Goal: Task Accomplishment & Management: Use online tool/utility

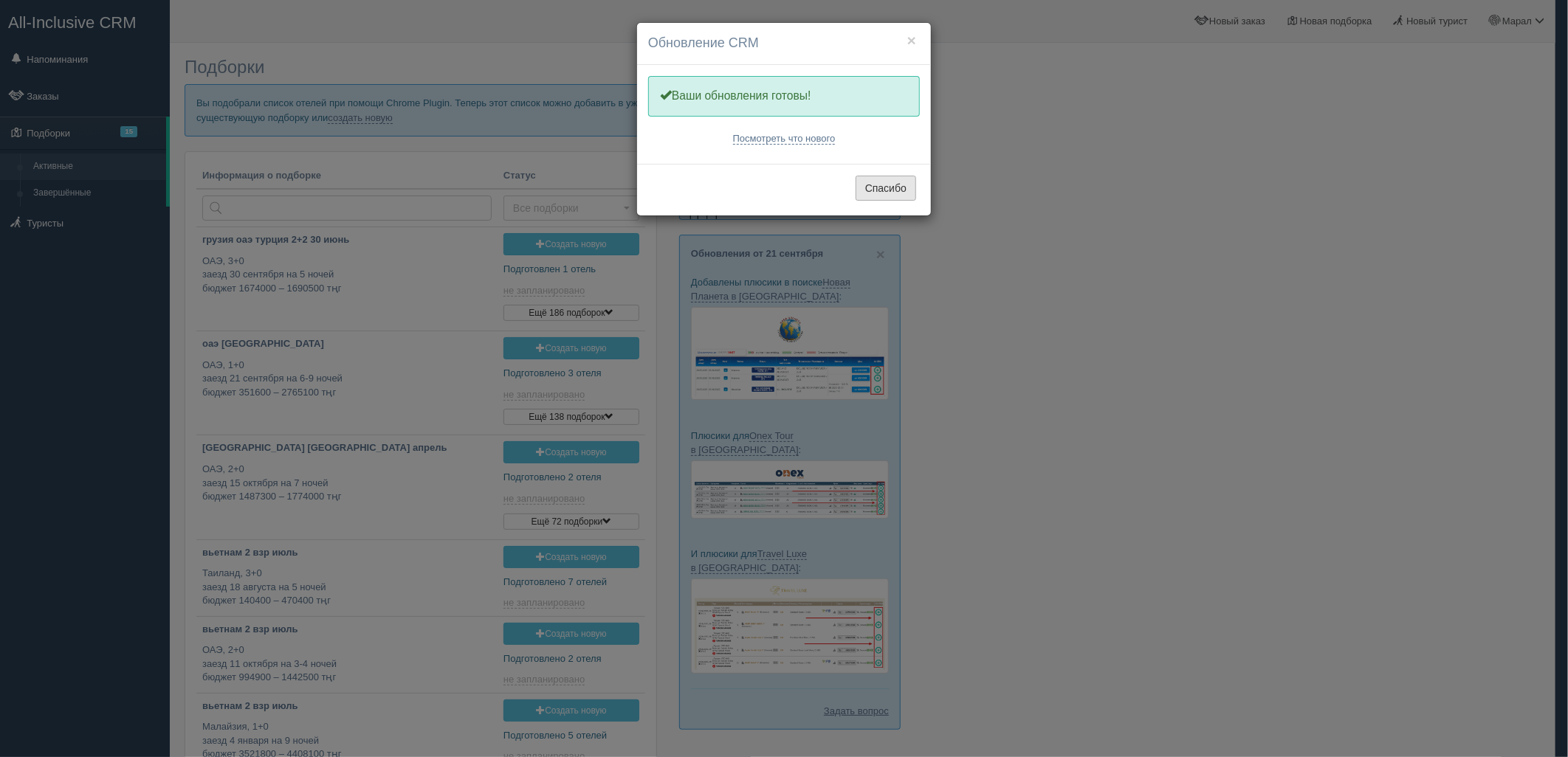
click at [881, 185] on button "Спасибо" at bounding box center [886, 188] width 61 height 25
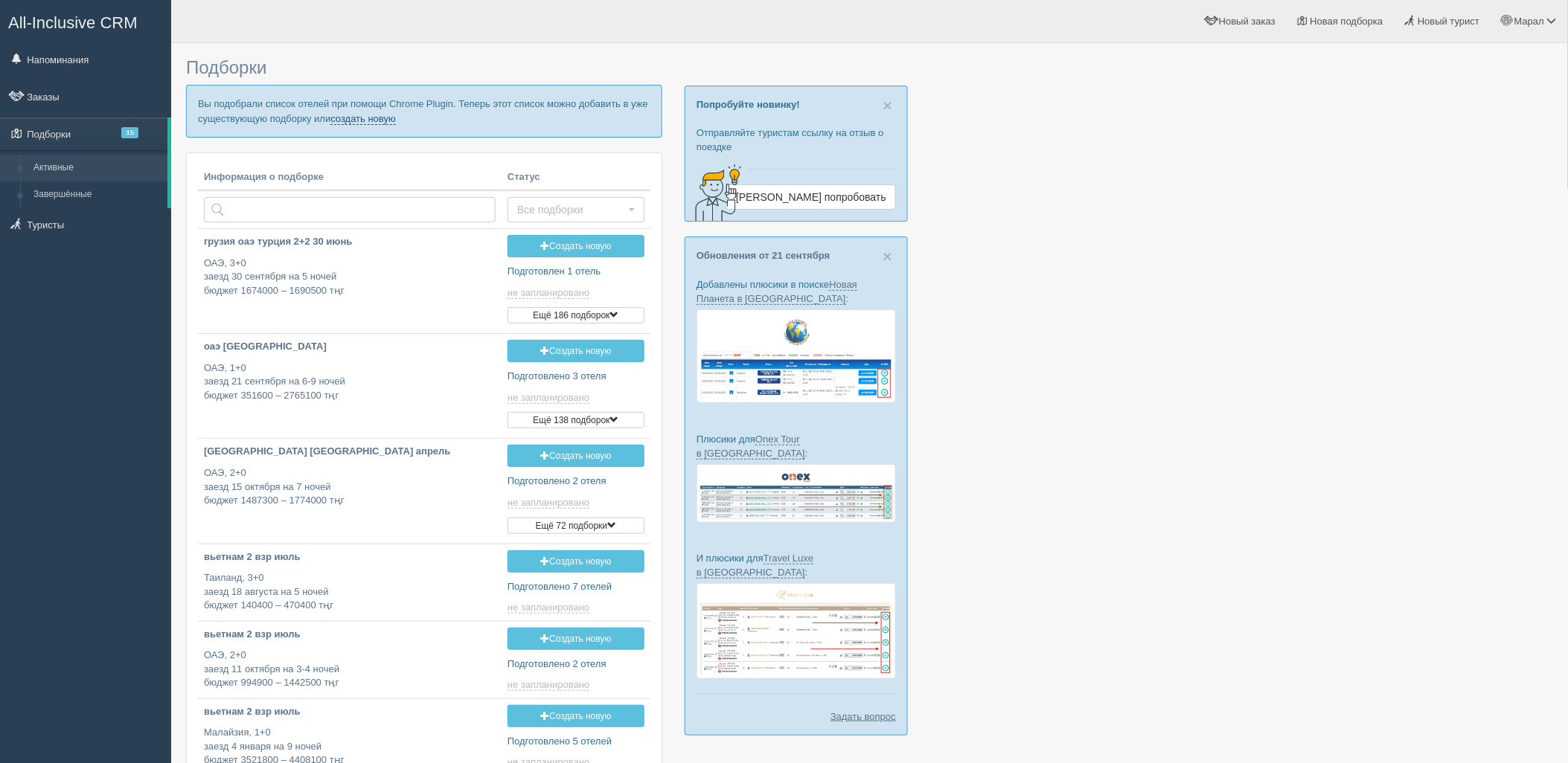
click at [380, 122] on link "создать новую" at bounding box center [363, 119] width 65 height 12
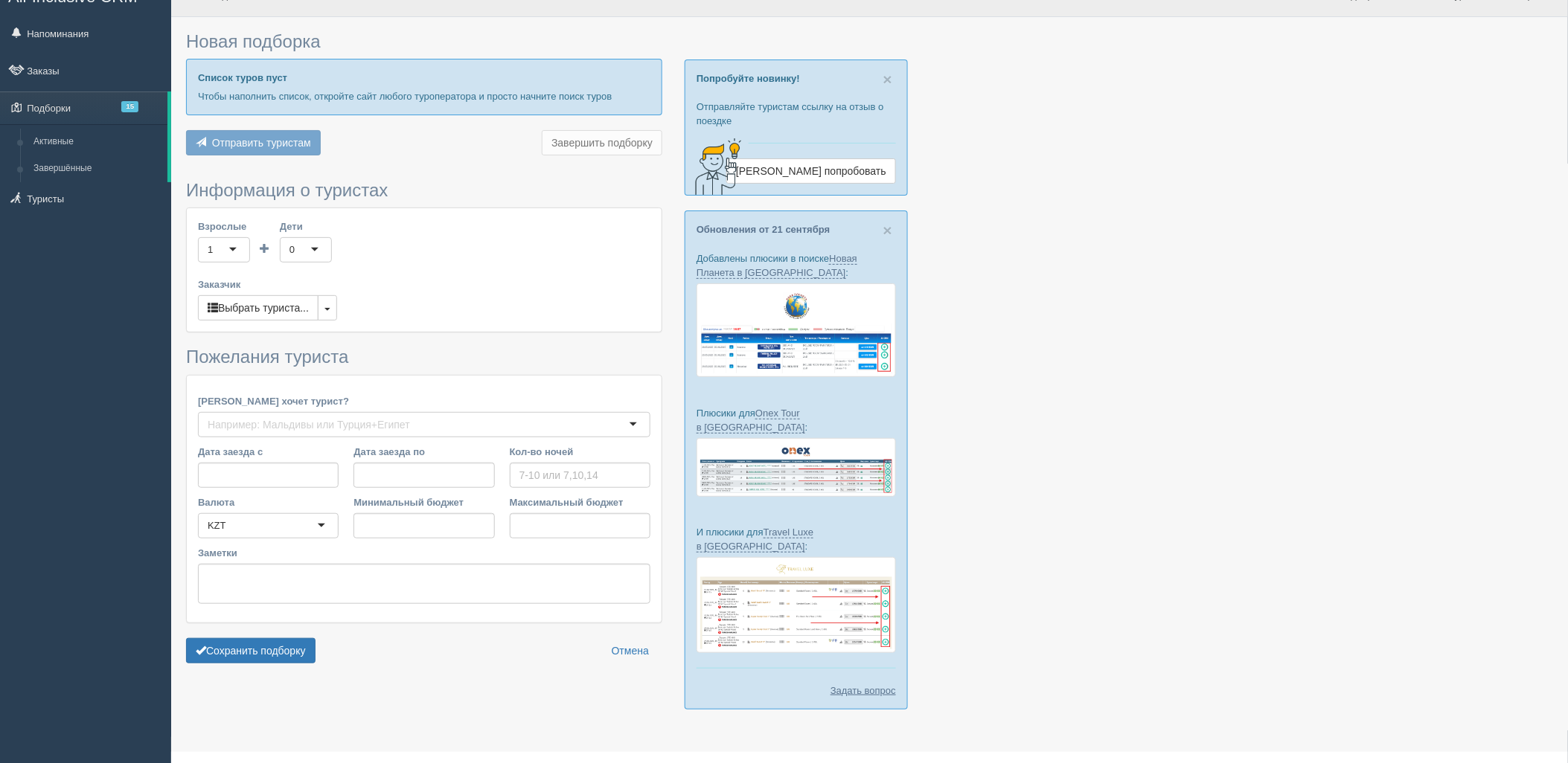
type input "7"
type input "1373900"
type input "1926000"
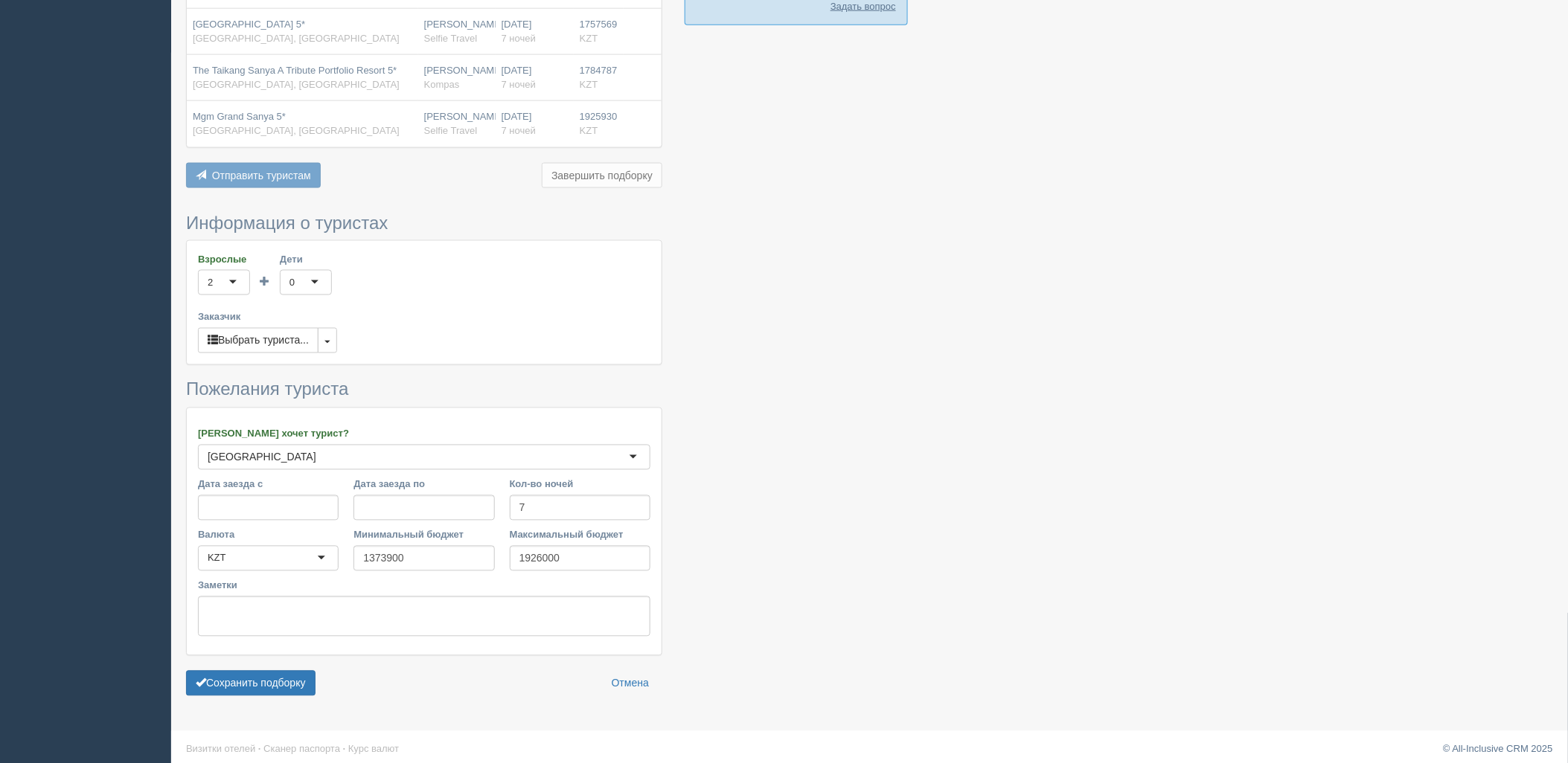
scroll to position [719, 0]
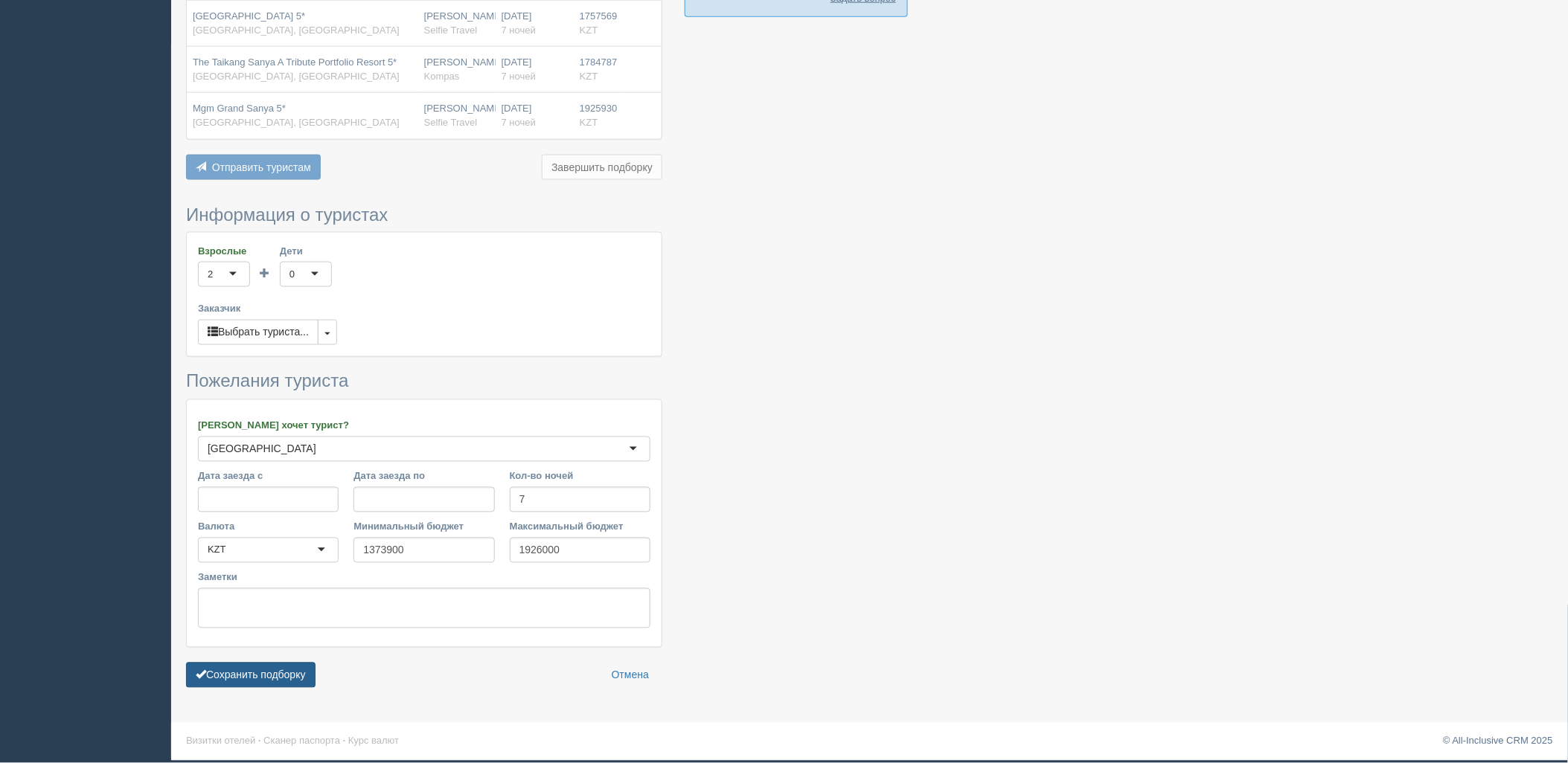
click at [269, 682] on button "Сохранить подборку" at bounding box center [250, 674] width 130 height 25
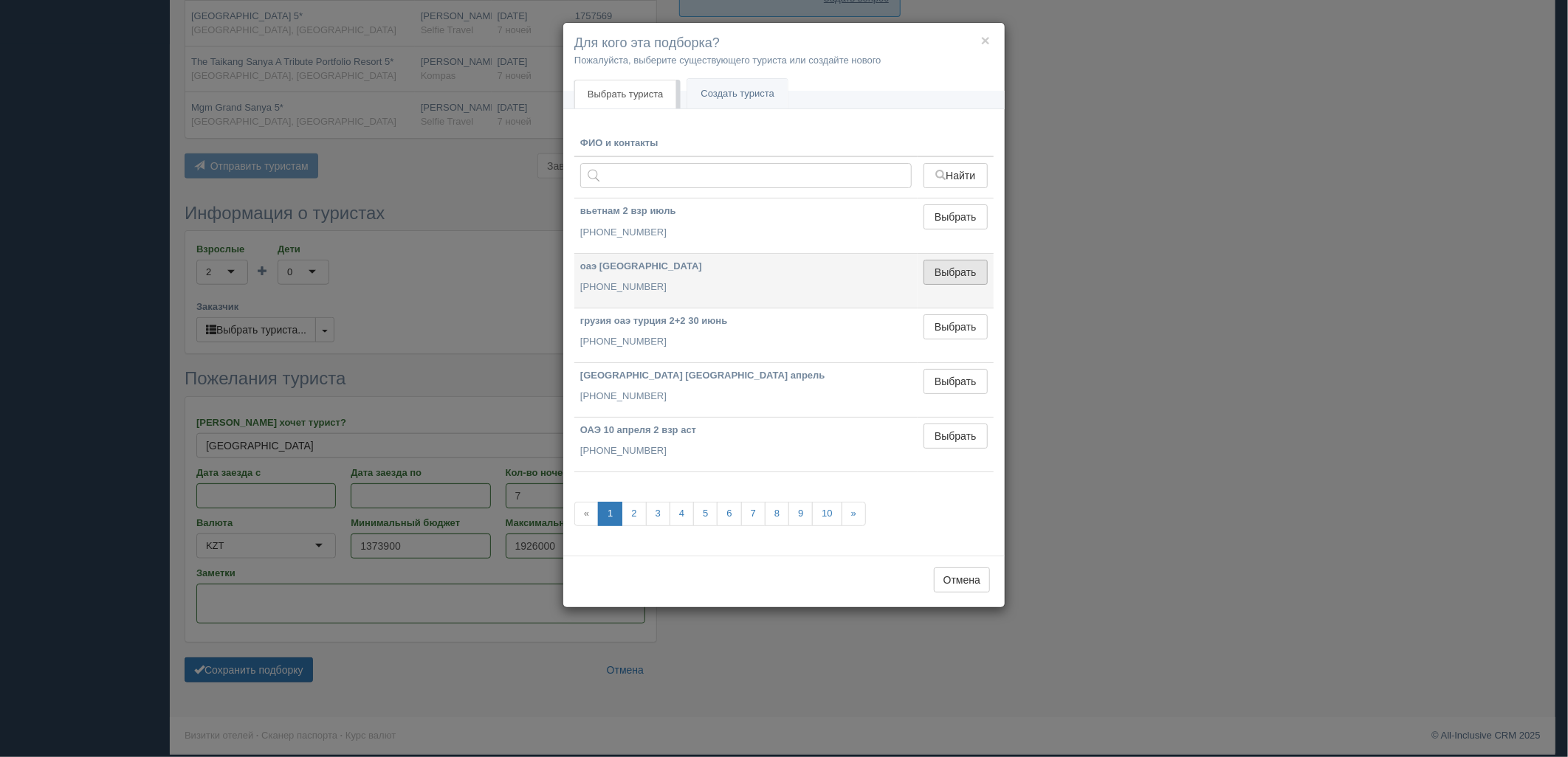
click at [951, 276] on button "Выбрать" at bounding box center [955, 272] width 64 height 25
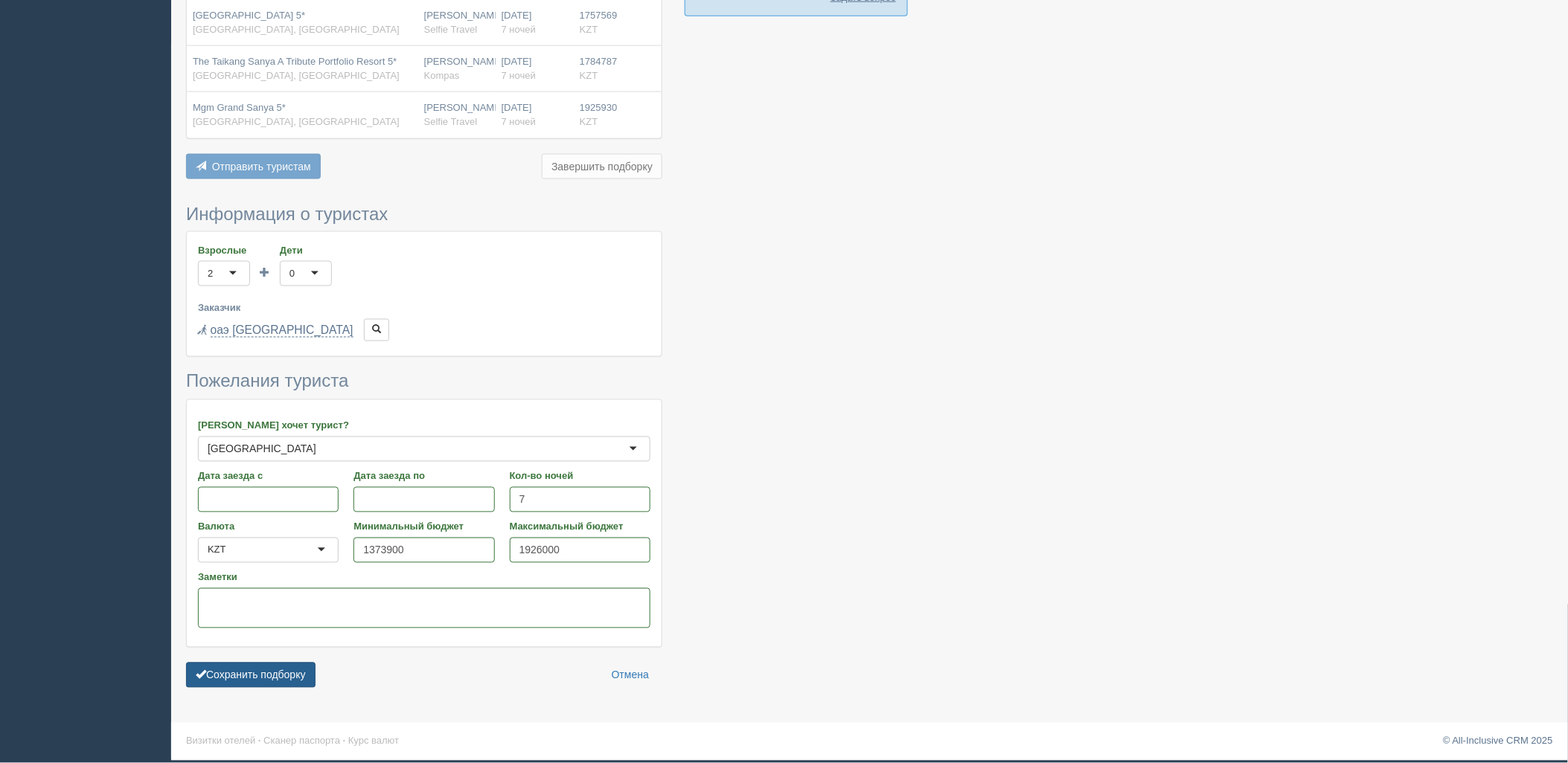
click at [253, 677] on button "Сохранить подборку" at bounding box center [250, 674] width 130 height 25
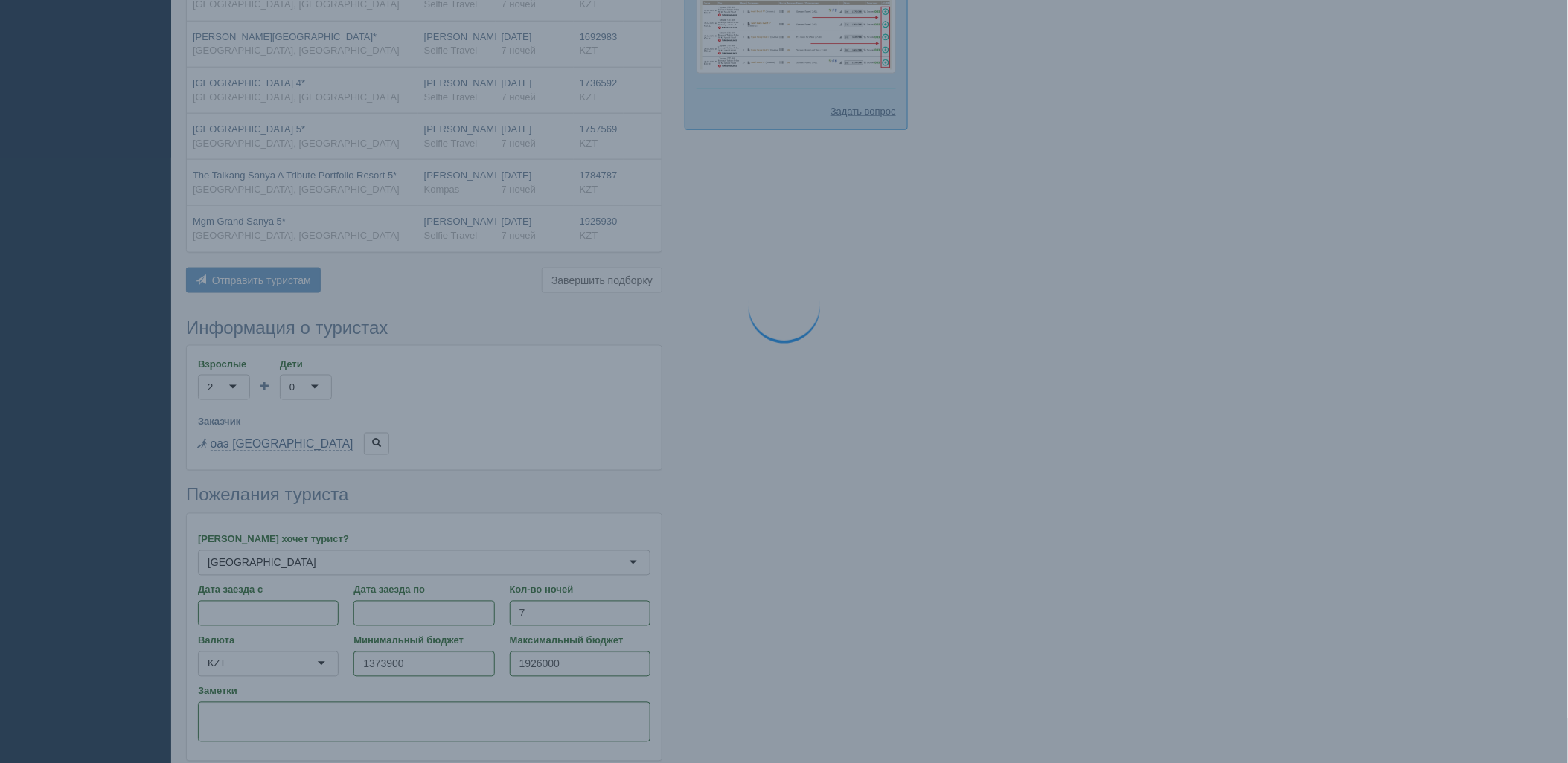
scroll to position [472, 0]
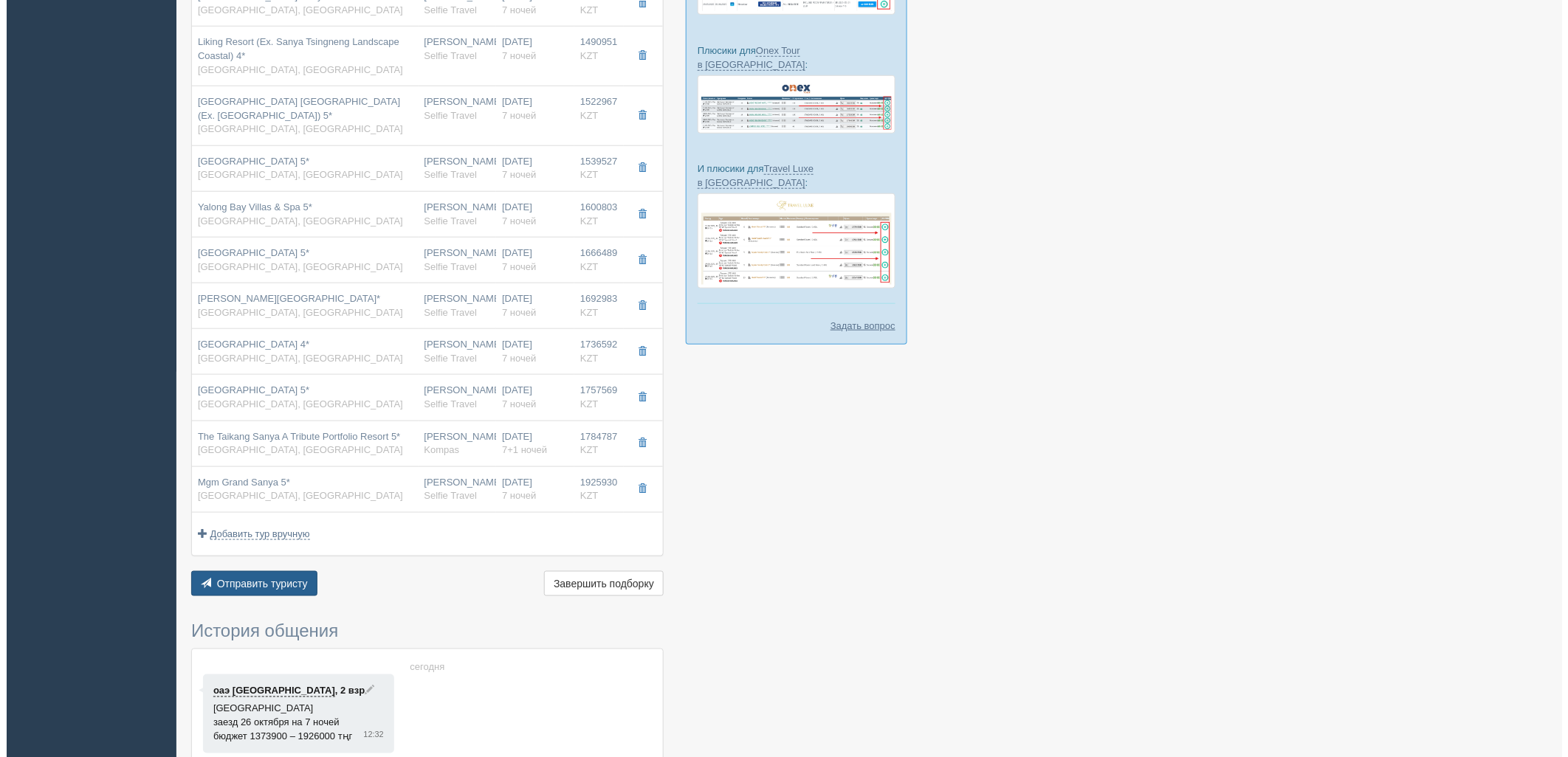
scroll to position [410, 0]
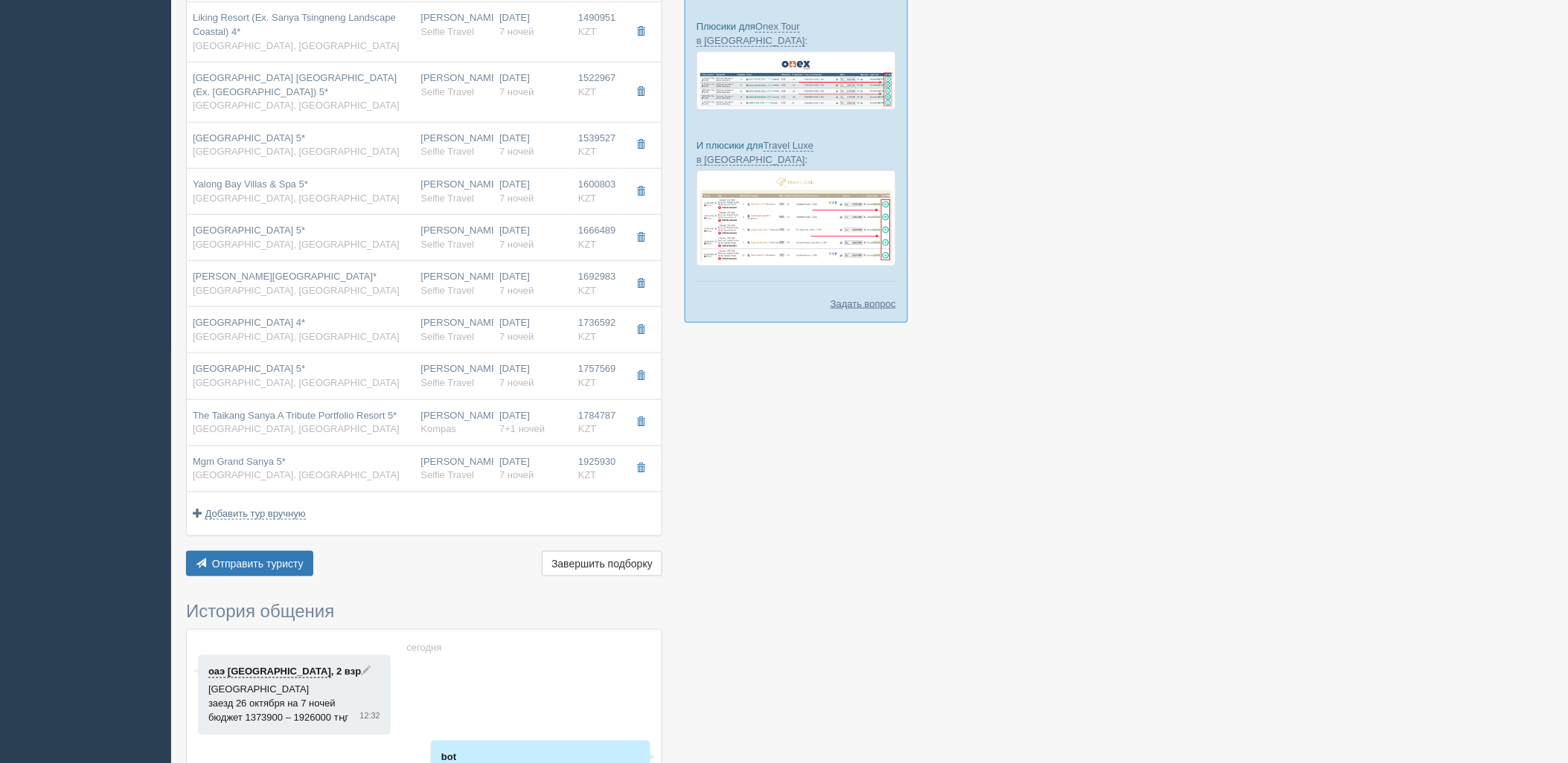
click at [269, 583] on div "× Подборка сохранена Подборка Менеджер: Марал Тобылжан Показать удалённые отели…" at bounding box center [424, 278] width 476 height 1281
click at [271, 571] on button "Отправить туристу Отправить" at bounding box center [249, 564] width 127 height 25
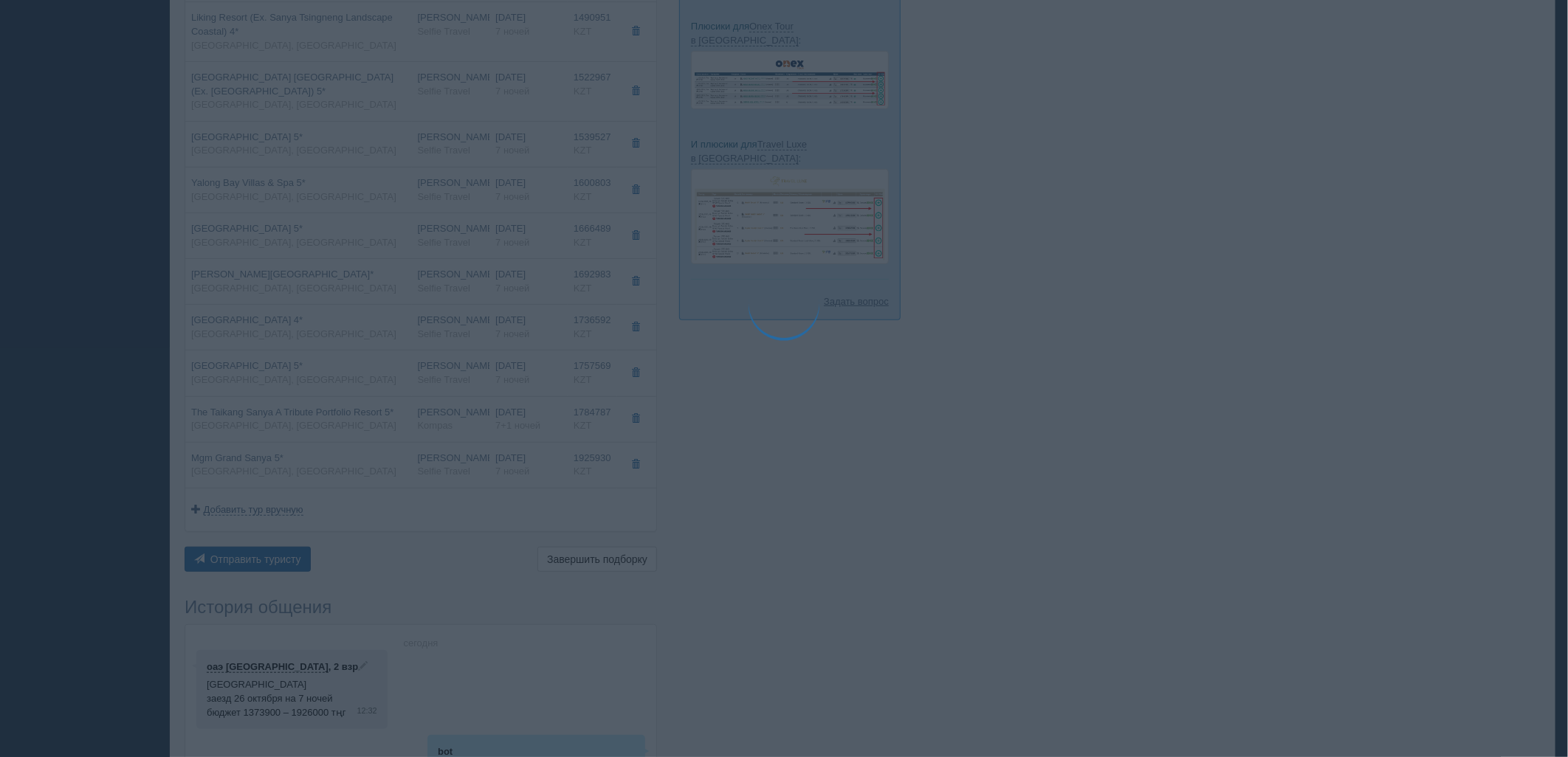
type textarea "🌞 Добрый день! Предлагаем Вам рассмотреть следующие варианты: 🌎 Китай, Санья 🏩 …"
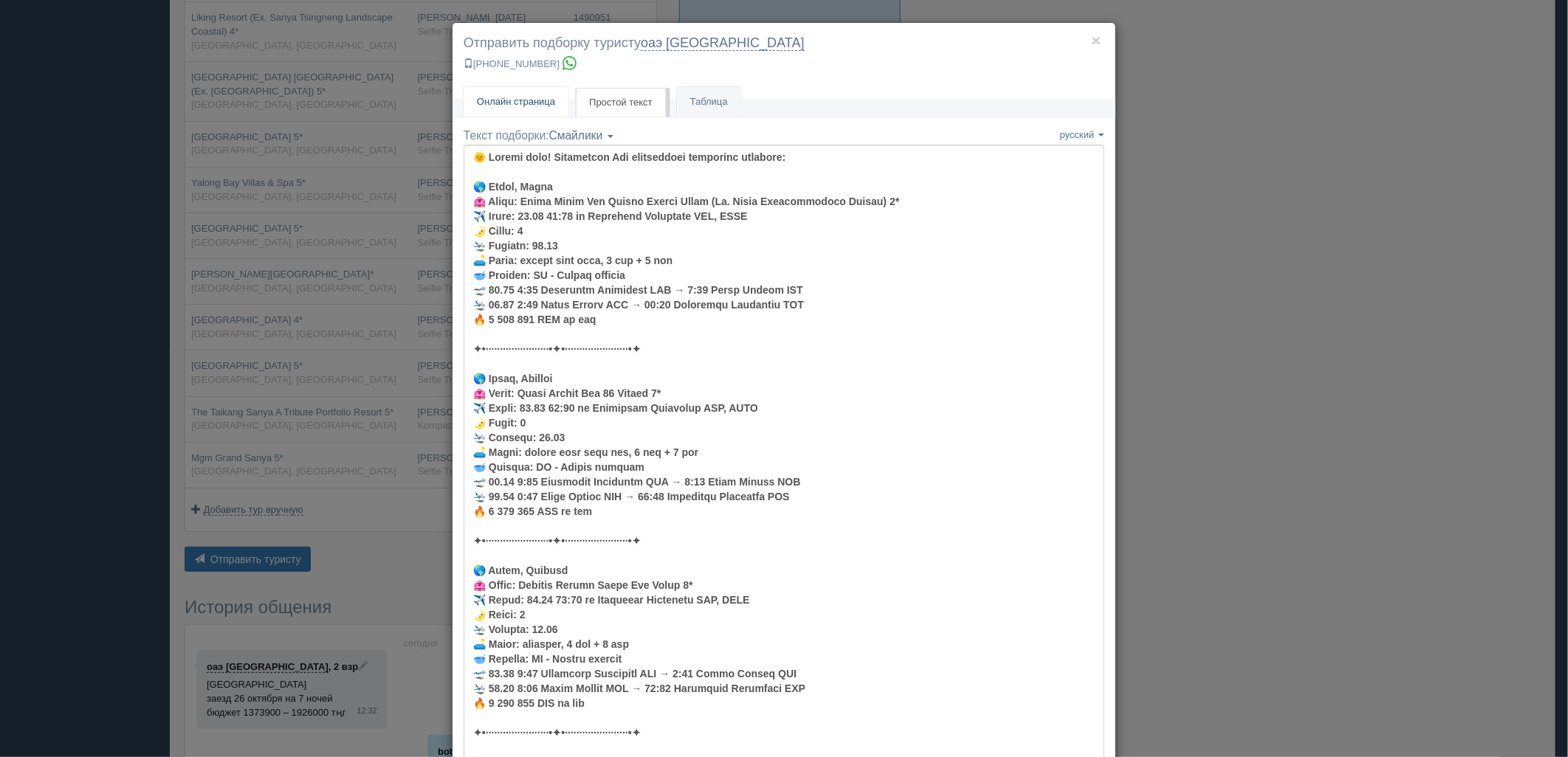
click at [519, 112] on link "Онлайн страница Онлайн" at bounding box center [516, 101] width 105 height 30
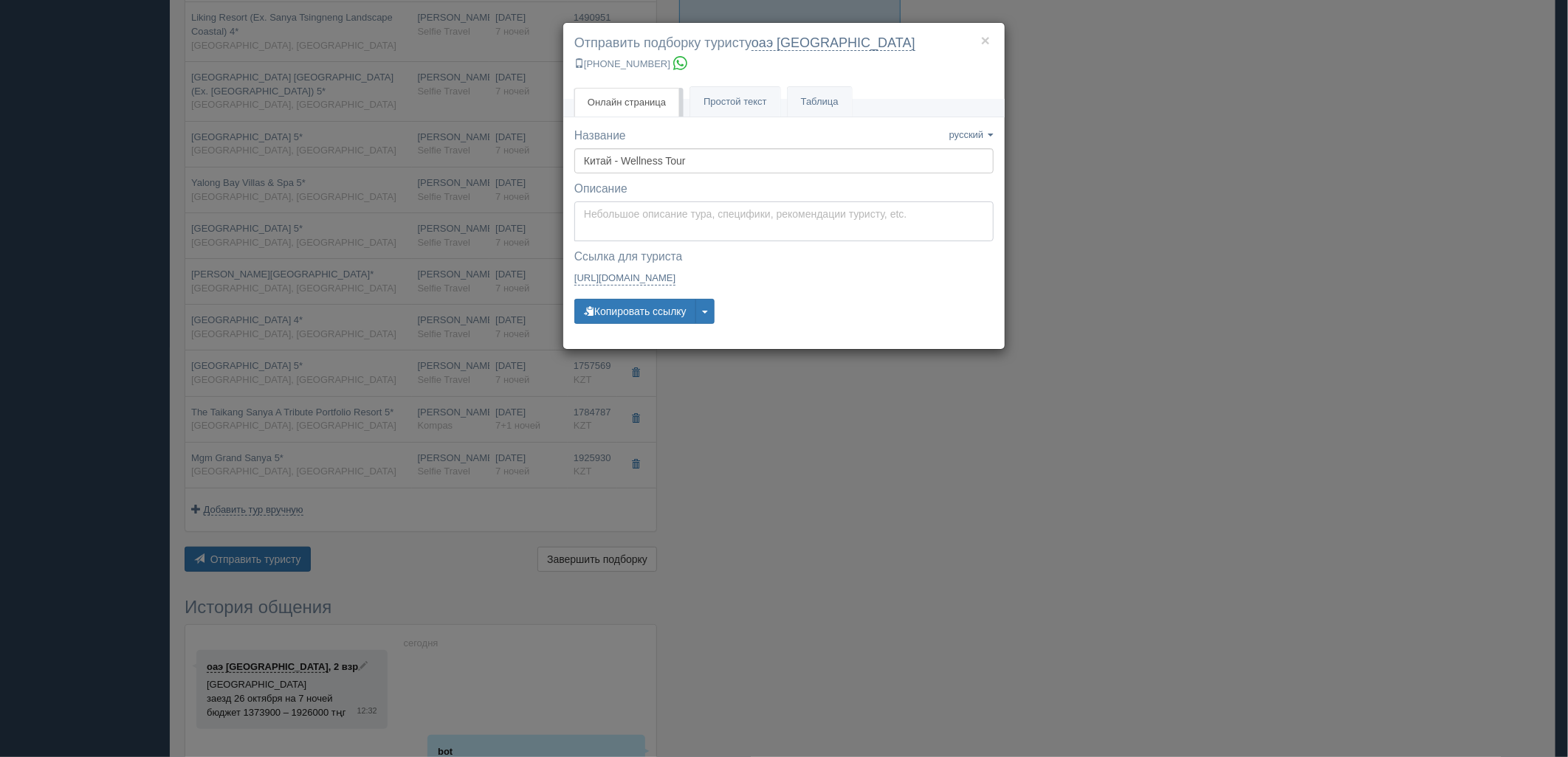
type textarea "Здравствуйте! Ниже представлены варианты туров для Вас. Для просмотра описания …"
click at [624, 215] on textarea "Здравствуйте! Ниже представлены варианты туров для Вас. Для просмотра описания …" at bounding box center [784, 221] width 419 height 40
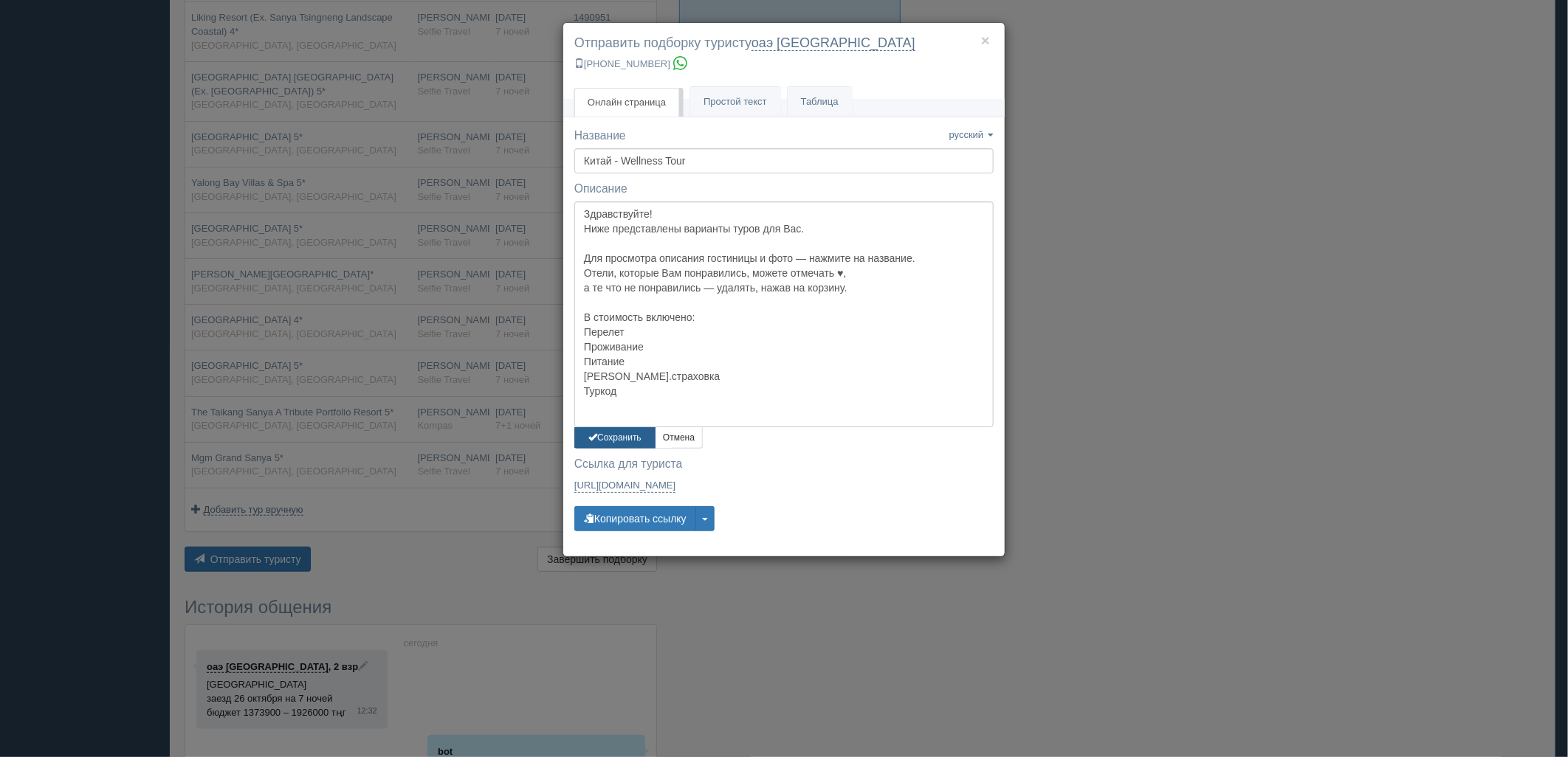
click at [633, 429] on button "Сохранить" at bounding box center [615, 437] width 81 height 21
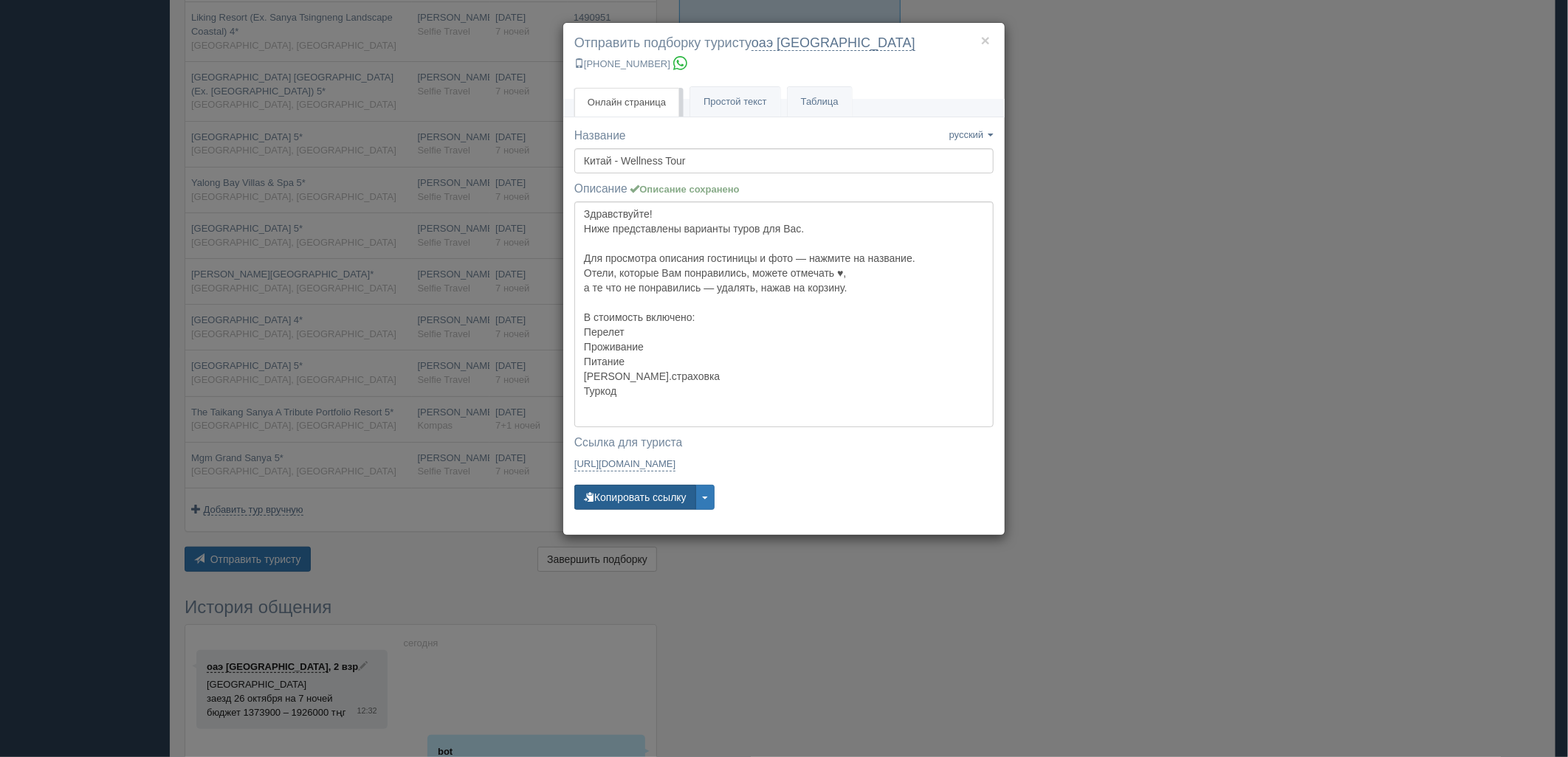
click at [640, 482] on div "Название Название сохранено русский english eesti latviešu polski українська ру…" at bounding box center [784, 326] width 419 height 396
click at [640, 486] on button "Копировать ссылку" at bounding box center [635, 497] width 122 height 25
click at [641, 485] on button "Копировать ссылку" at bounding box center [635, 497] width 122 height 25
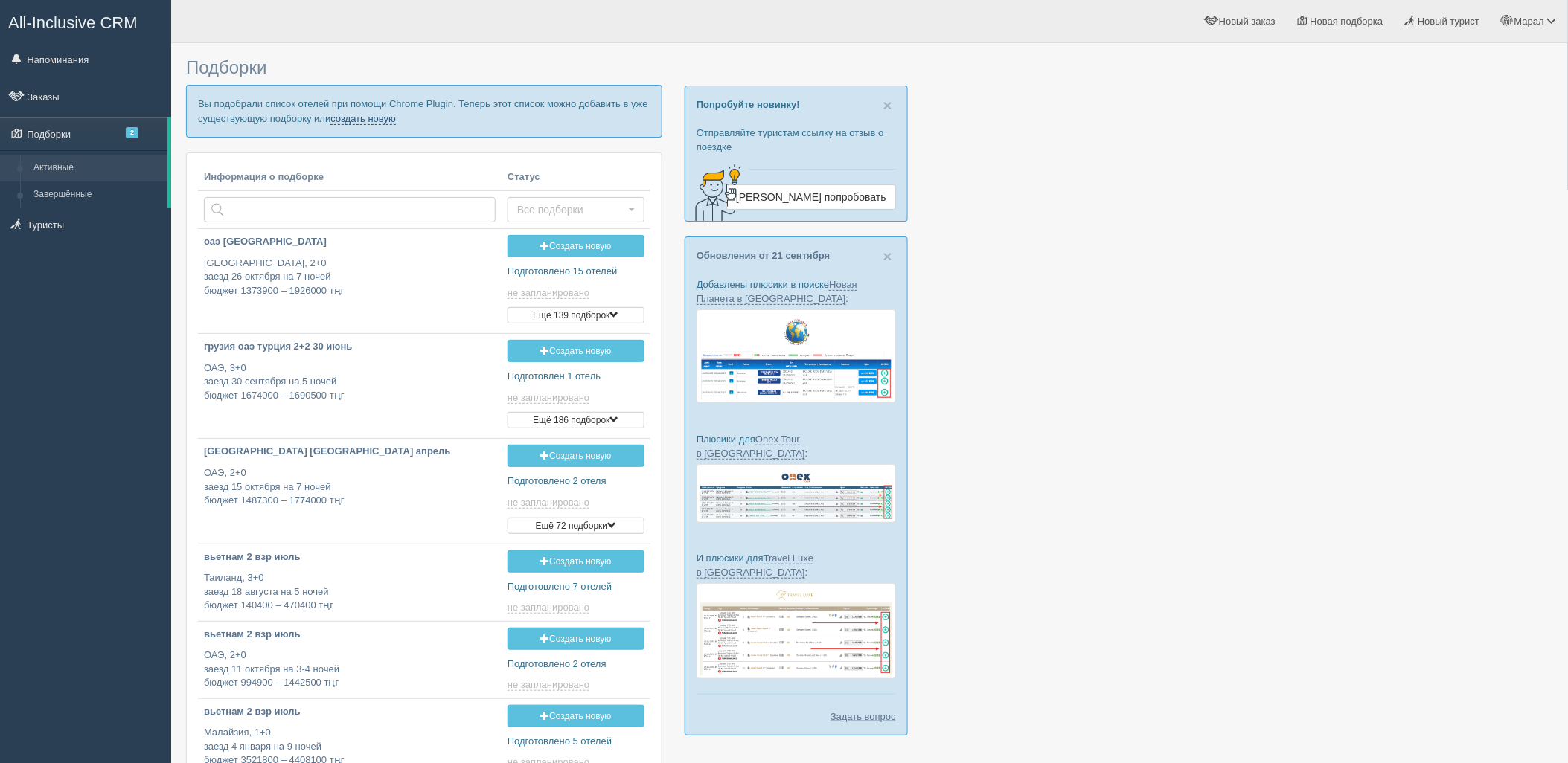
click at [376, 113] on link "создать новую" at bounding box center [363, 119] width 65 height 12
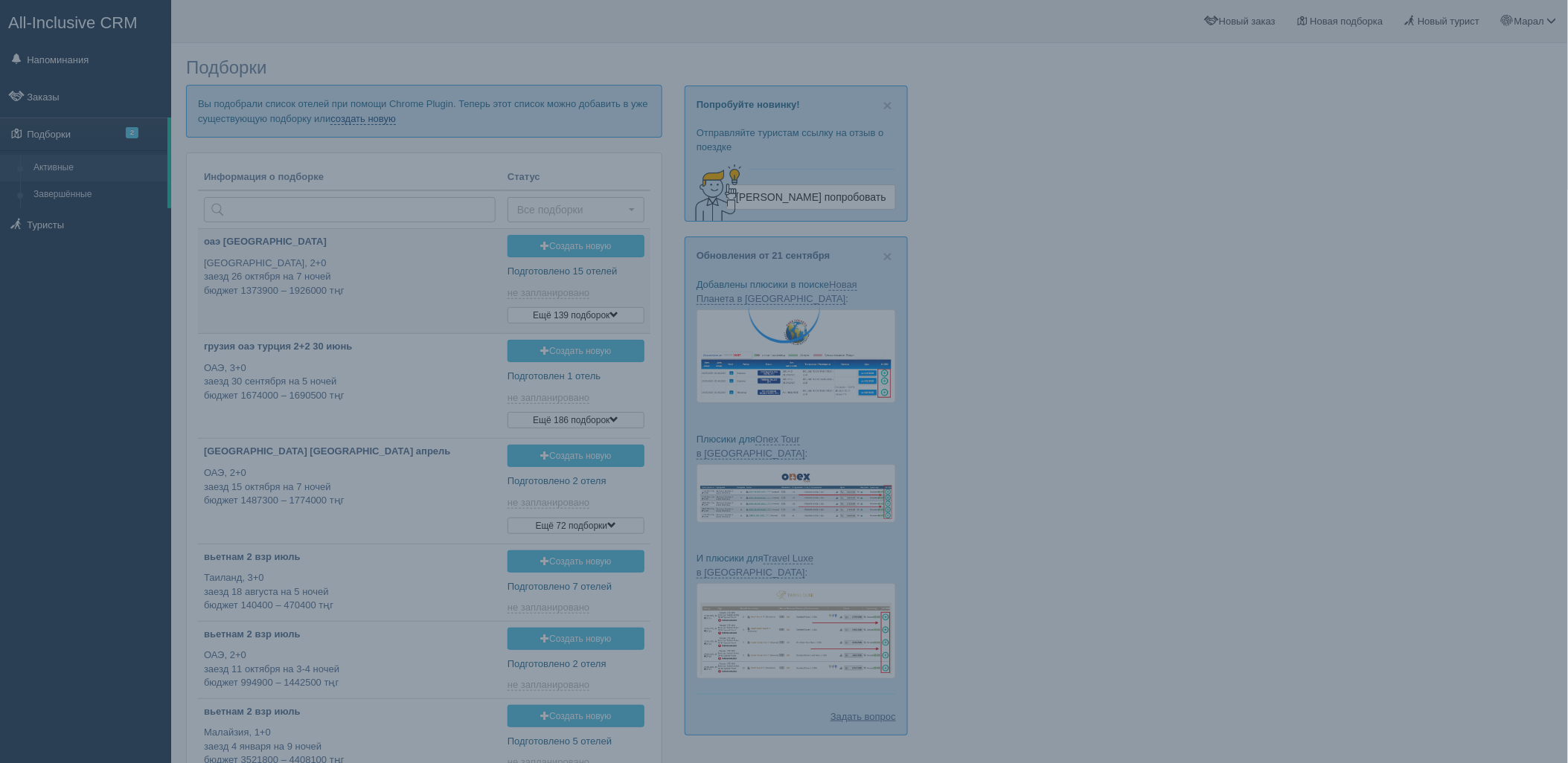
type input "[DATE] 12:30"
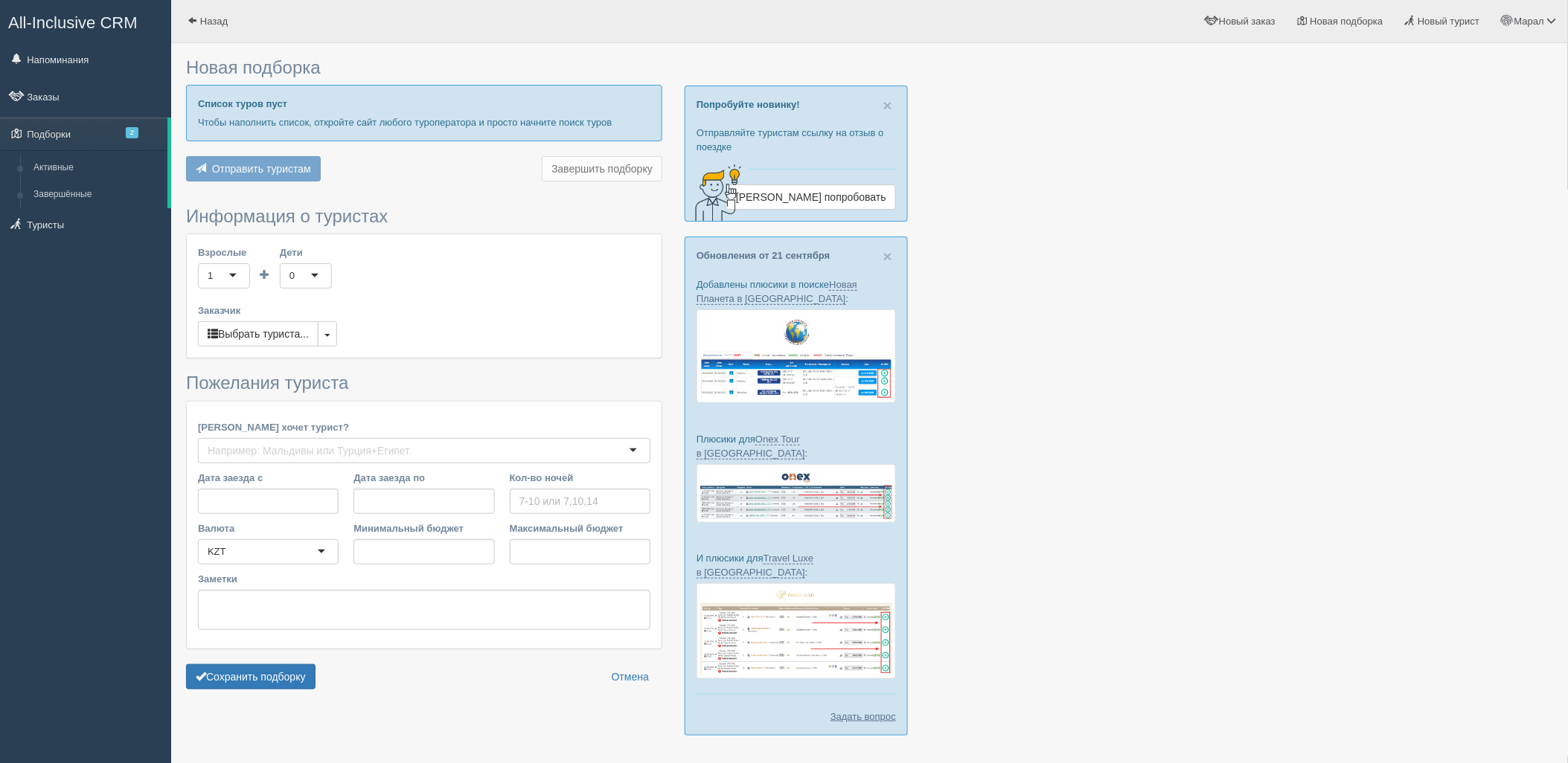
type input "7"
type input "6875000"
type input "8526100"
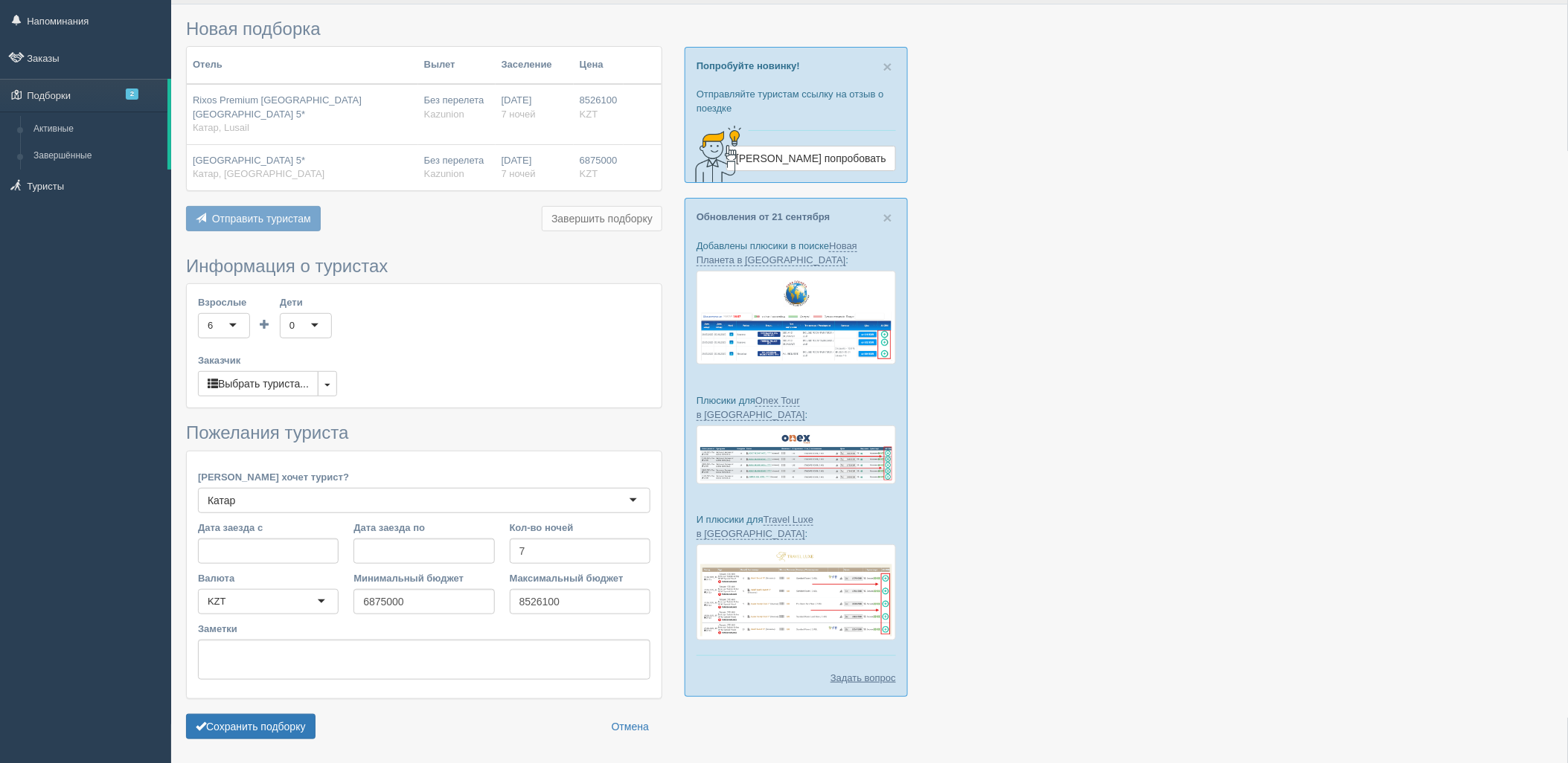
scroll to position [76, 0]
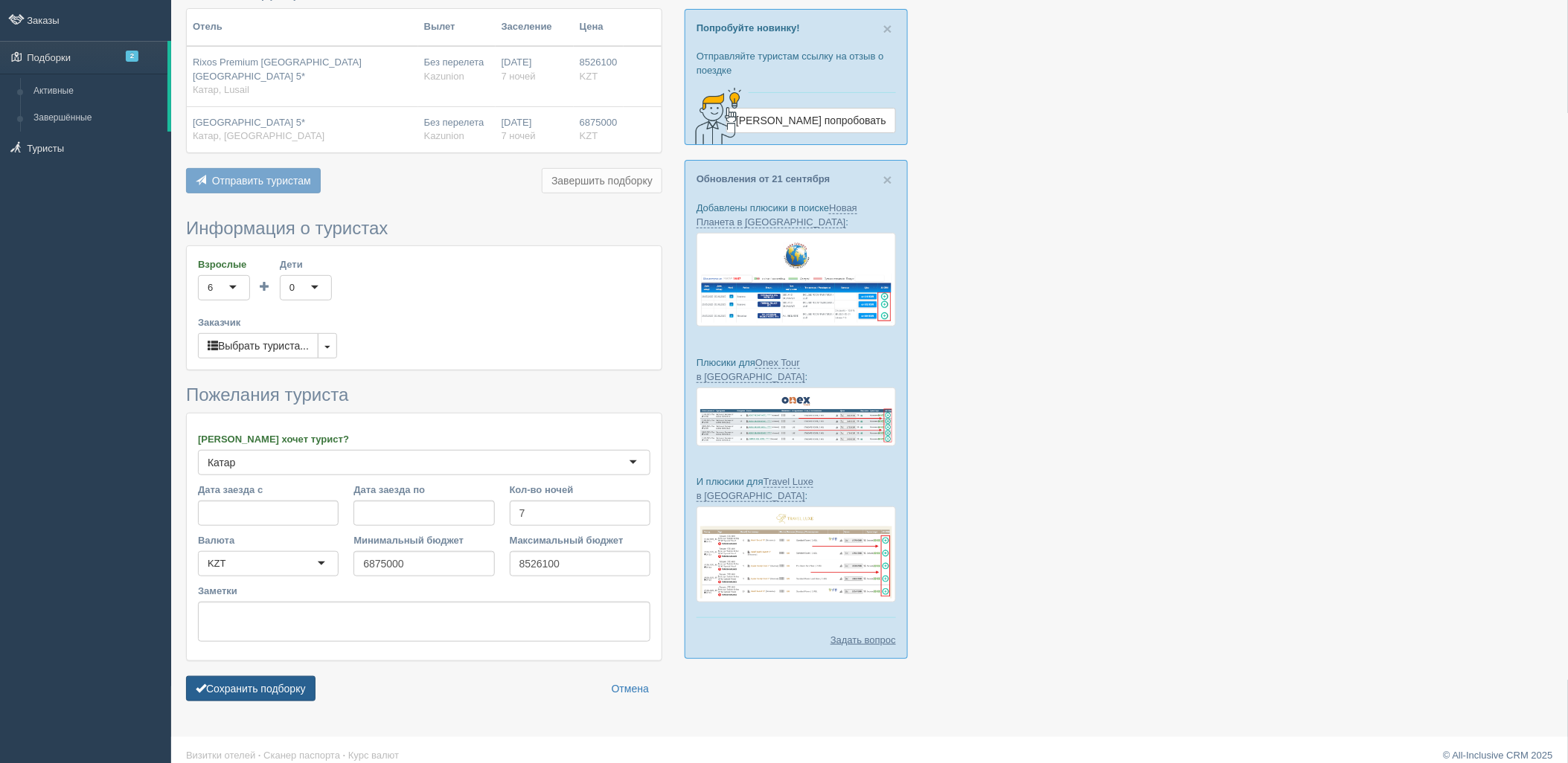
click at [276, 681] on button "Сохранить подборку" at bounding box center [250, 688] width 130 height 25
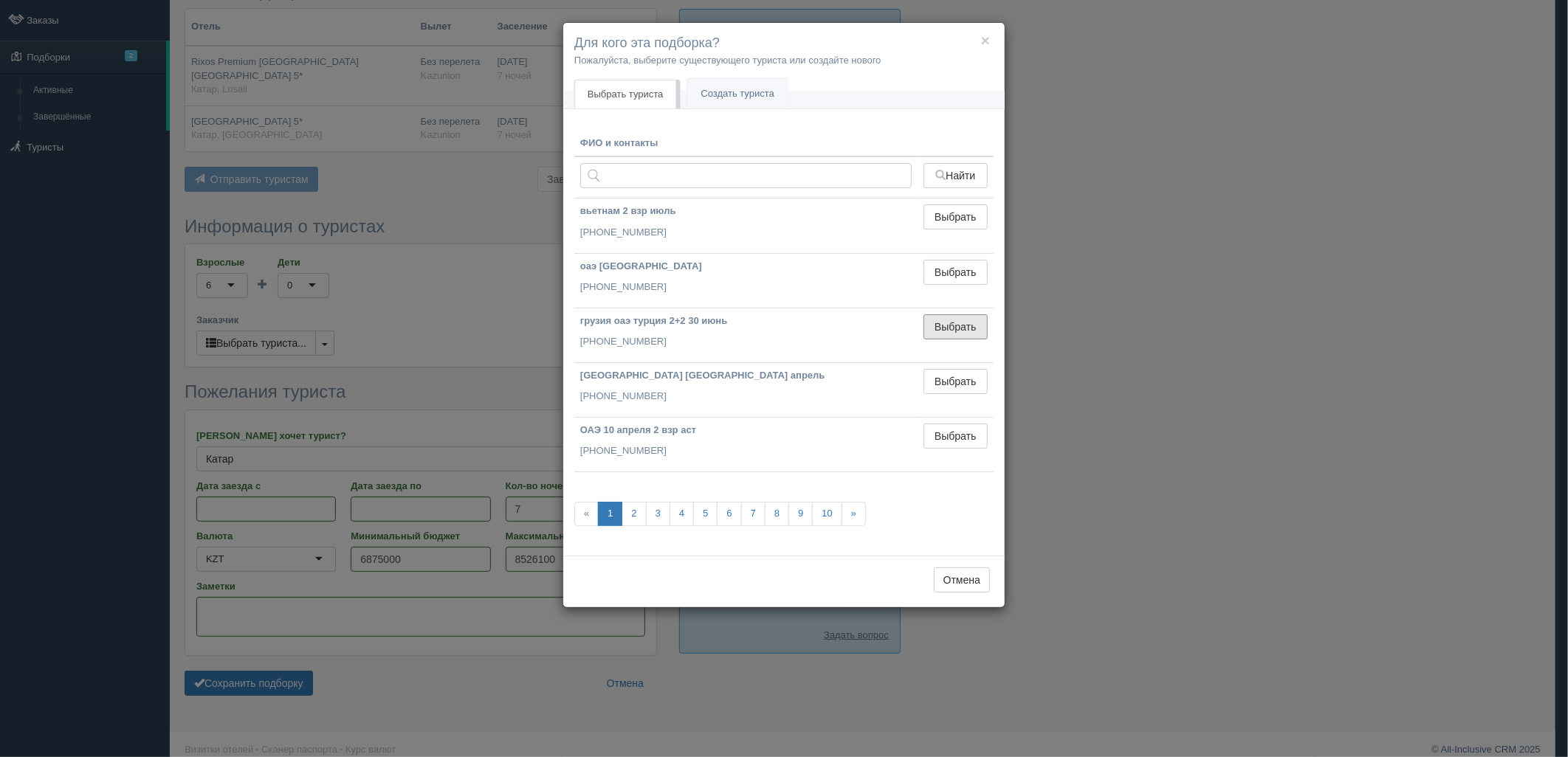
drag, startPoint x: 946, startPoint y: 338, endPoint x: 565, endPoint y: 477, distance: 405.6
click at [944, 340] on td "Выбрать Выбран" at bounding box center [955, 335] width 76 height 55
drag, startPoint x: 940, startPoint y: 380, endPoint x: 351, endPoint y: 574, distance: 620.1
click at [926, 388] on button "Выбрать" at bounding box center [955, 381] width 64 height 25
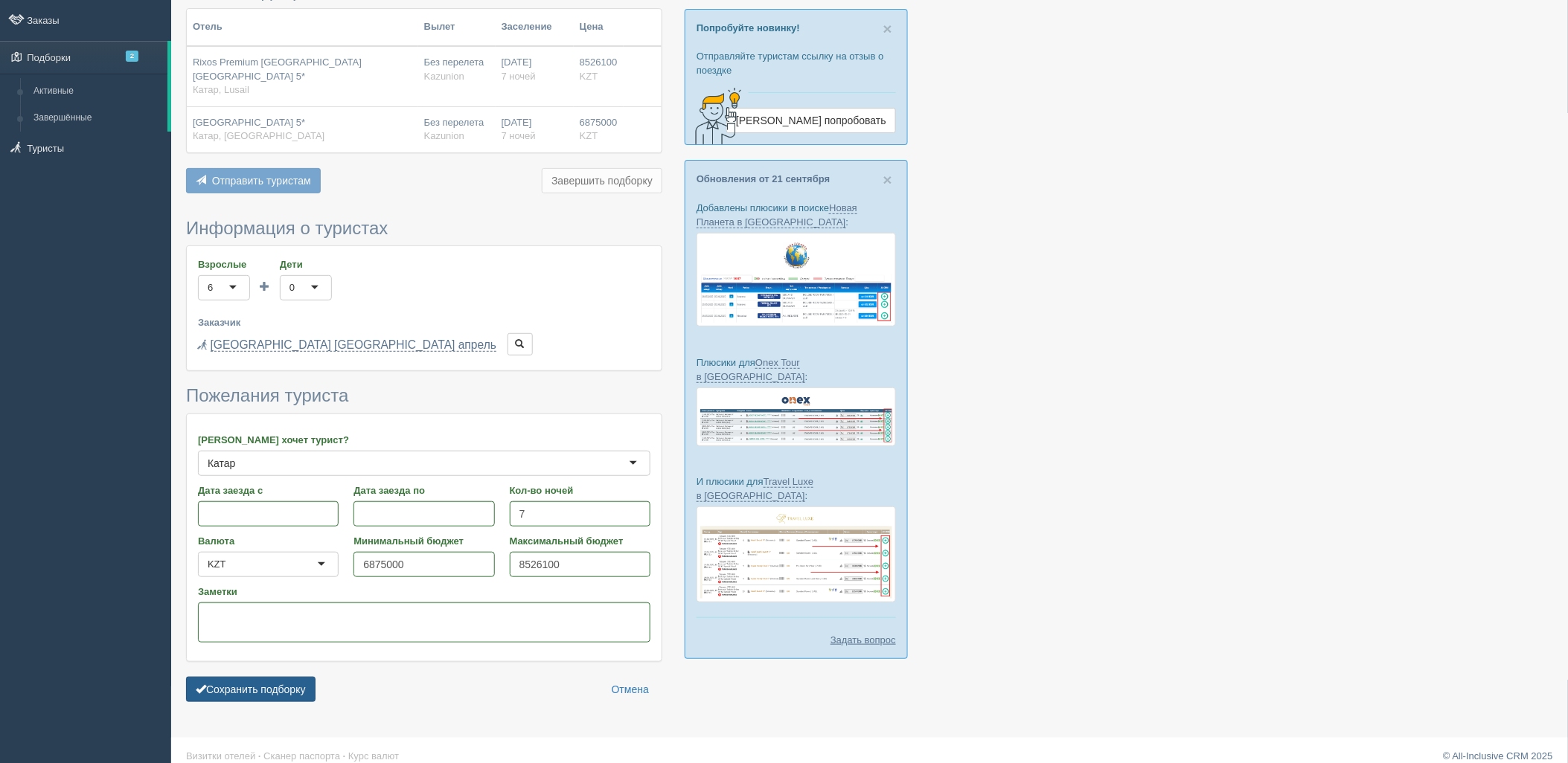
click at [249, 677] on button "Сохранить подборку" at bounding box center [250, 689] width 130 height 25
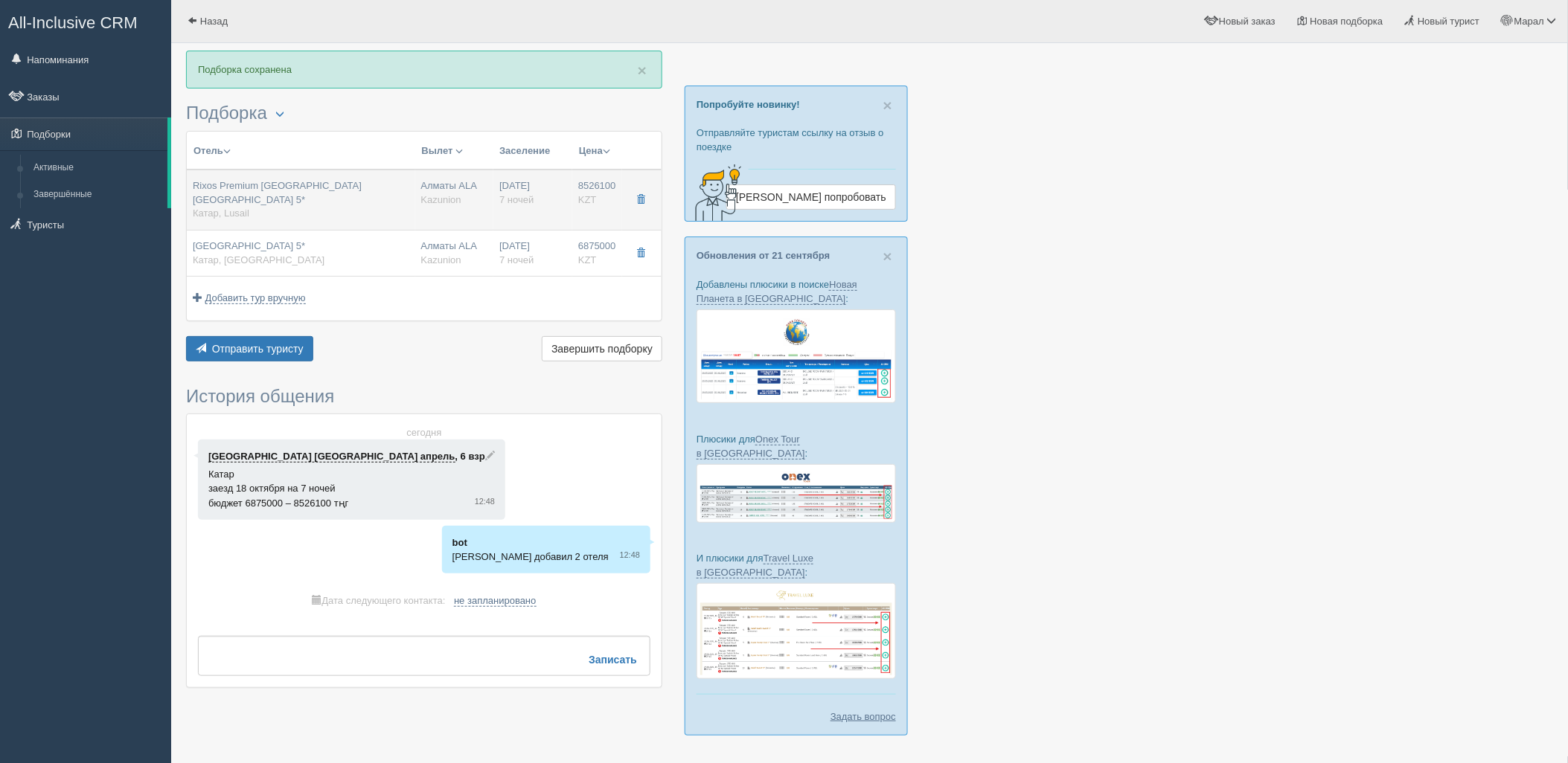
click at [291, 197] on div "Rixos Premium Qetaifan Island North Doha 5* Катар, Lusail" at bounding box center [301, 200] width 217 height 41
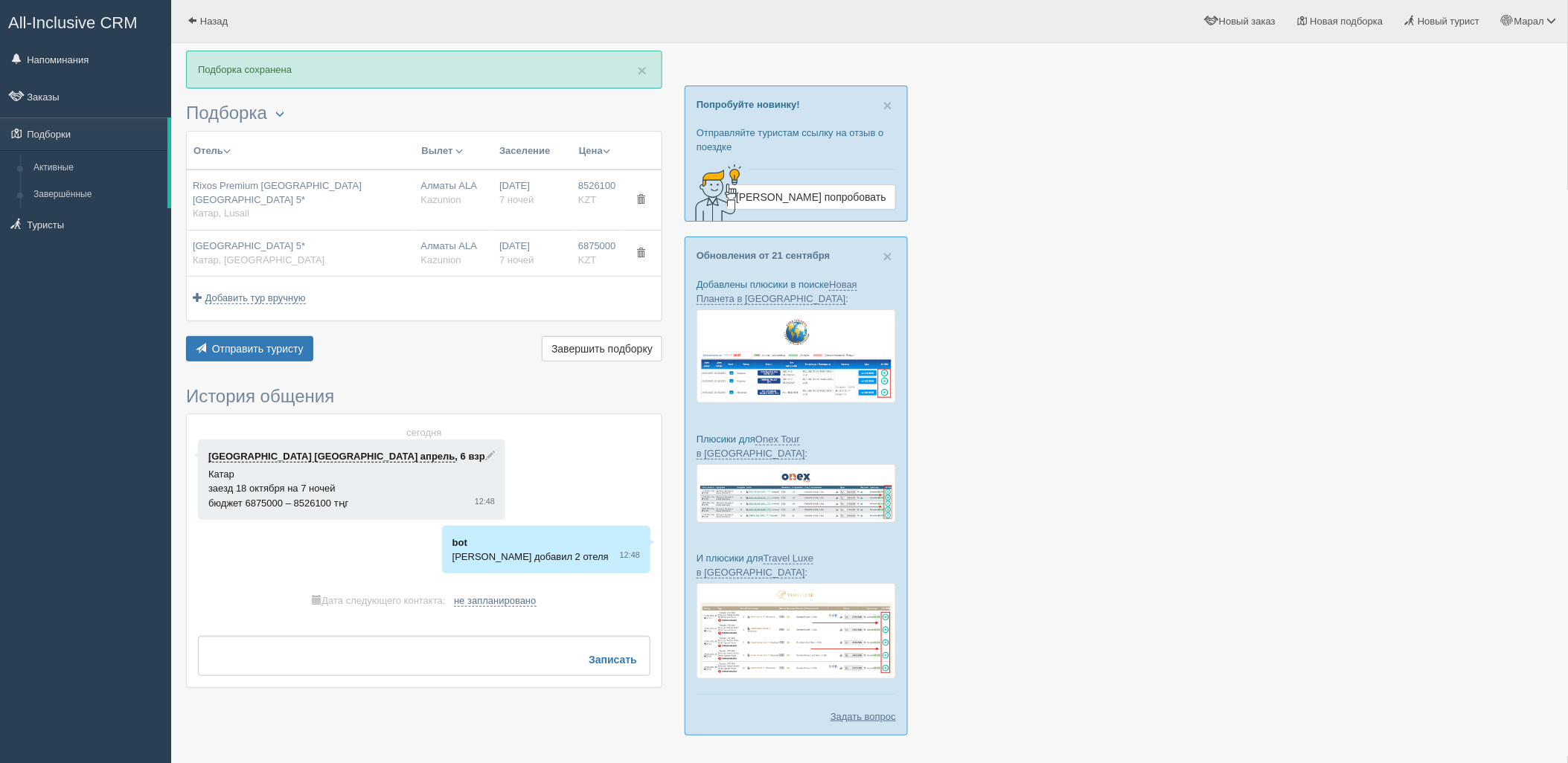
type input "Rixos Premium Qetaifan Island North Doha 5*"
type input "https://www.booking.com/hotel/qa/rixos-qetaifan-island-north-doha-meryal-waterp…"
type input "Катар"
type input "Lusail"
type input "8526100.00"
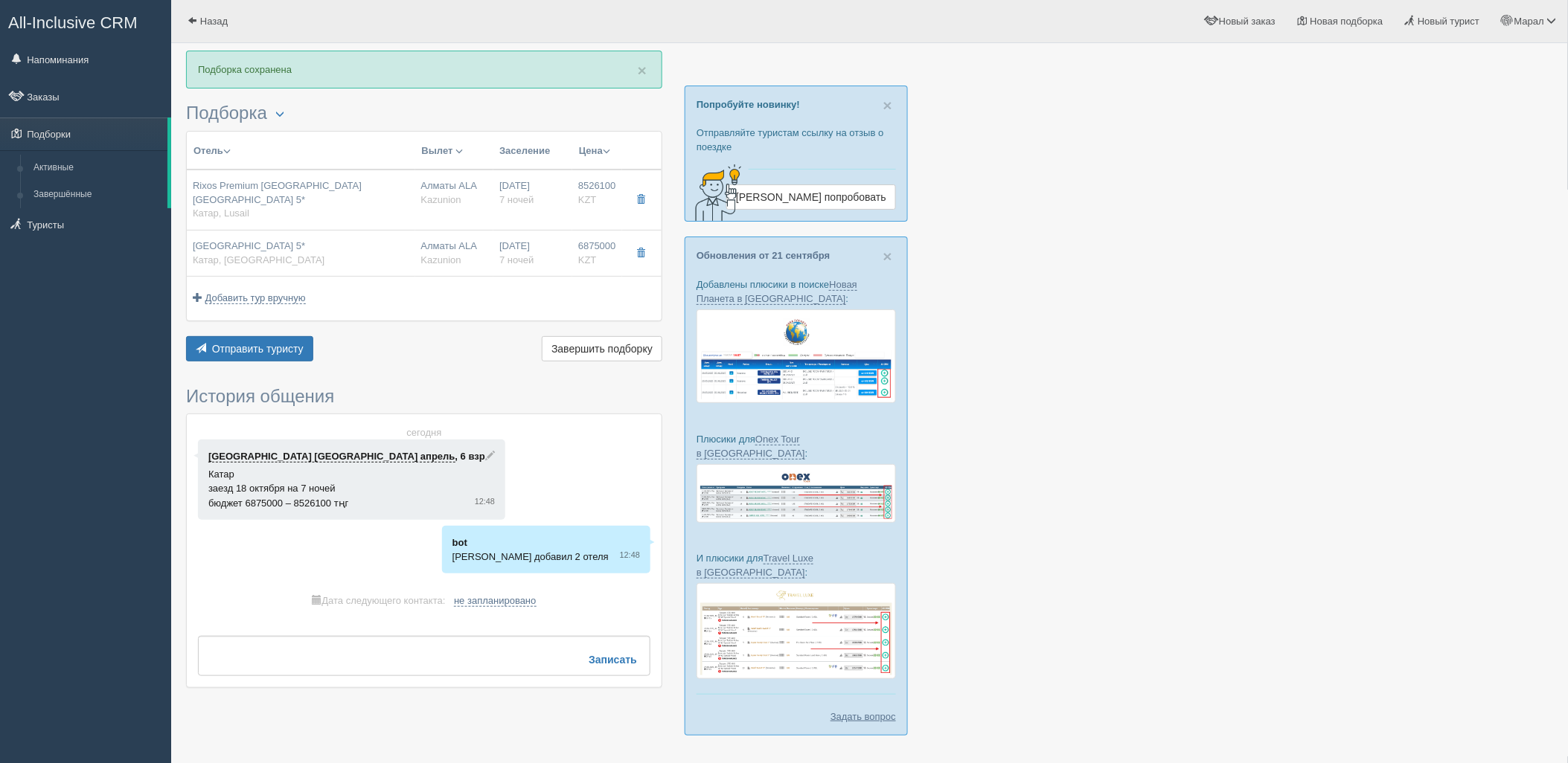
type input "4188800.00"
type input "Алматы ALA"
type input "Доха Хамад DOH"
type input "07:45"
type input "10:25"
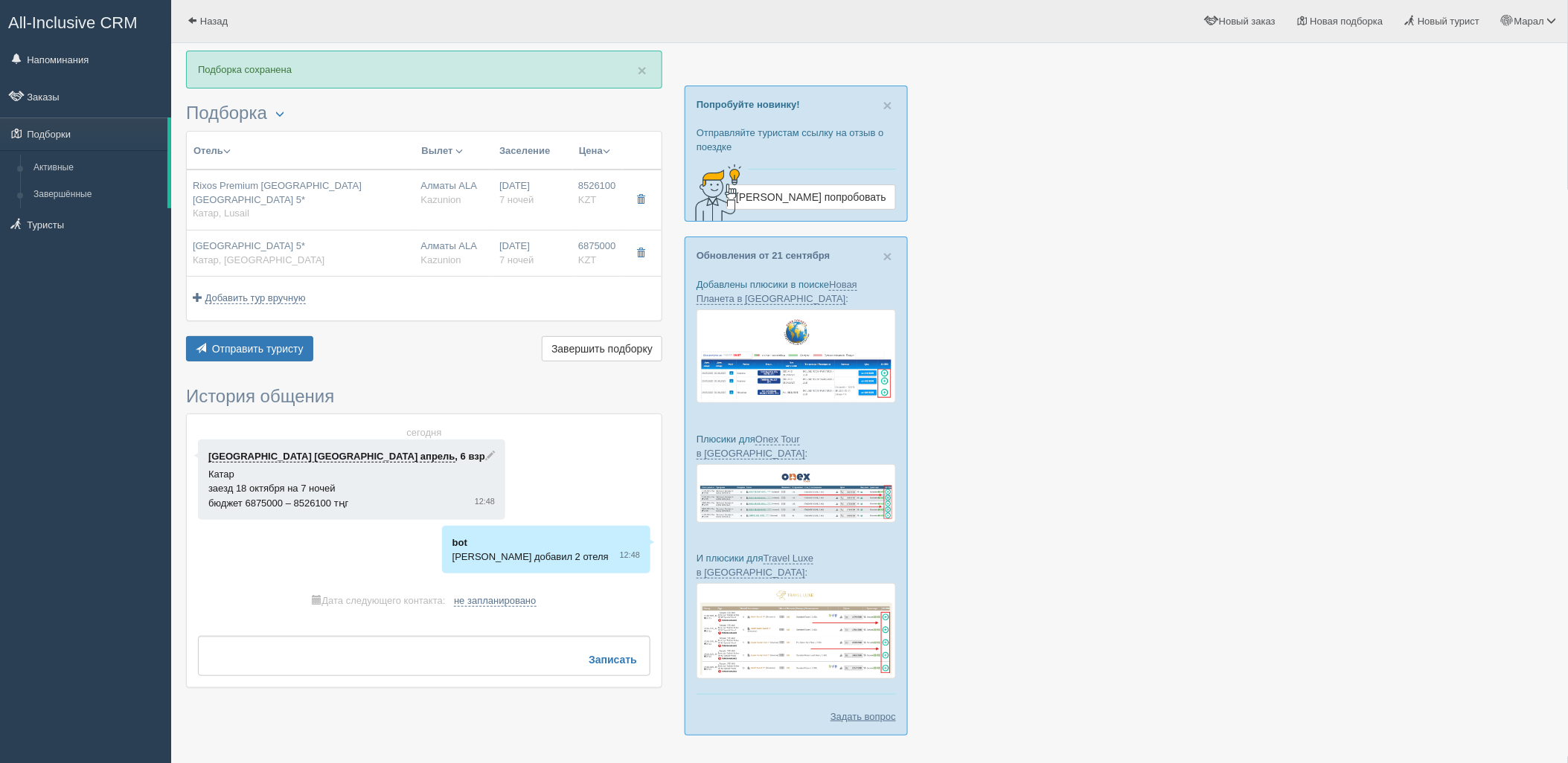
type input "Air Astana"
type input "11:25"
type input "18:05"
type input "7"
type input "2 B/R Family Room Partial Sea View"
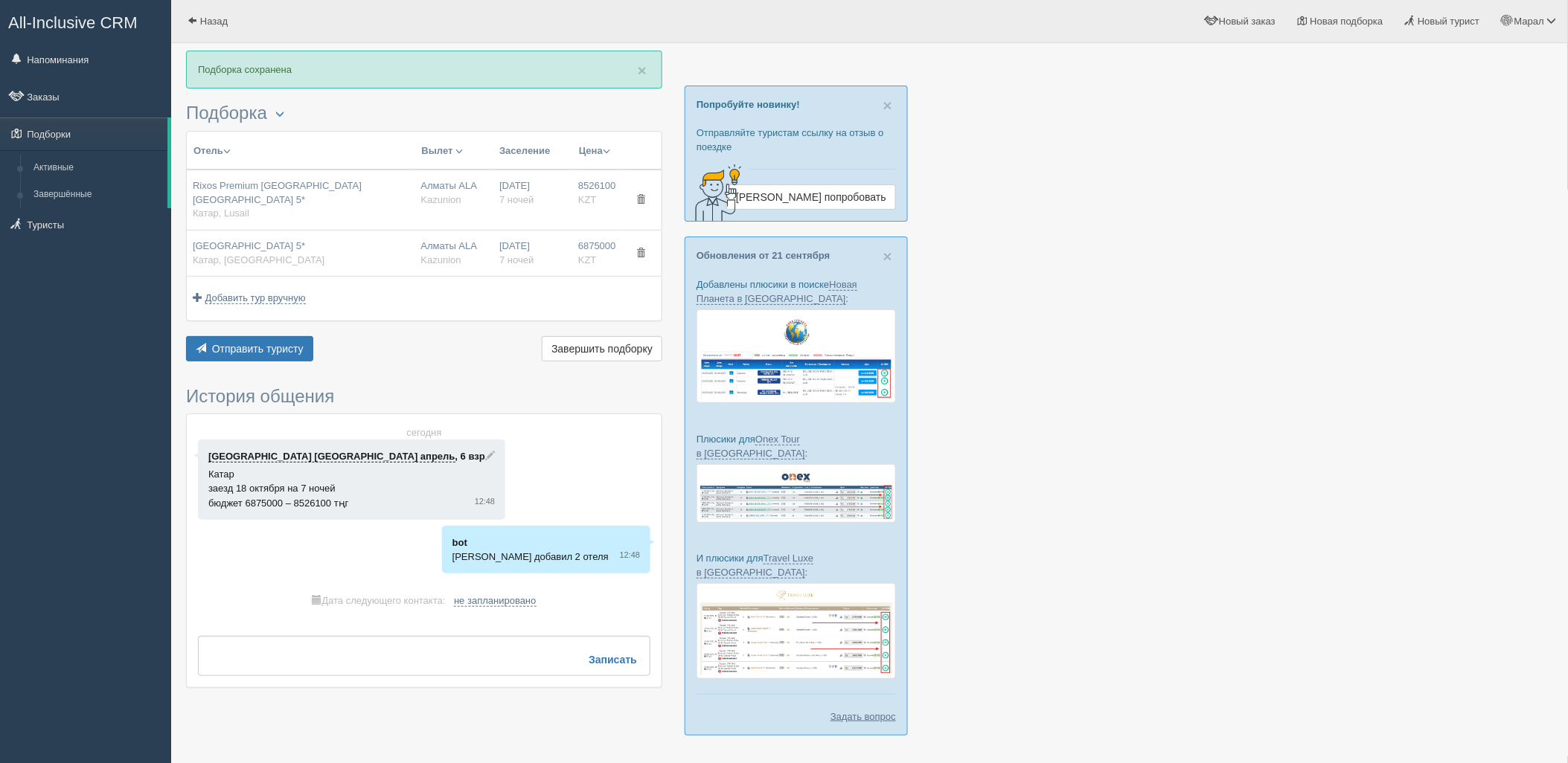
type input "AL"
type input "Kazunion"
type input "https://online.kazunion.com/hotels?samo_action=hotel&HOTELINC=22076"
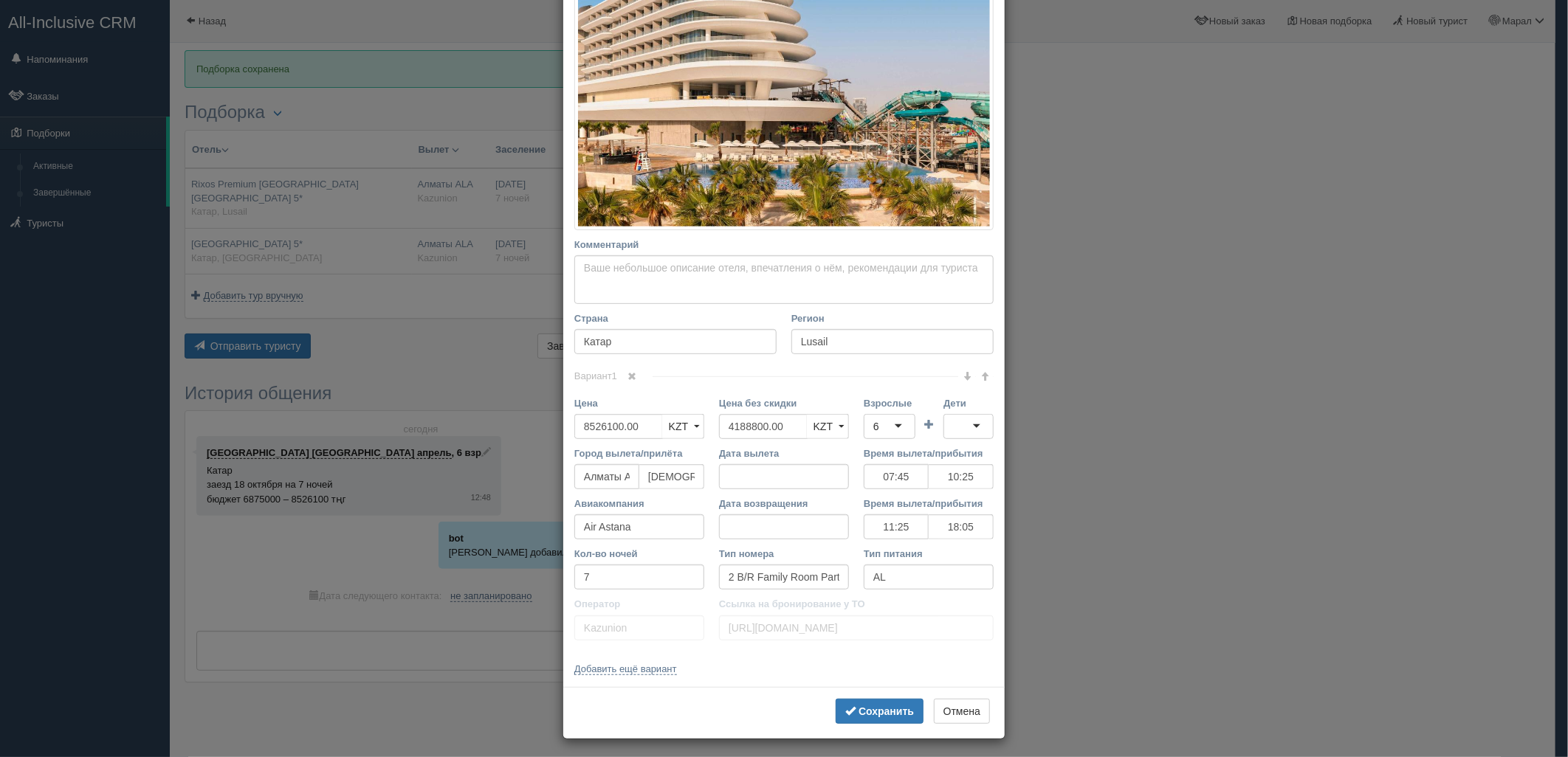
scroll to position [317, 0]
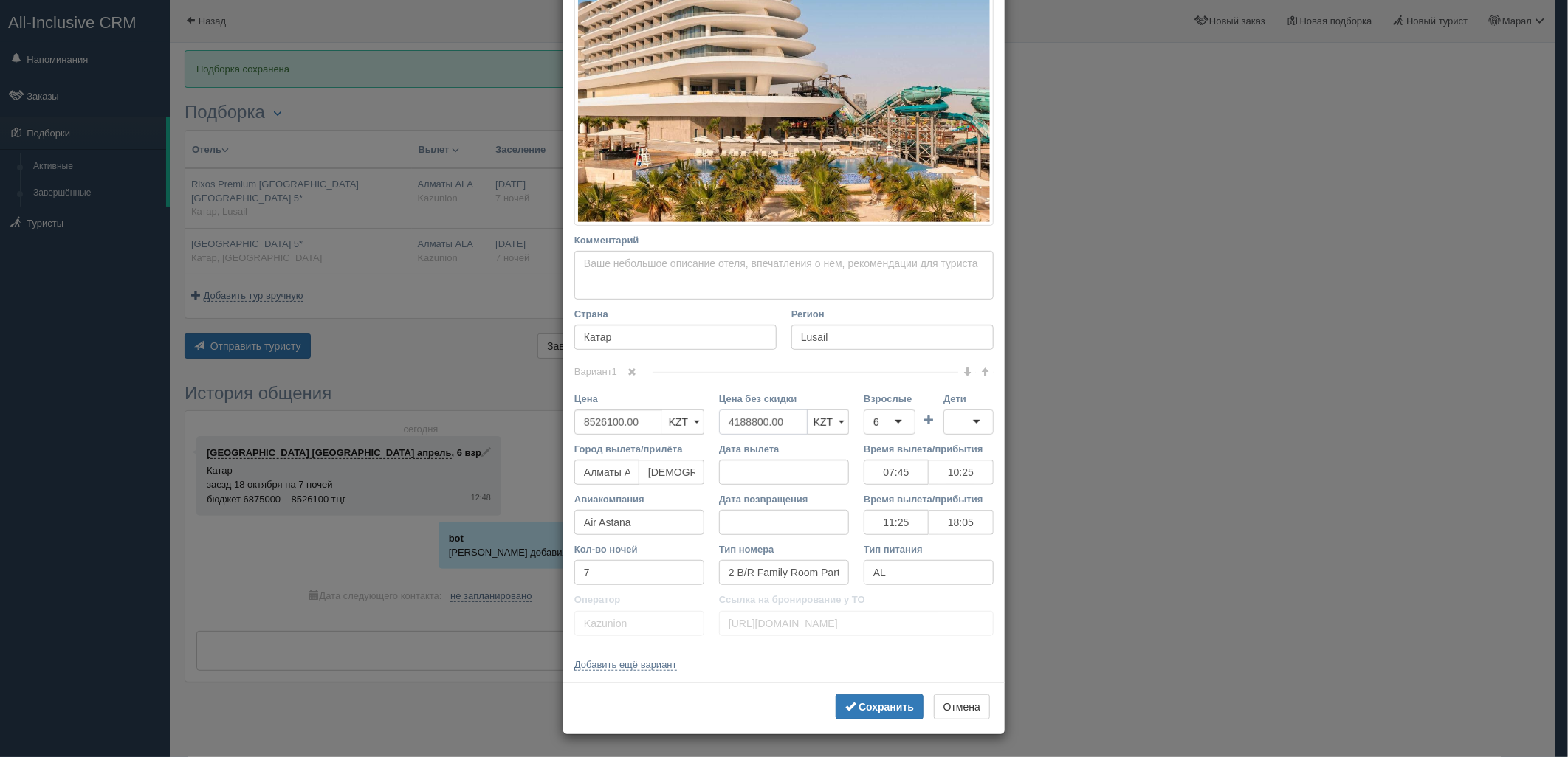
drag, startPoint x: 720, startPoint y: 414, endPoint x: 653, endPoint y: 414, distance: 67.0
click at [657, 414] on div "Цена 8526100.00 KZT USD EUR KZT KZT USD EUR Цена без скидки 4188800.00 KZT USD …" at bounding box center [784, 417] width 434 height 50
click at [865, 428] on div "6" at bounding box center [889, 422] width 52 height 25
click at [970, 426] on div at bounding box center [969, 422] width 50 height 25
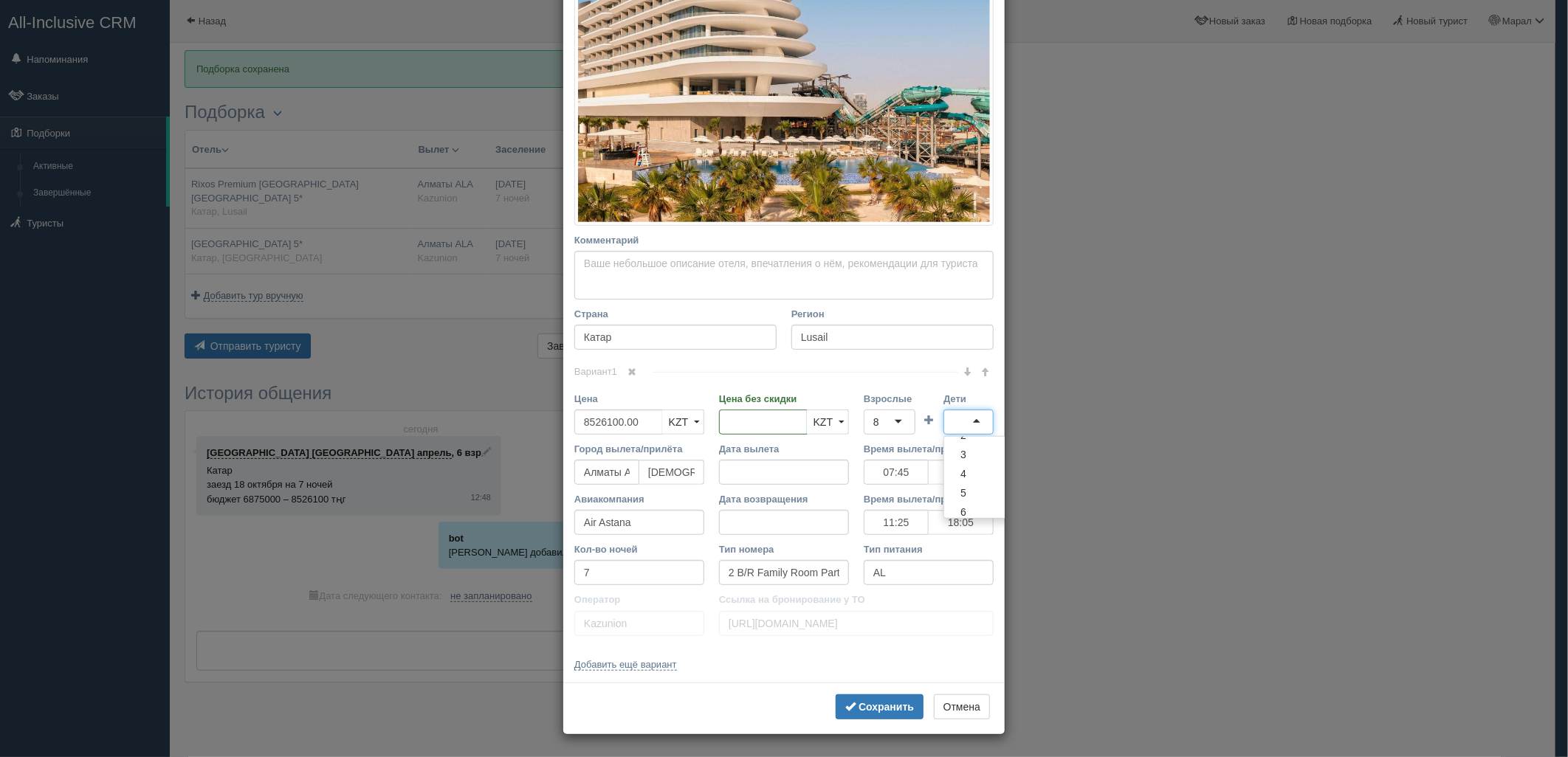
scroll to position [82, 0]
click at [871, 703] on b "Сохранить" at bounding box center [886, 708] width 55 height 12
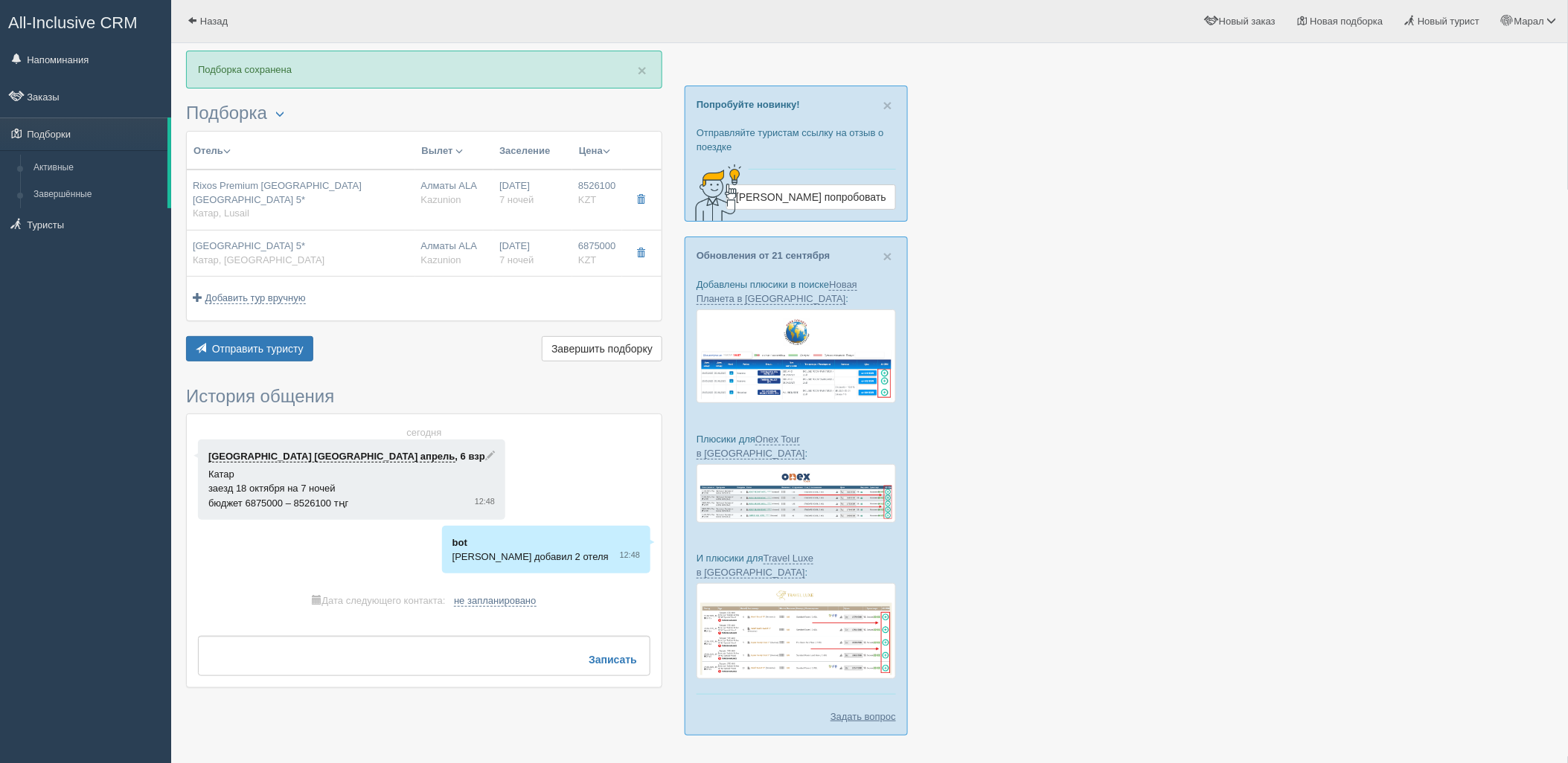
click at [426, 254] on span "Kazunion" at bounding box center [441, 259] width 40 height 11
type input "Rixos Gulf Hotel Doha 5*"
type input "https://www.booking.com/hotel/qa/rixos-gulf-doha.html?lang=en-us&soz=1&lang_cha…"
type input "Corniche Road"
type input "6875000.00"
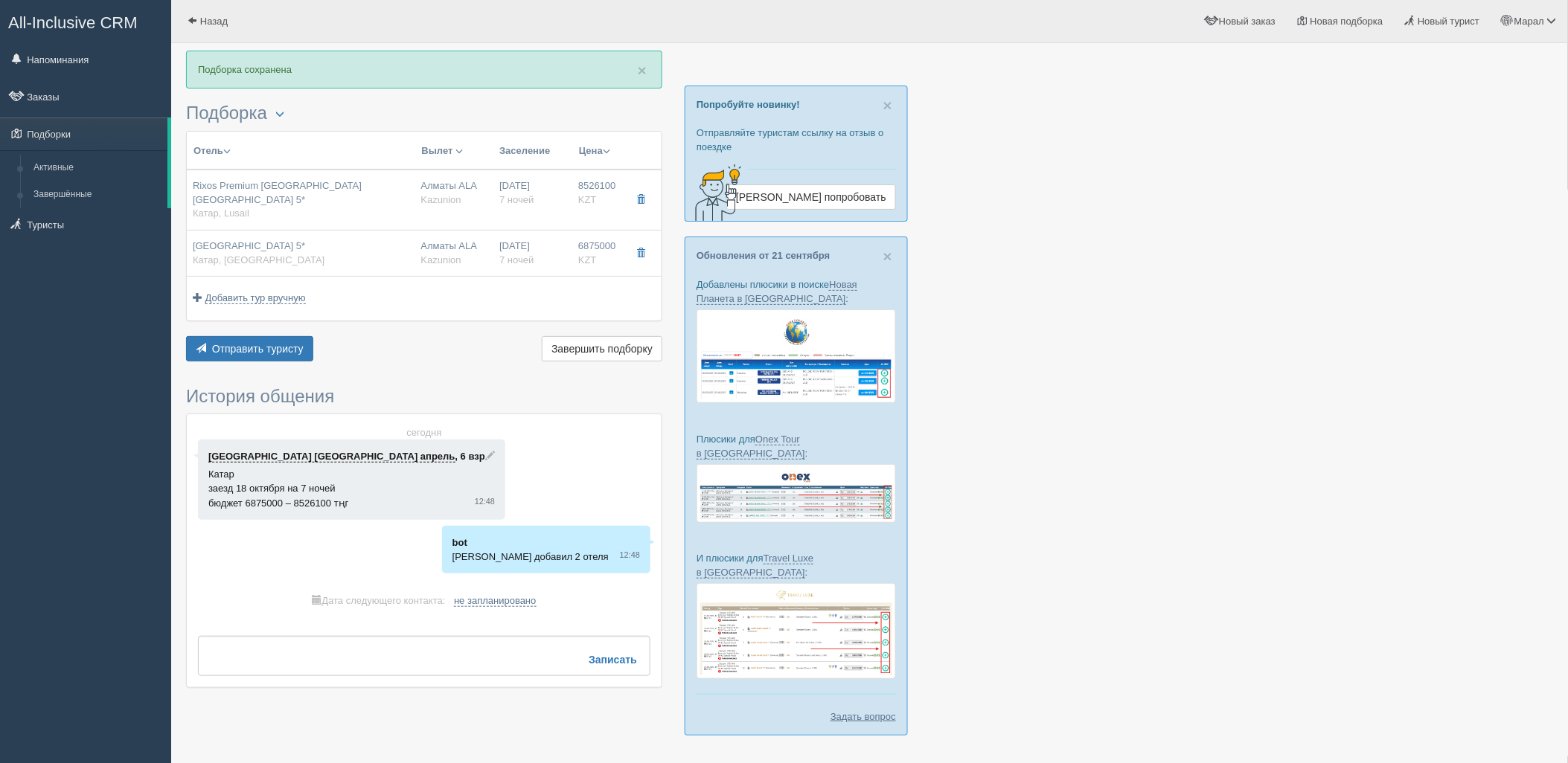
type input "3094850.00"
type input "07:45"
type input "10:25"
type input "11:25"
type input "18:05"
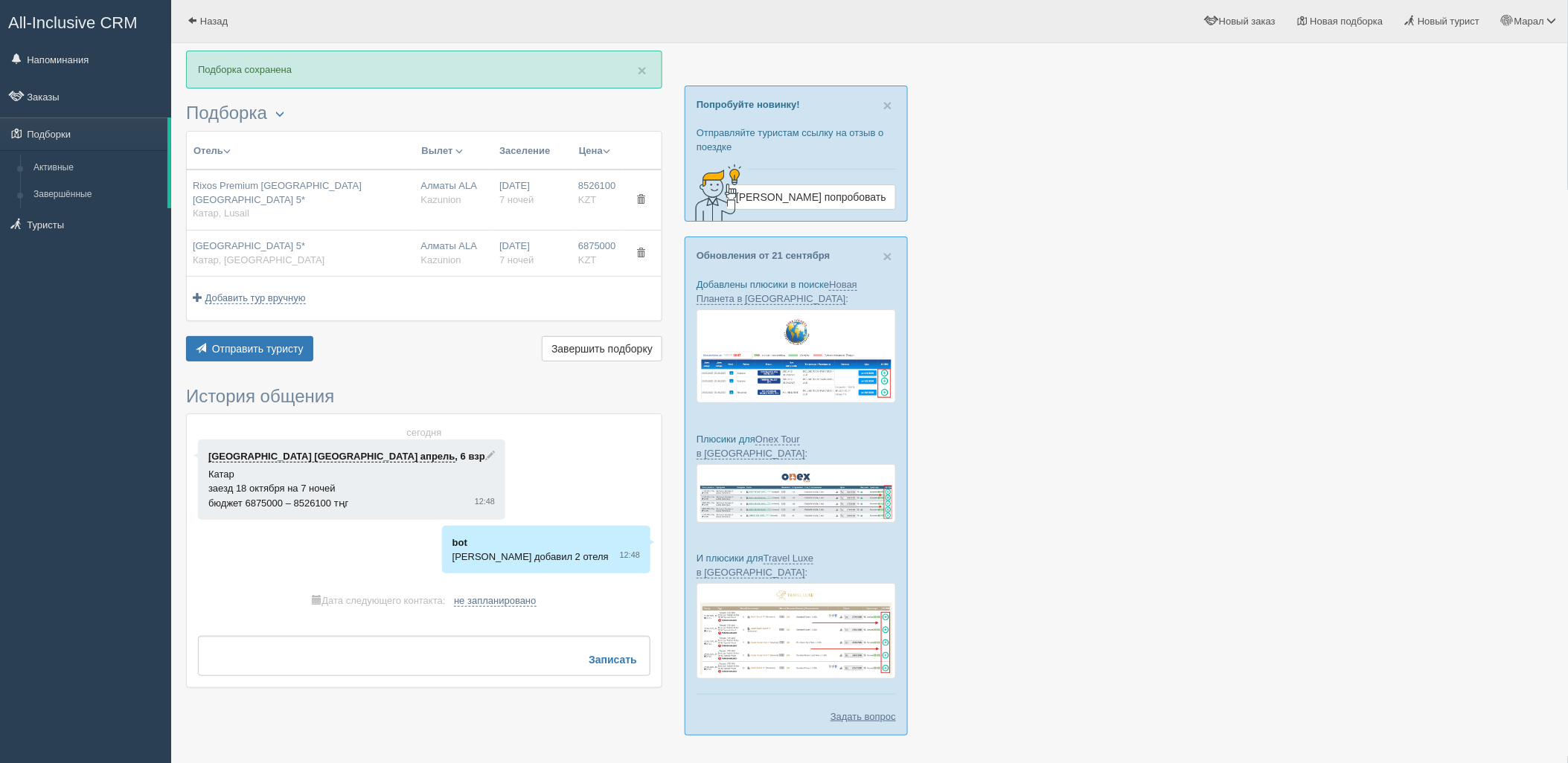
type input "2 B/R Family Room"
type input "https://online.kazunion.com/hotels?samo_action=hotel&HOTELINC=19570"
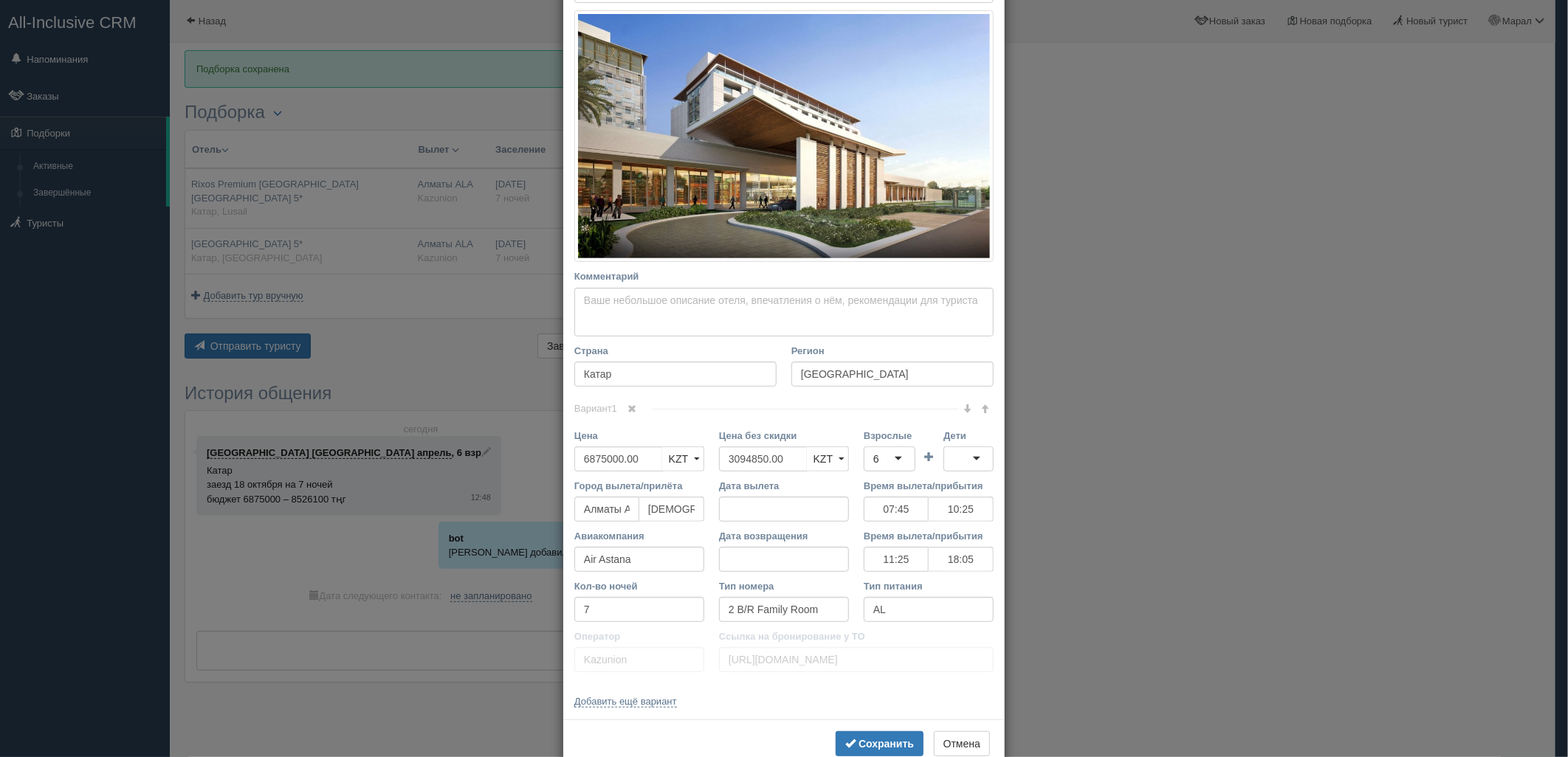
scroll to position [253, 0]
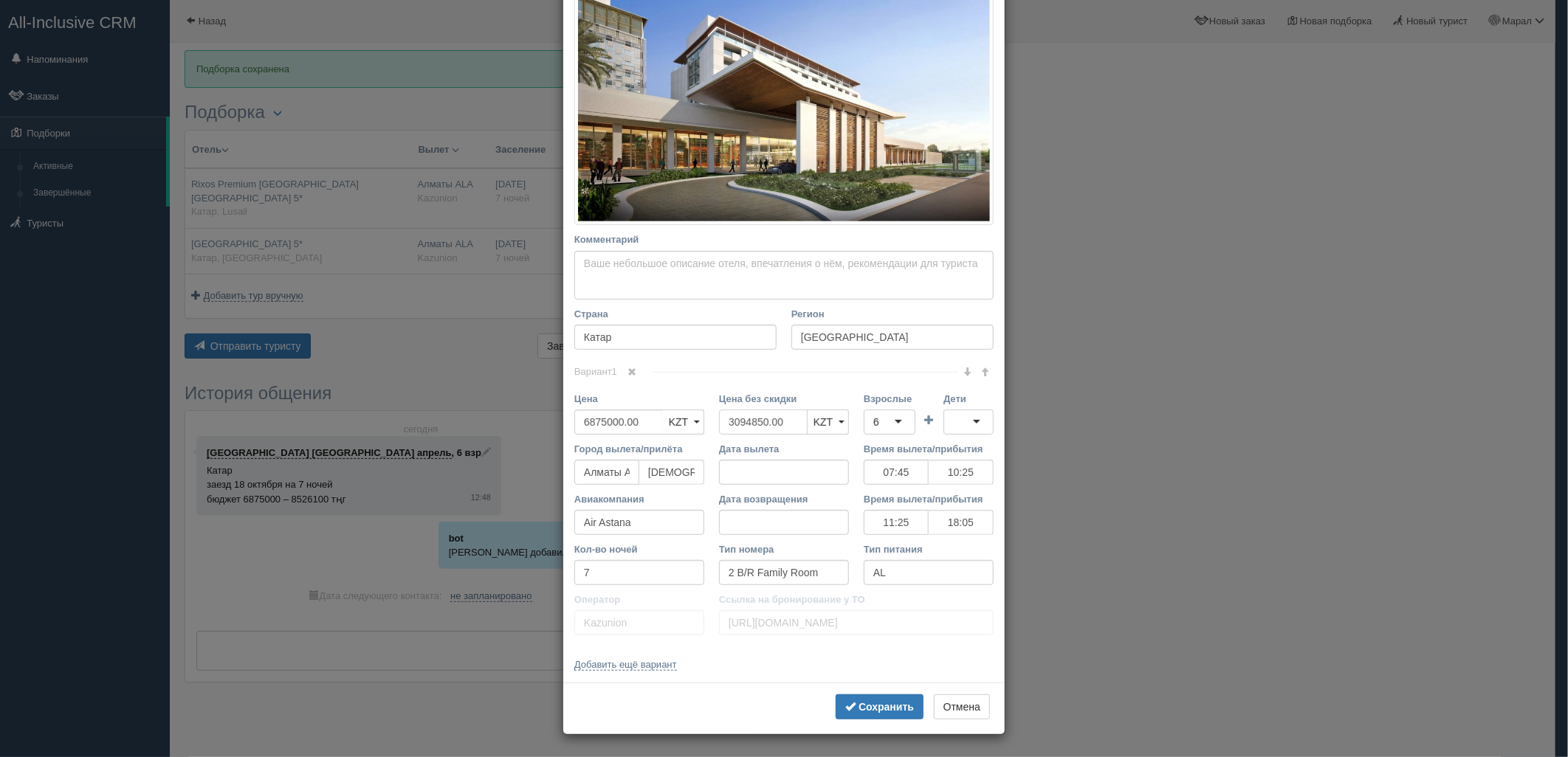
drag, startPoint x: 790, startPoint y: 429, endPoint x: 702, endPoint y: 425, distance: 88.1
click at [678, 425] on div "Цена 6875000.00 KZT USD EUR KZT KZT USD EUR Цена без скидки 3094850.00 KZT USD …" at bounding box center [784, 417] width 434 height 50
click at [894, 431] on div "6" at bounding box center [889, 422] width 52 height 25
click at [953, 425] on input "Дети" at bounding box center [954, 422] width 3 height 14
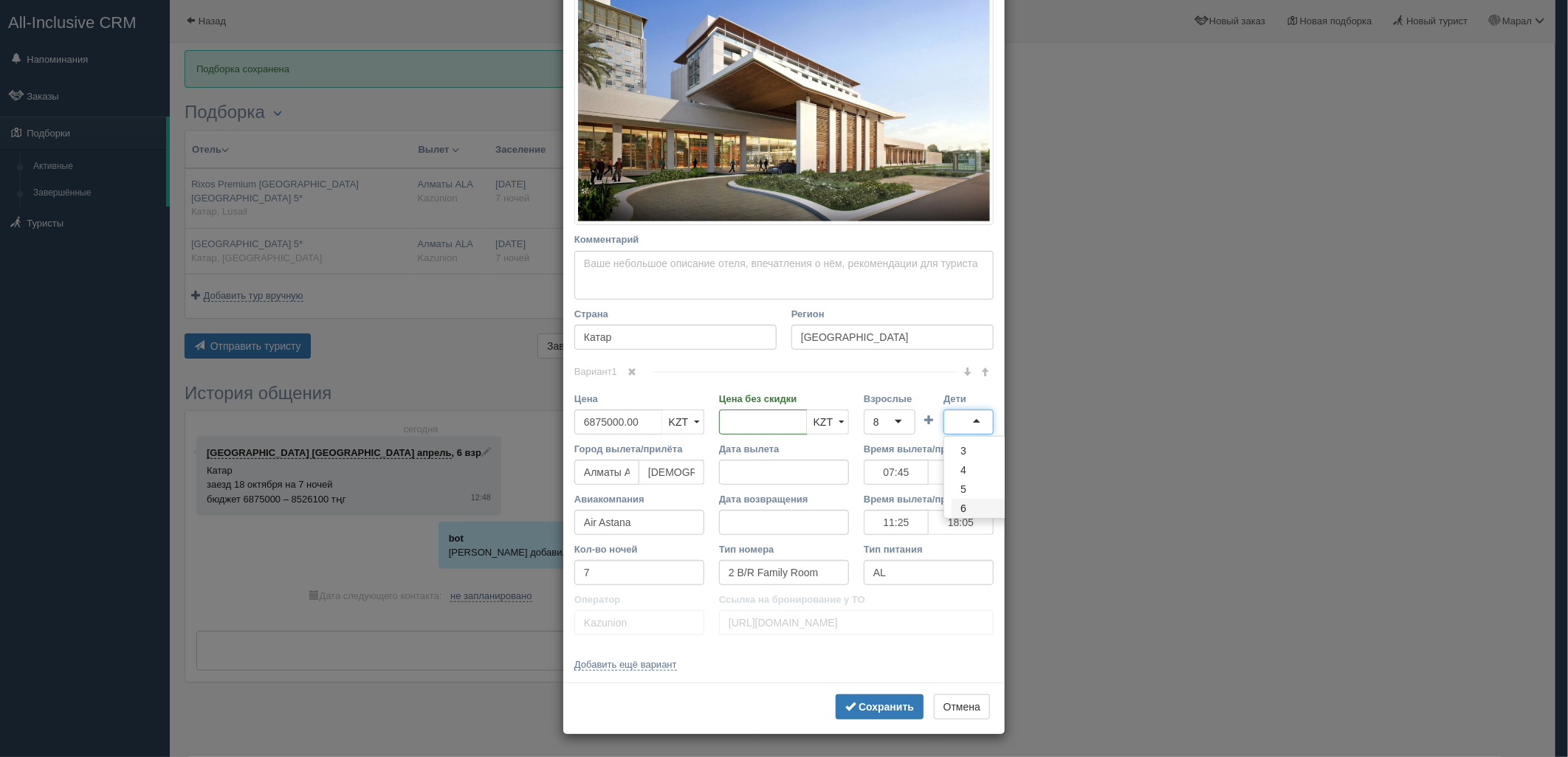
scroll to position [85, 0]
click at [859, 699] on button "Сохранить" at bounding box center [879, 707] width 88 height 25
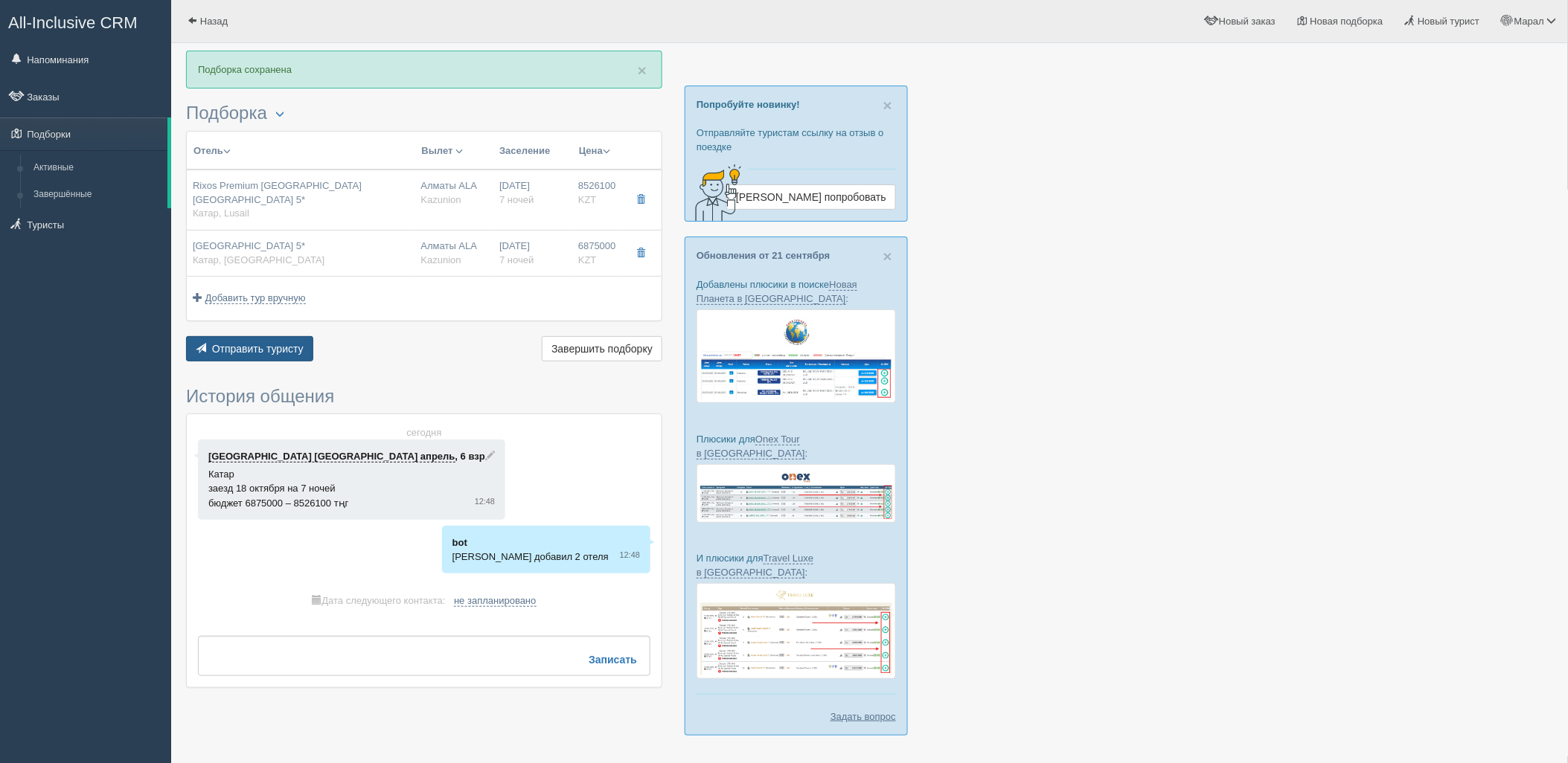
click at [269, 343] on span "Отправить туристу" at bounding box center [258, 349] width 91 height 12
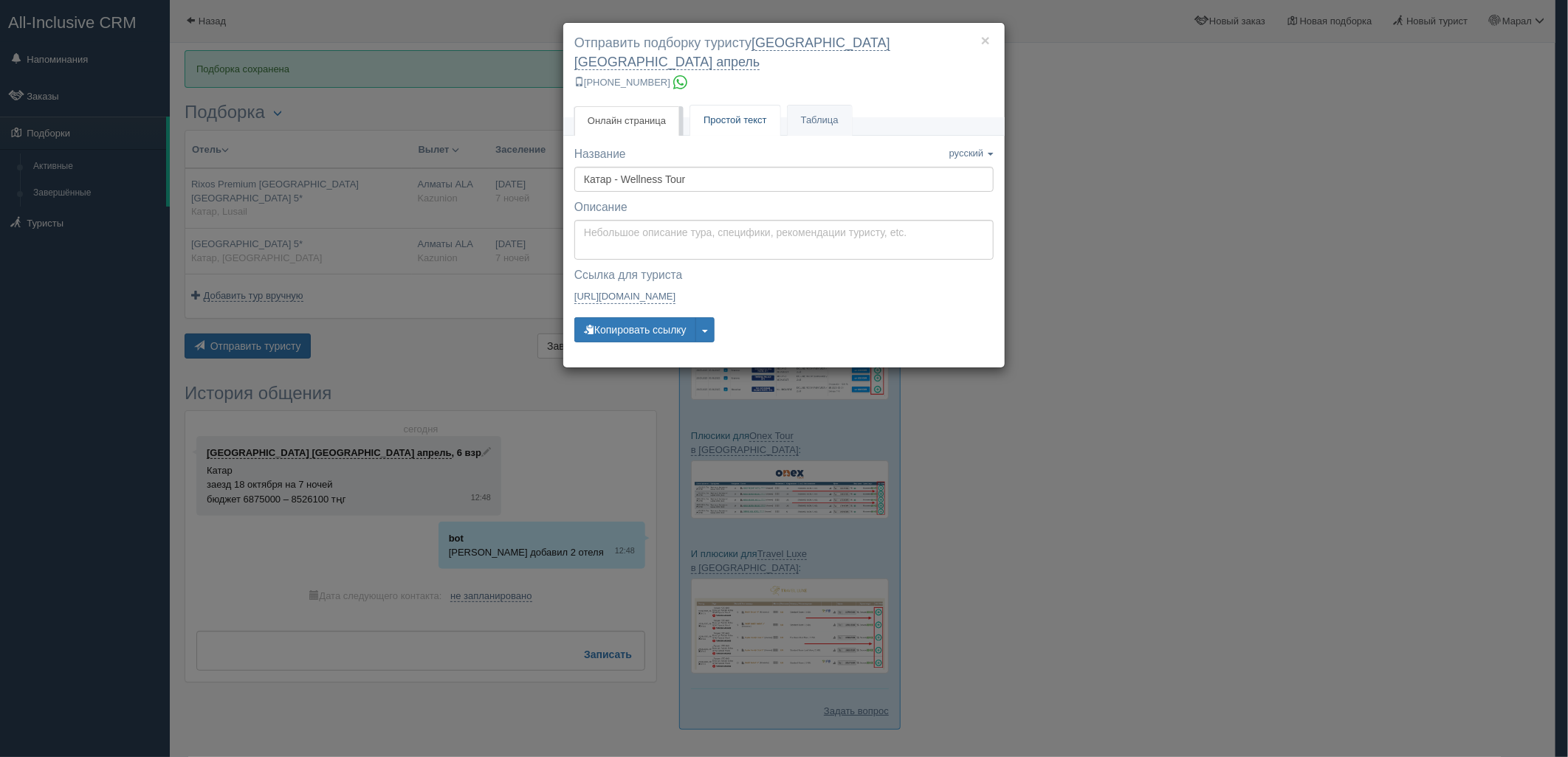
click at [711, 106] on link "Простой текст Текст" at bounding box center [736, 120] width 90 height 30
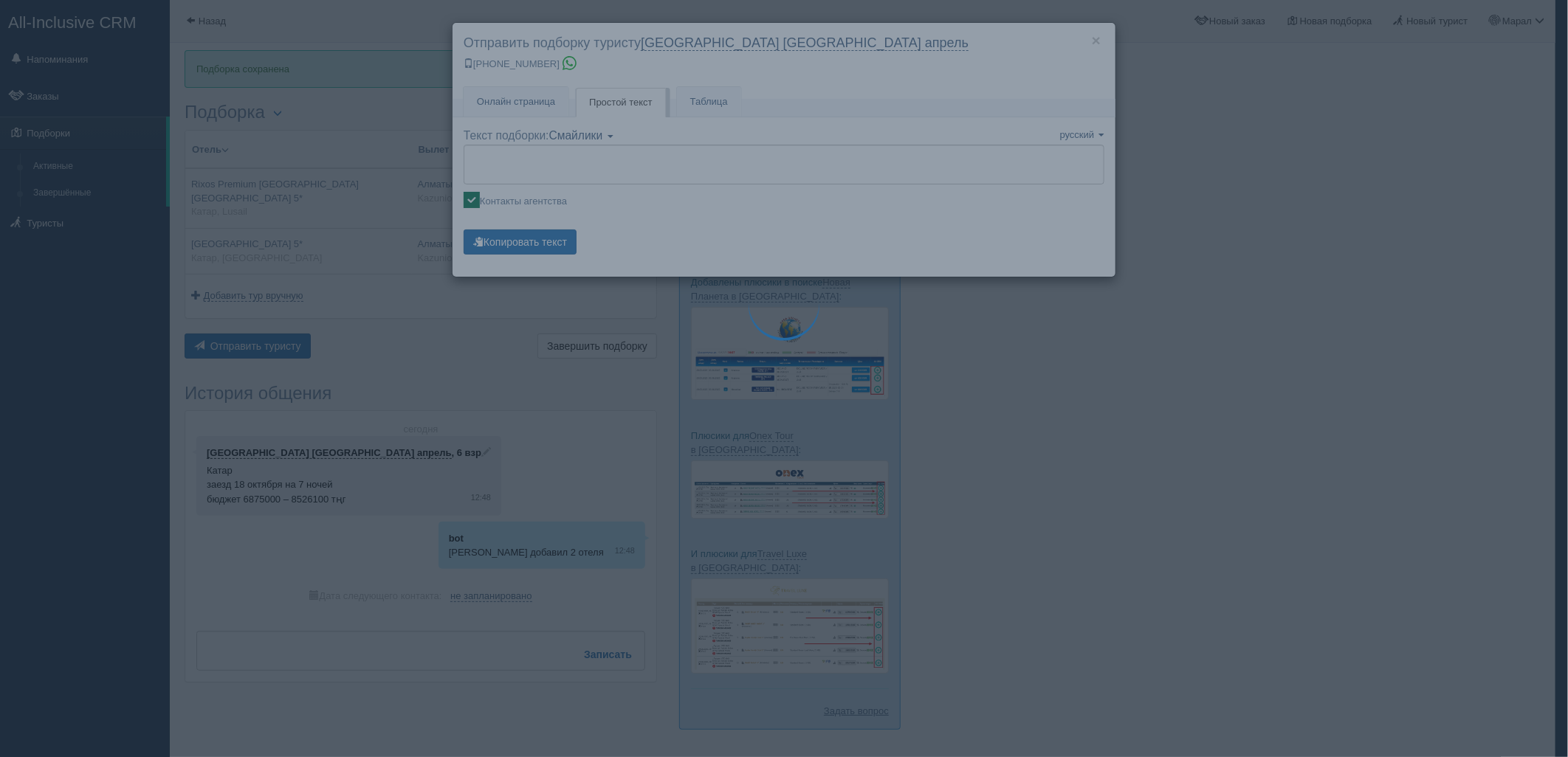
type textarea "🌞 Добрый день! Предлагаем Вам рассмотреть следующие варианты: 🌎 Катар, Lusail 🏩…"
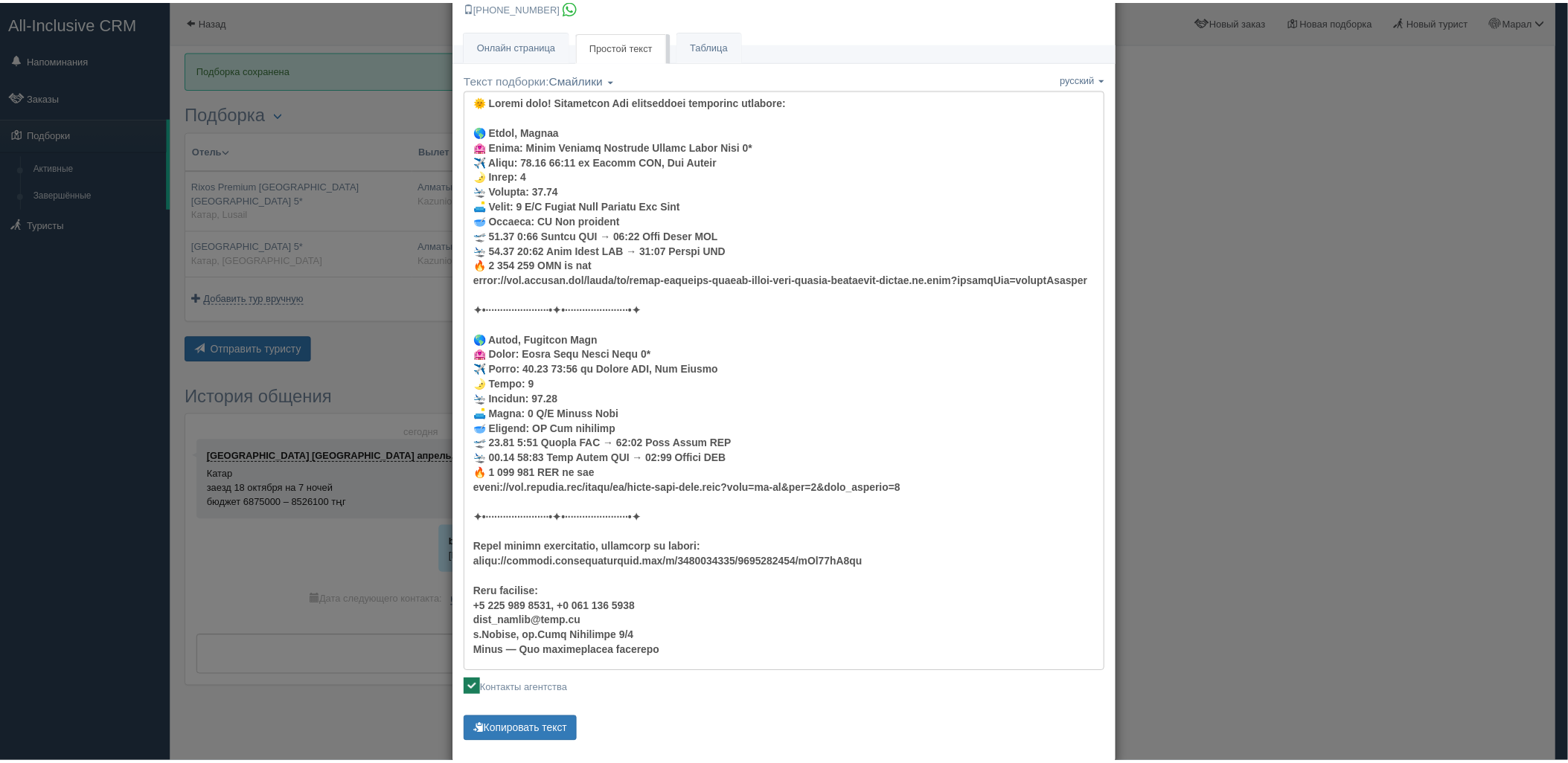
scroll to position [82, 0]
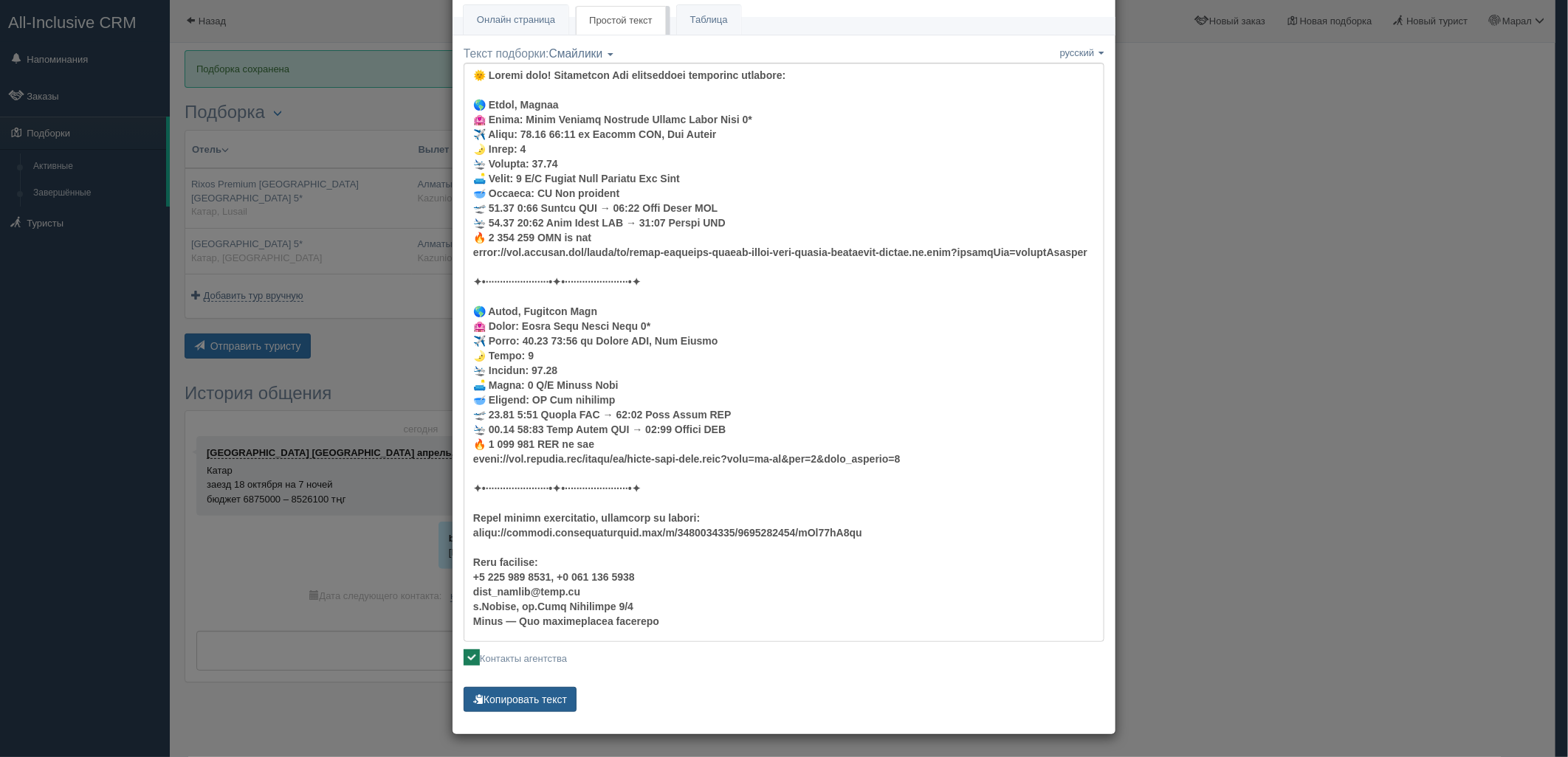
click at [473, 699] on span "button" at bounding box center [478, 699] width 10 height 10
click at [1273, 375] on div "× Отправить подборку туристу калининград турция апрель +7 924 265-55-57 Онлайн …" at bounding box center [784, 378] width 1568 height 757
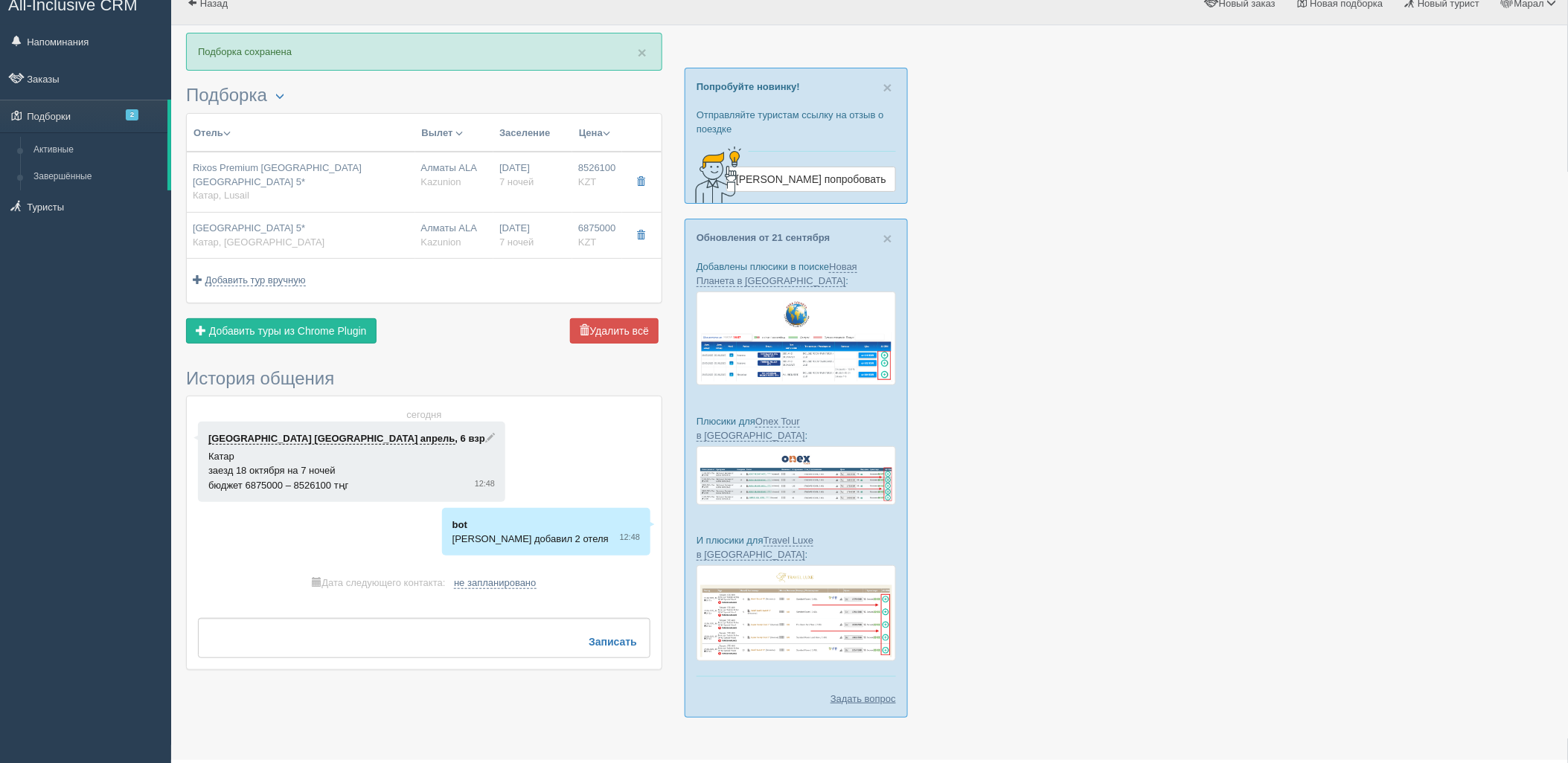
scroll to position [26, 0]
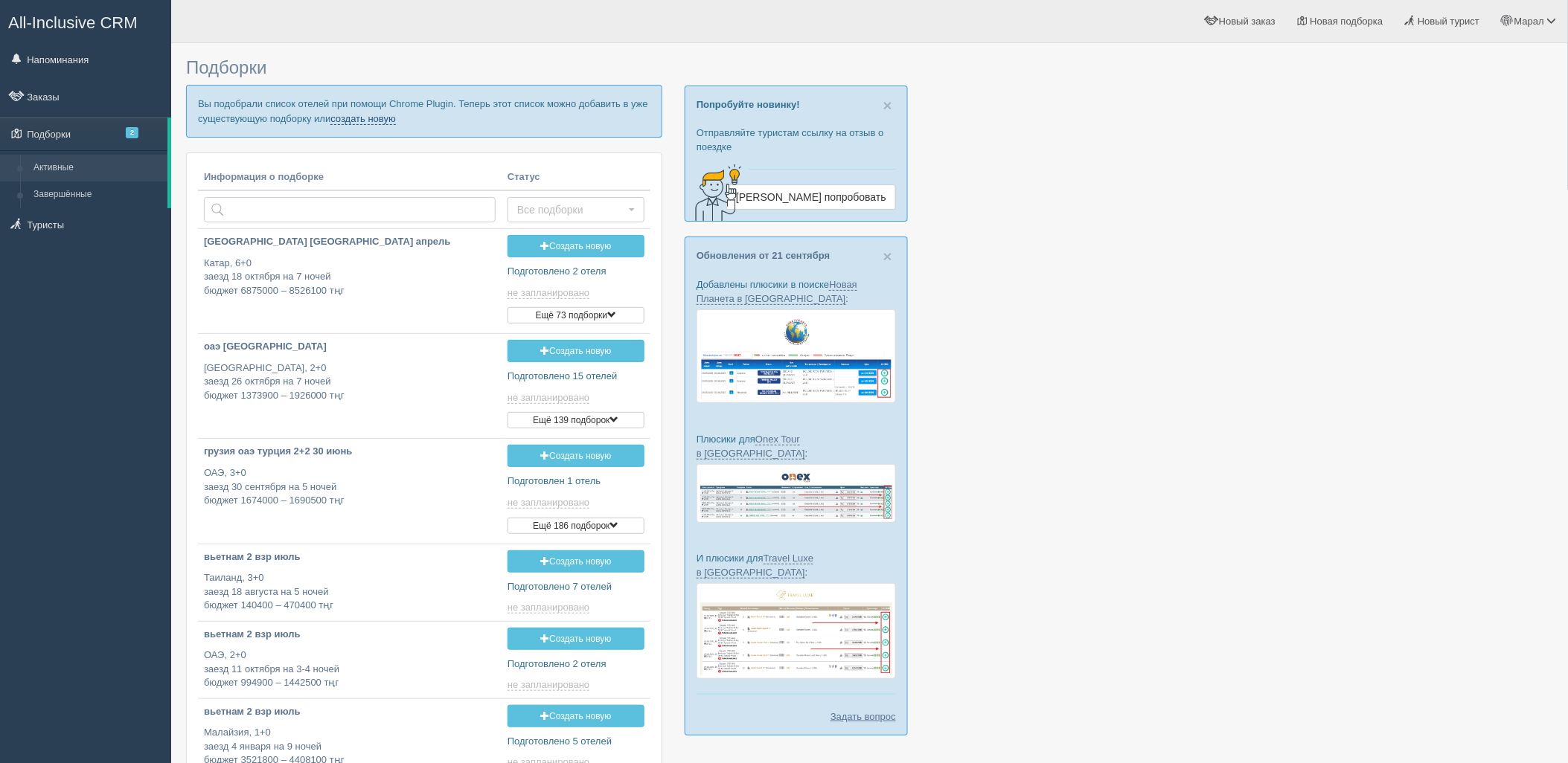
click at [353, 114] on link "создать новую" at bounding box center [363, 119] width 65 height 12
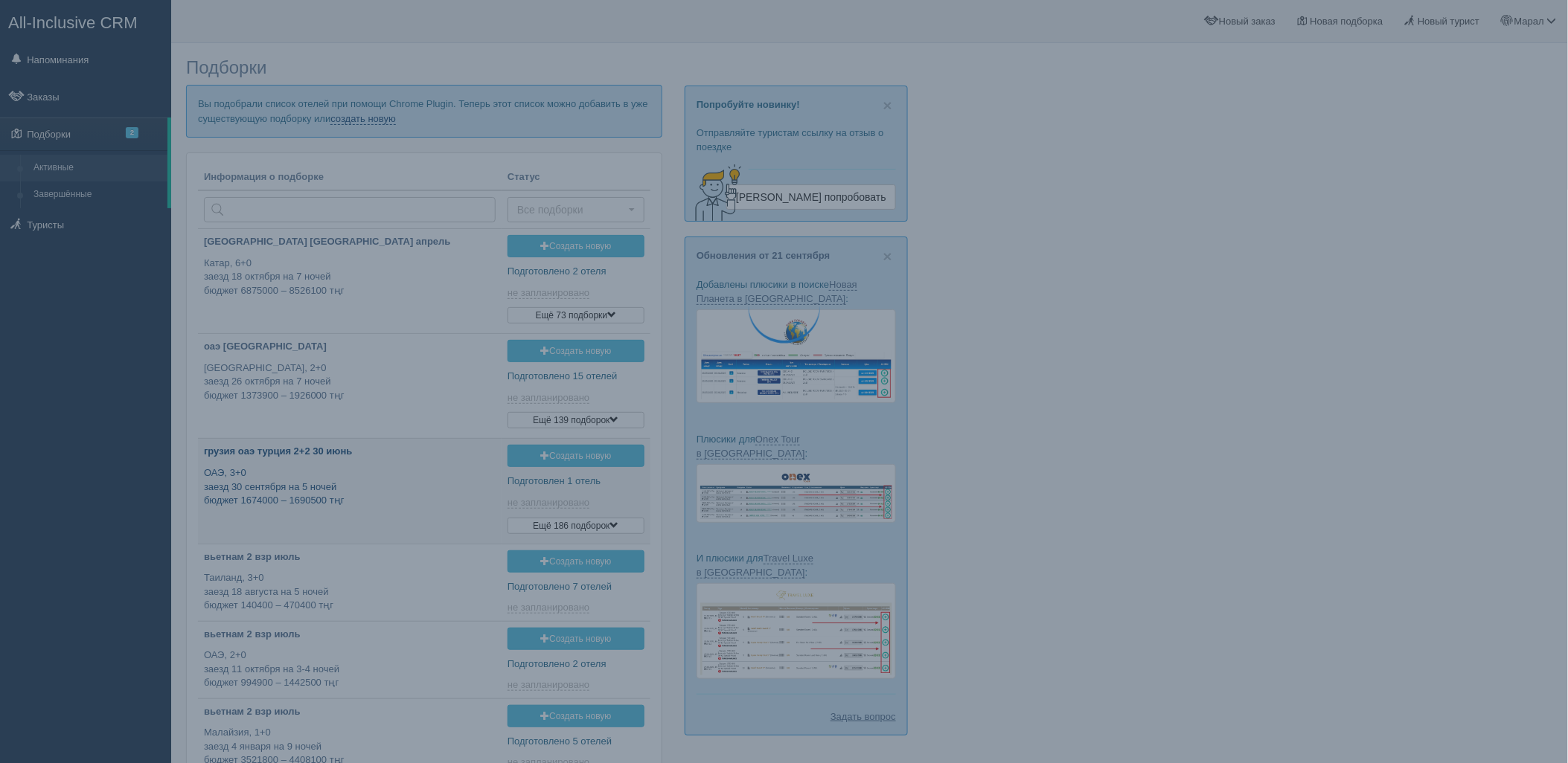
type input "[DATE] 12:45"
type input "[DATE] 12:30"
type input "[DATE] 19:25"
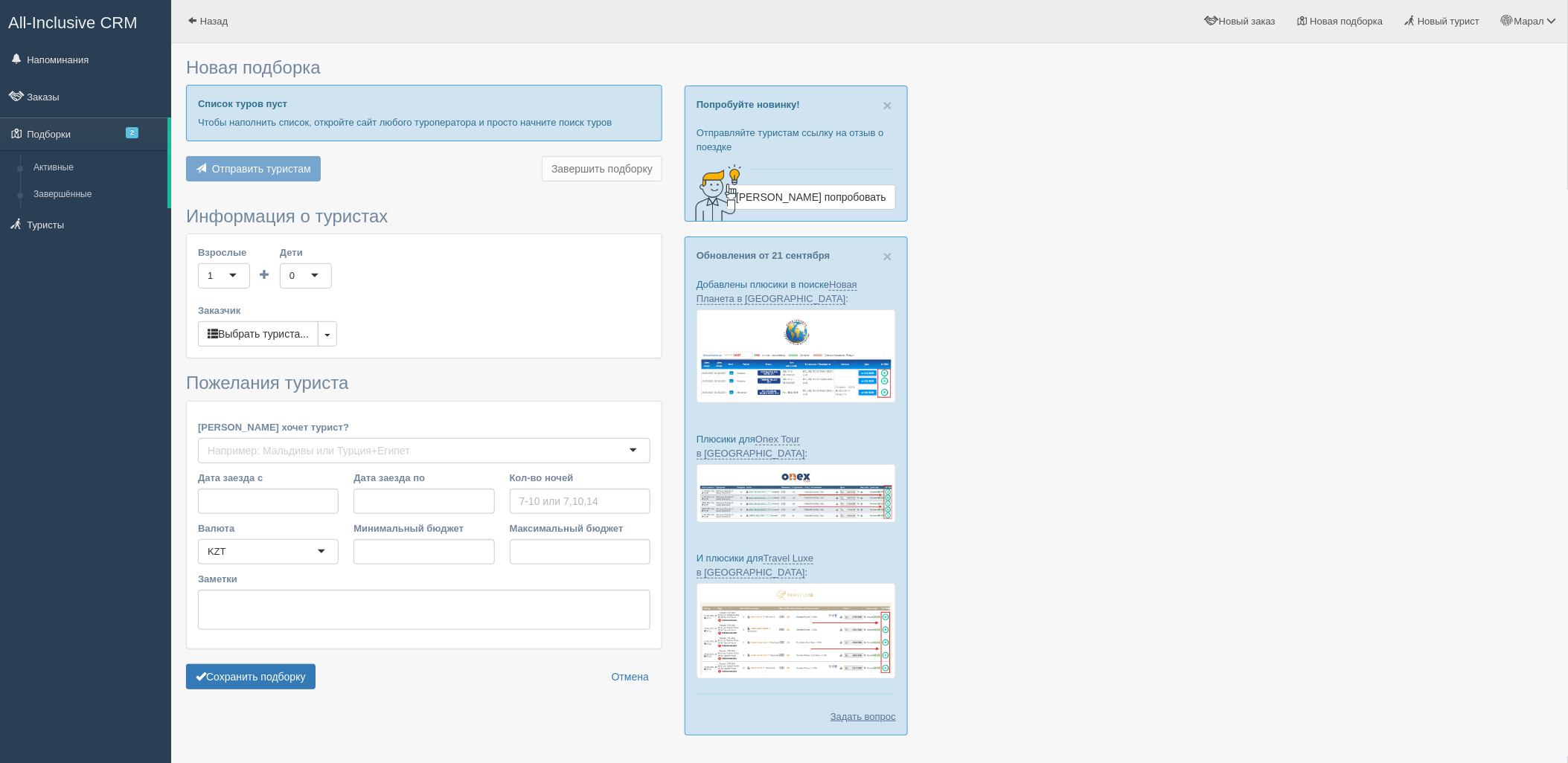
type input "6"
type input "18656200"
type input "25645300"
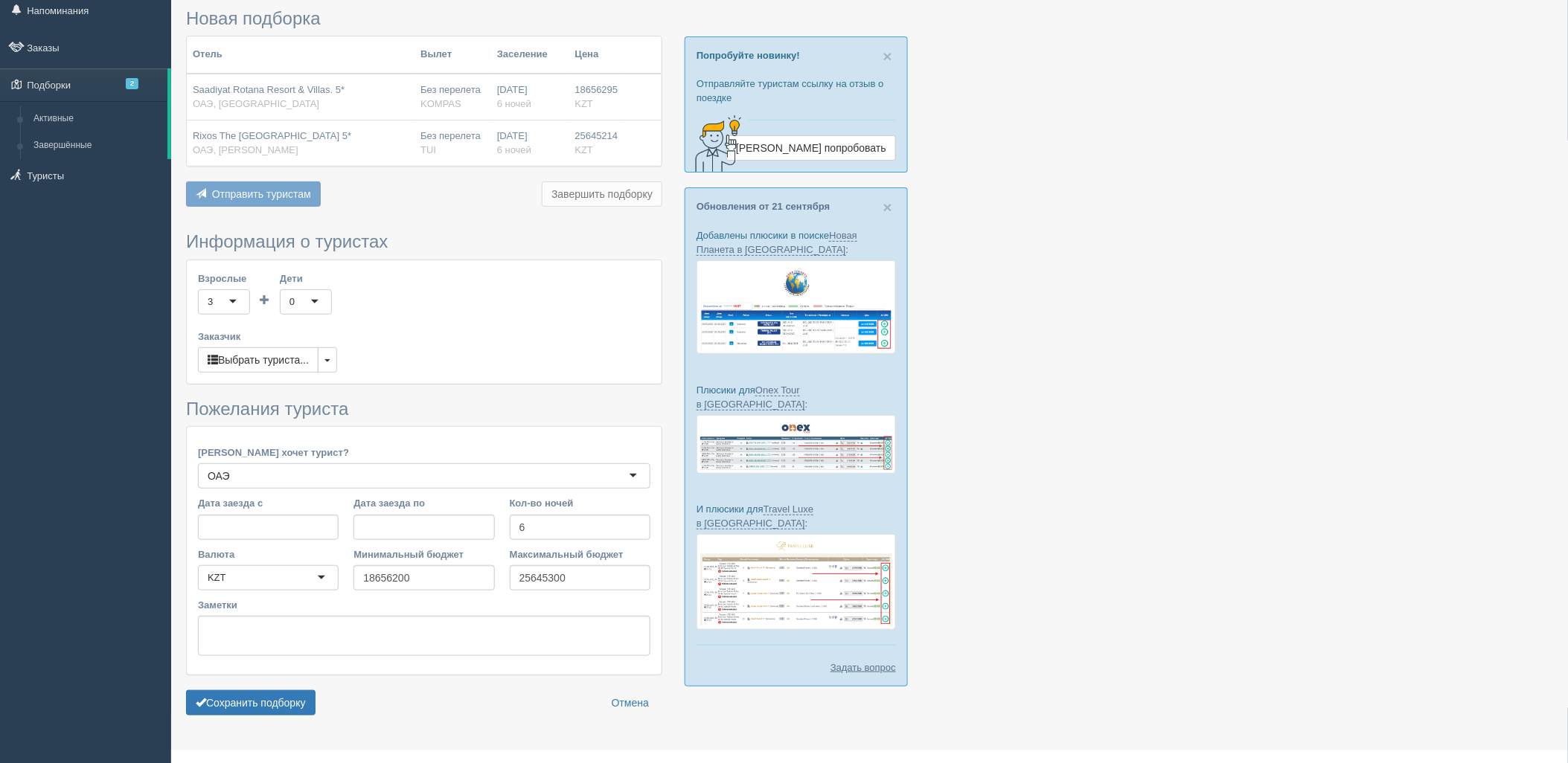
scroll to position [76, 0]
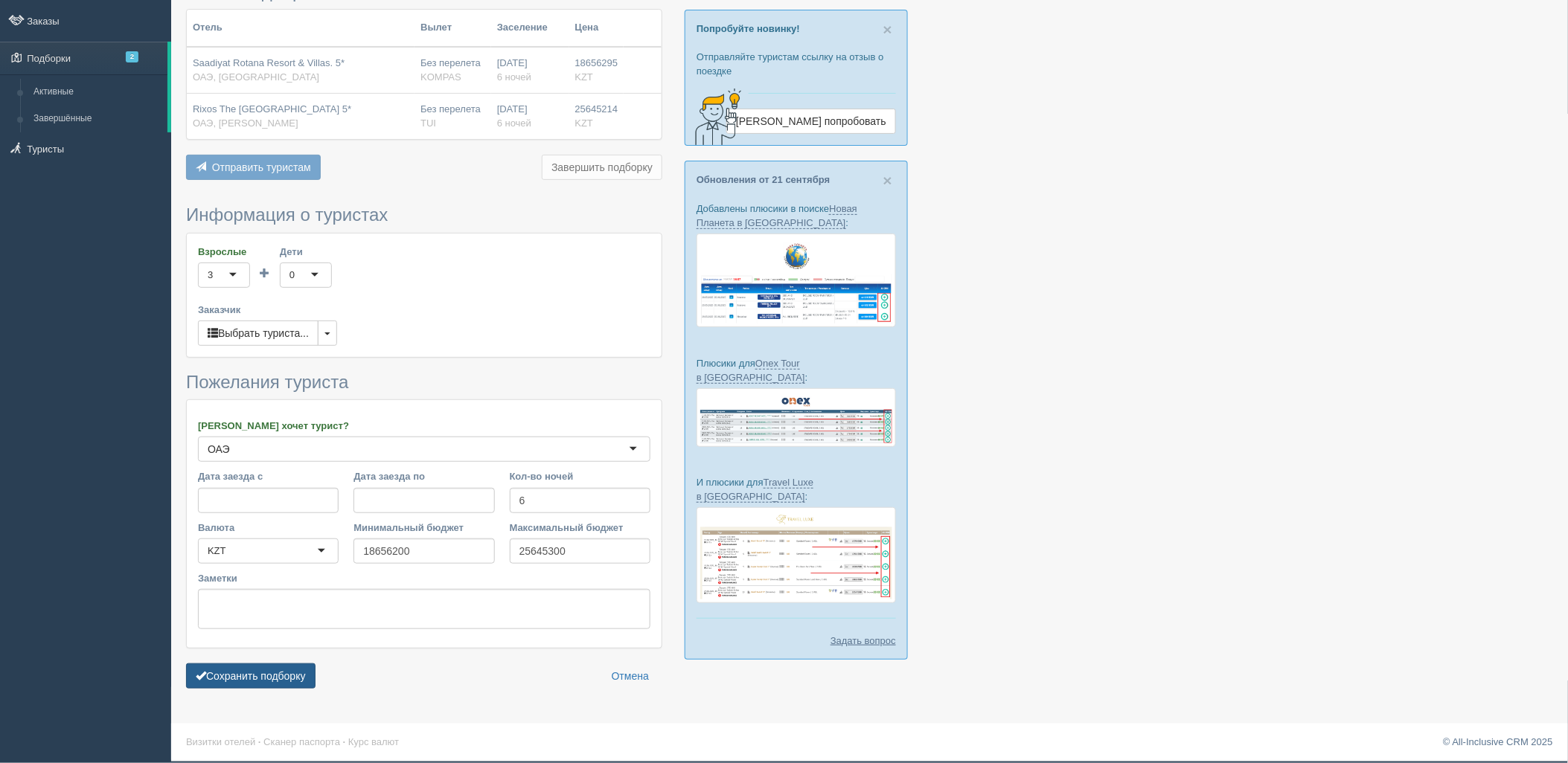
click at [277, 683] on button "Сохранить подборку" at bounding box center [250, 675] width 130 height 25
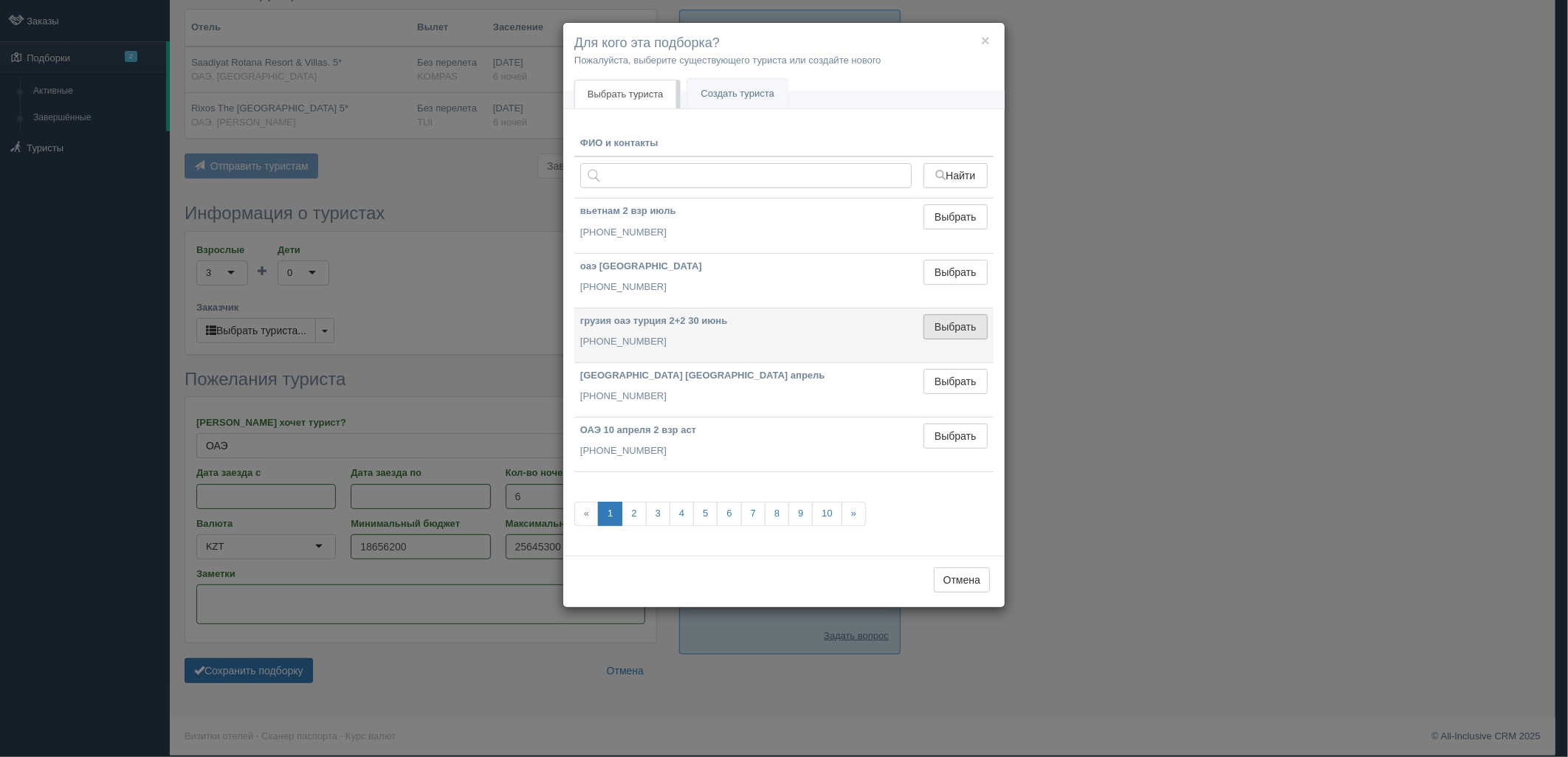
click at [964, 322] on button "Выбрать" at bounding box center [955, 326] width 64 height 25
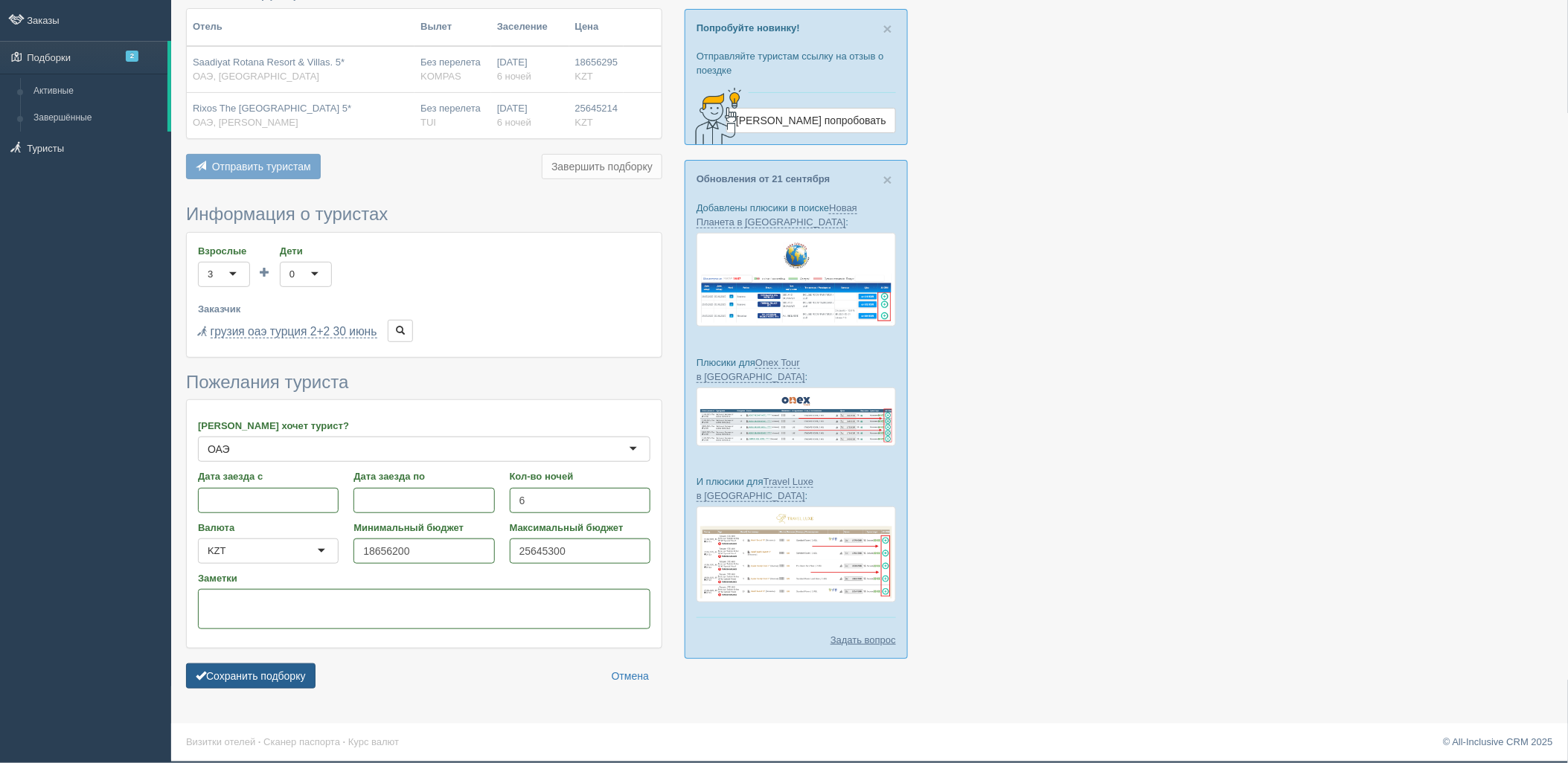
click at [241, 669] on button "Сохранить подборку" at bounding box center [250, 675] width 130 height 25
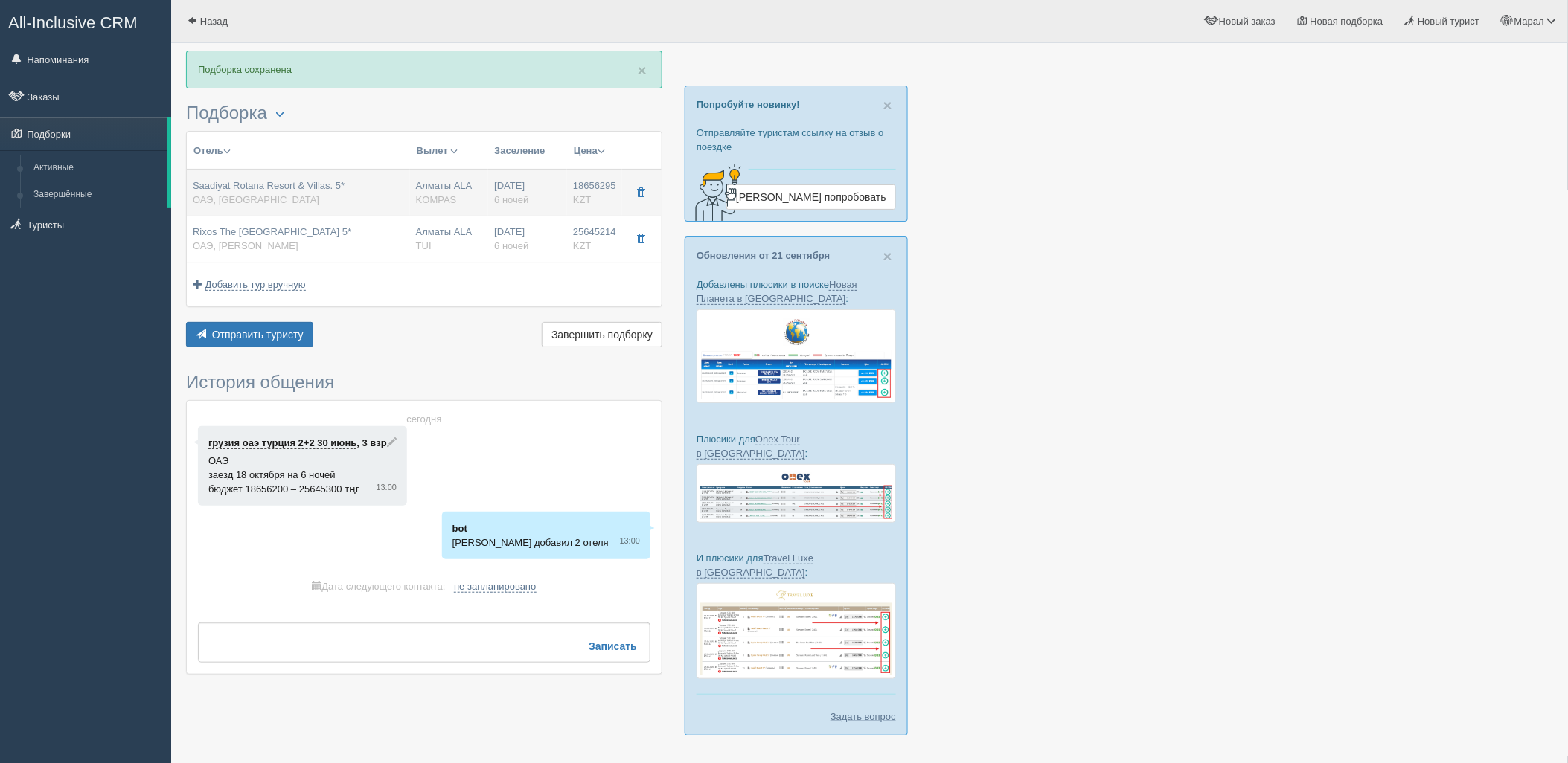
click at [299, 205] on div "Saadiyat Rotana Resort & Villas. 5* ОАЭ, Saadiyat Island" at bounding box center [268, 193] width 152 height 27
type input "Saadiyat Rotana Resort & Villas. 5*"
type input "https://tophotels.ru/en/hotel/al314375"
type input "ОАЭ"
type input "Saadiyat Island"
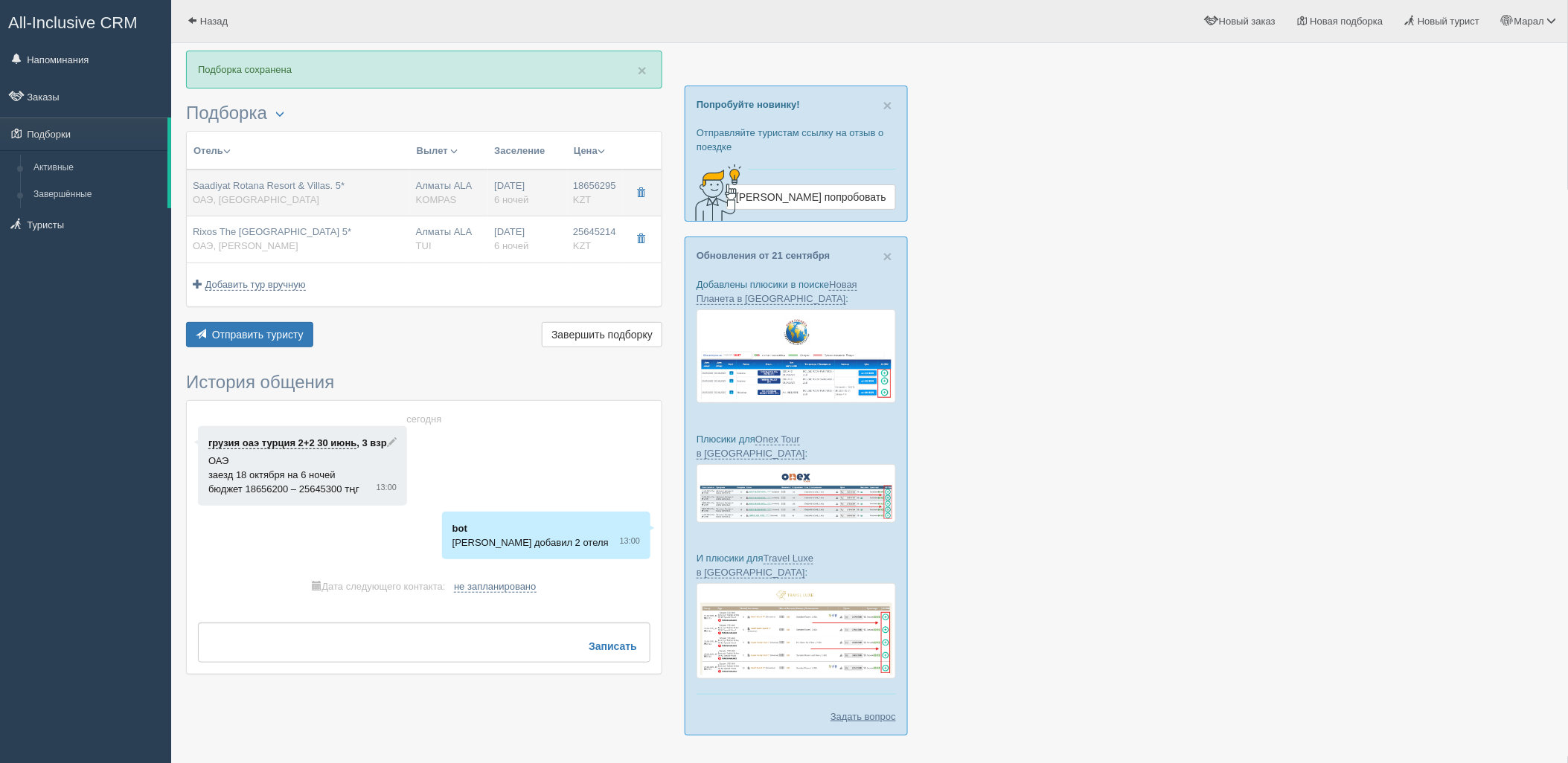
type input "18656295.00"
type input "7379831.00"
type input "Алматы ALA"
type input "Дубай DXB"
type input "03:45"
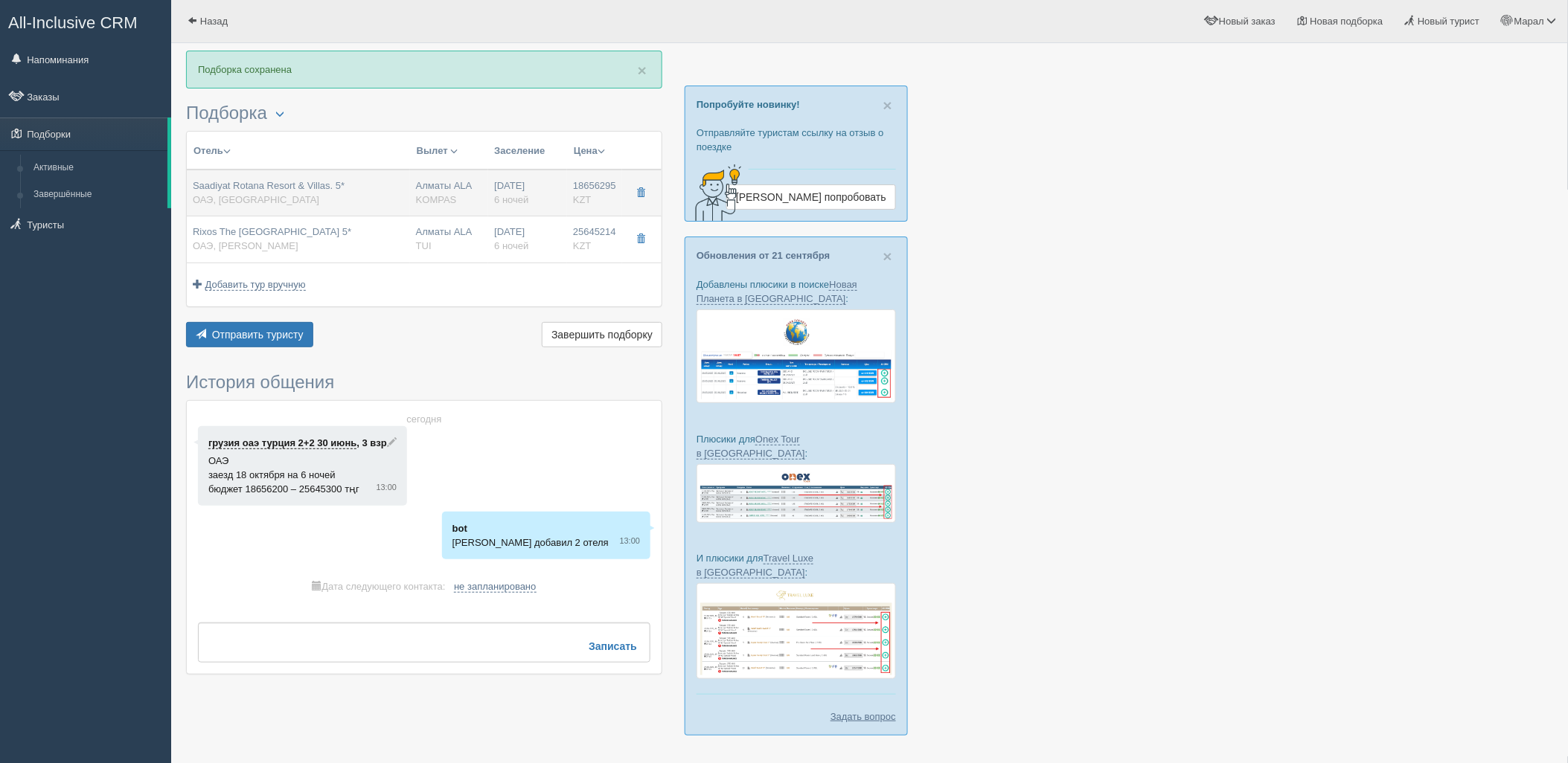
type input "07:25"
type input "Flydubai"
type input "21:30"
type input "02:40"
type input "6"
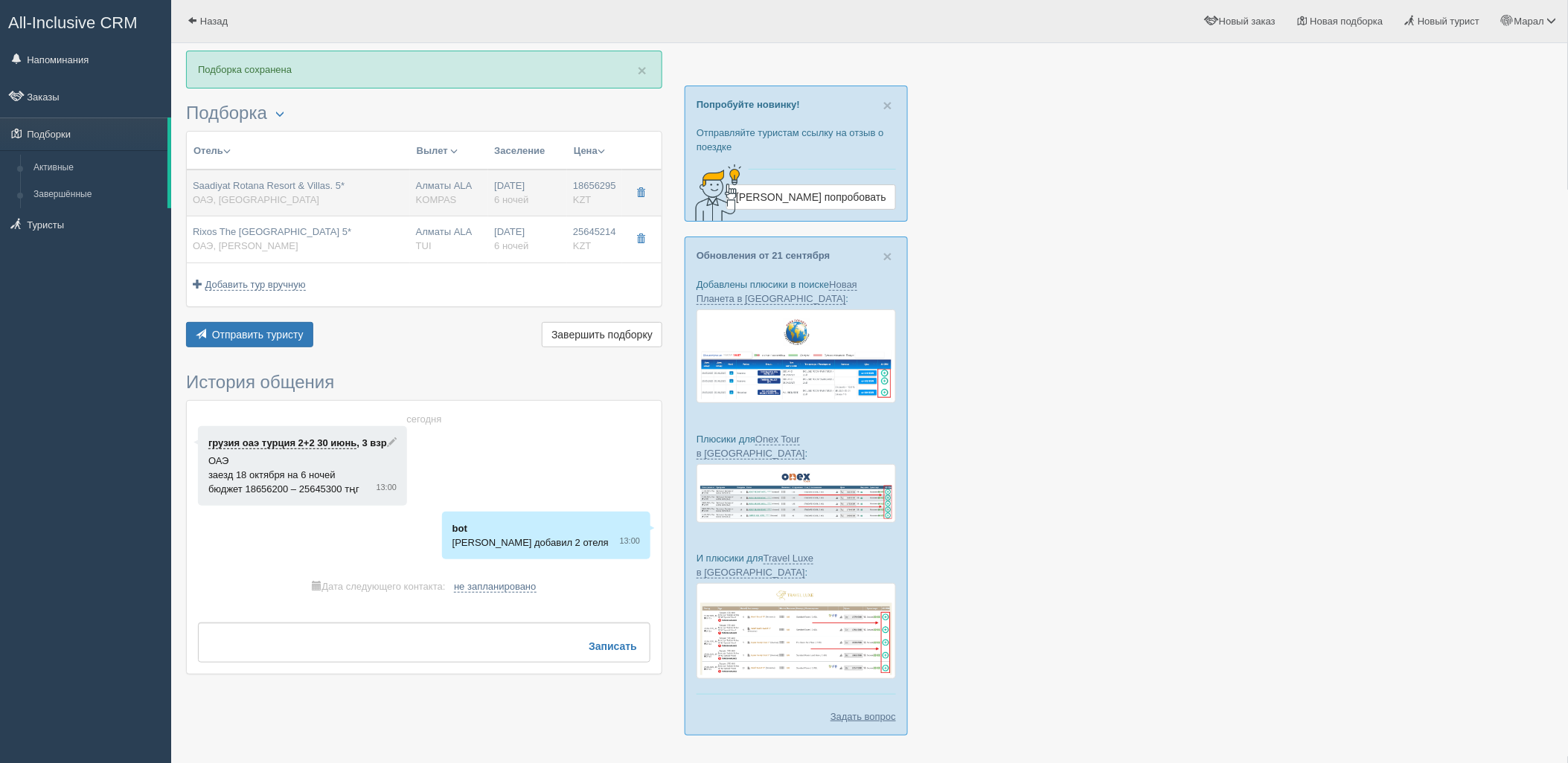
type input "Resort Family Connected Rooms"
type input "AI Dine Around"
type input "KOMPAS"
type input "https://kompastour.com/"
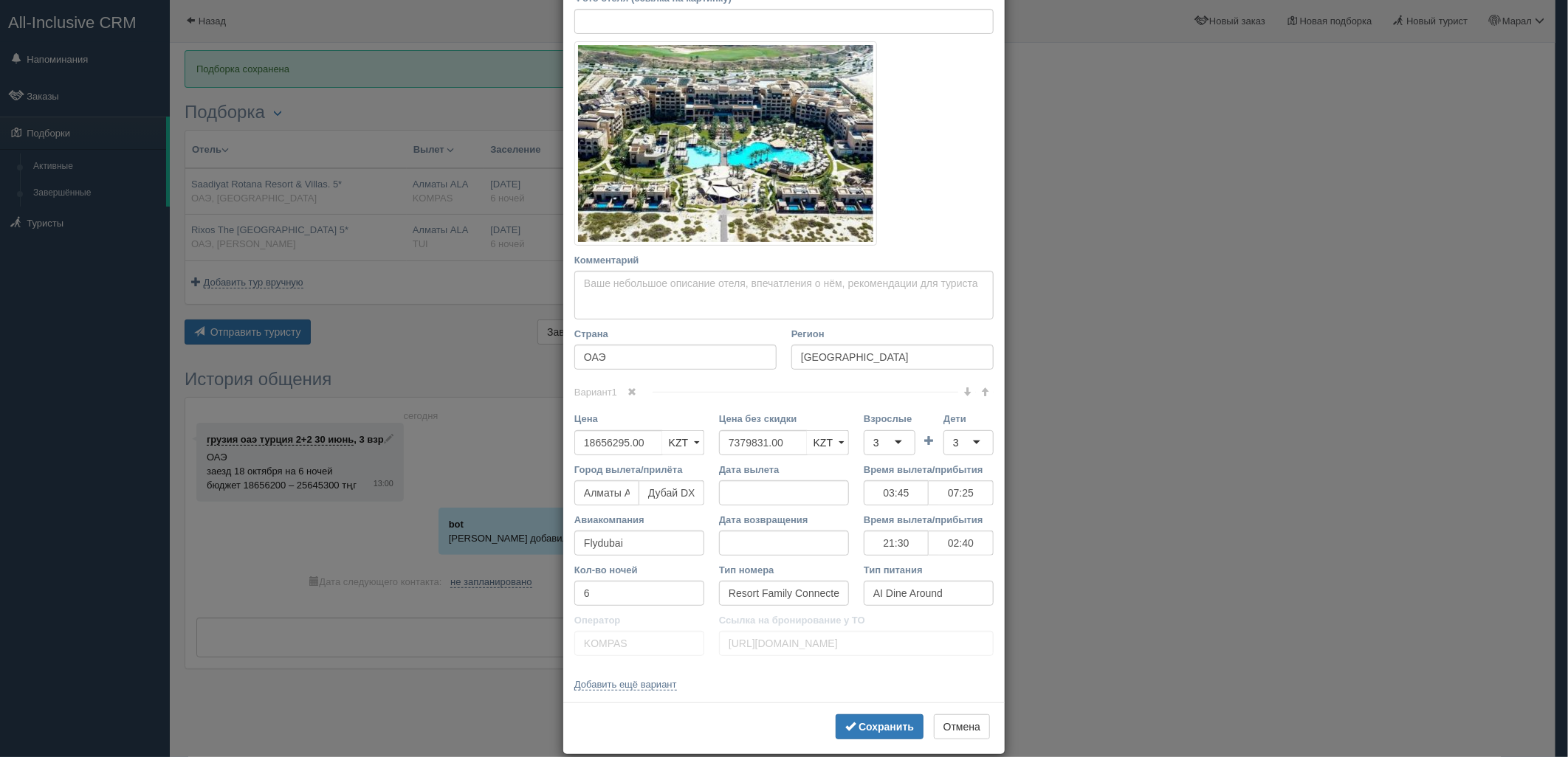
scroll to position [205, 0]
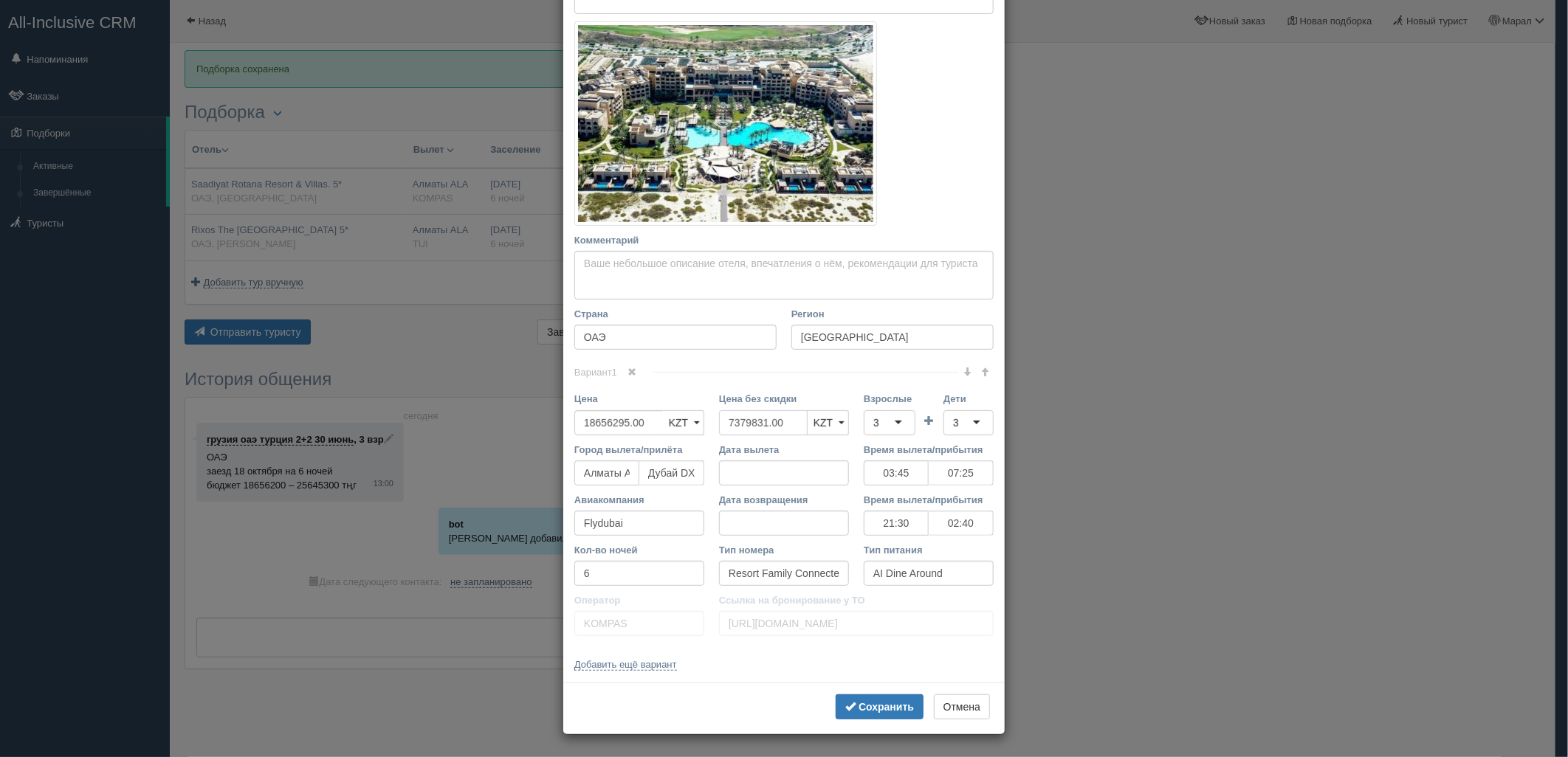
drag, startPoint x: 784, startPoint y: 411, endPoint x: 790, endPoint y: 428, distance: 18.0
click at [664, 436] on div "Цена 18656295.00 KZT USD EUR KZT KZT USD EUR Цена без скидки 7379831.00 KZT USD…" at bounding box center [784, 417] width 434 height 50
click at [883, 422] on div "3" at bounding box center [889, 422] width 52 height 25
click at [958, 419] on div "3" at bounding box center [969, 422] width 50 height 25
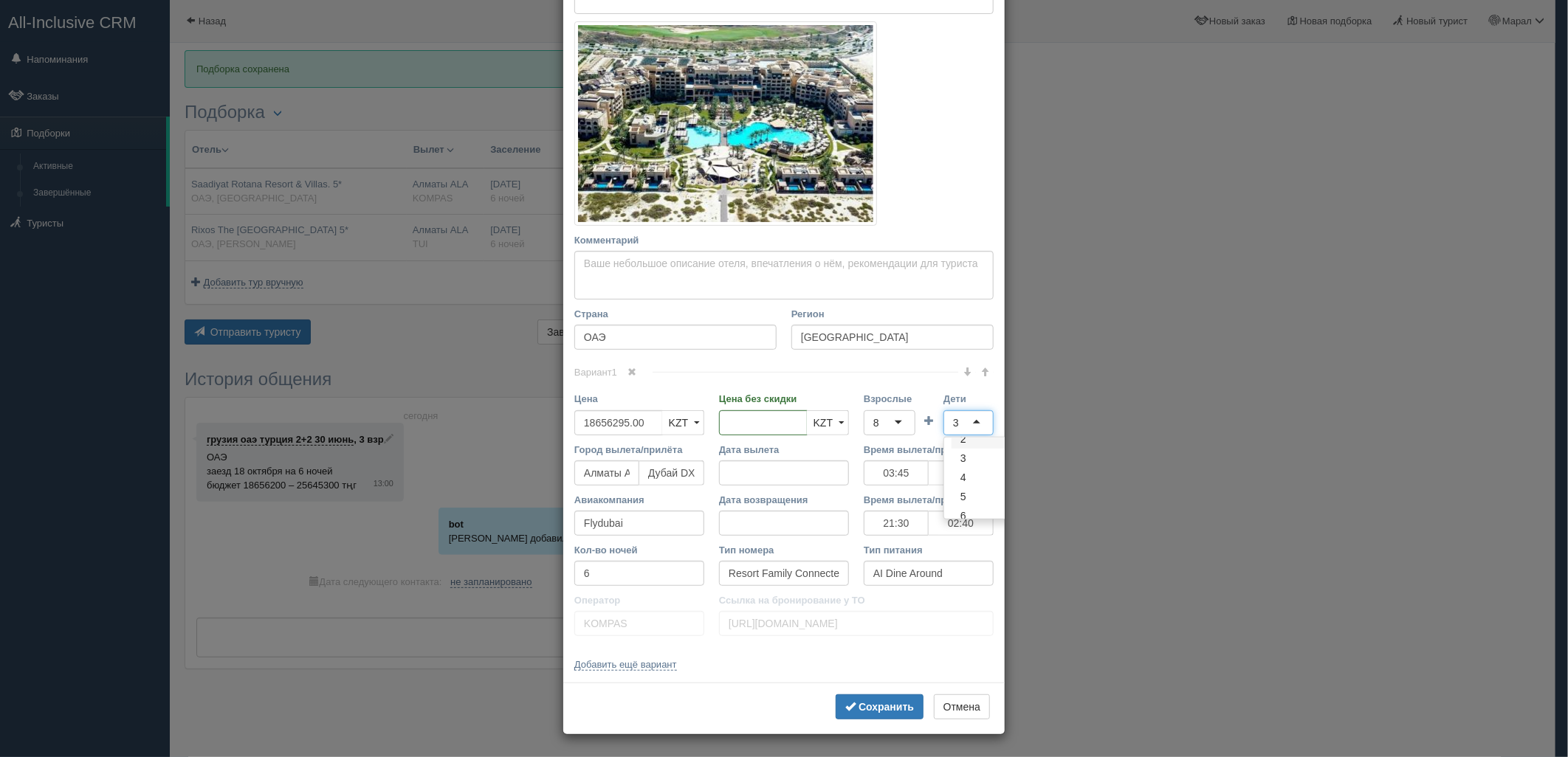
scroll to position [89, 0]
click at [883, 703] on b "Сохранить" at bounding box center [886, 708] width 55 height 12
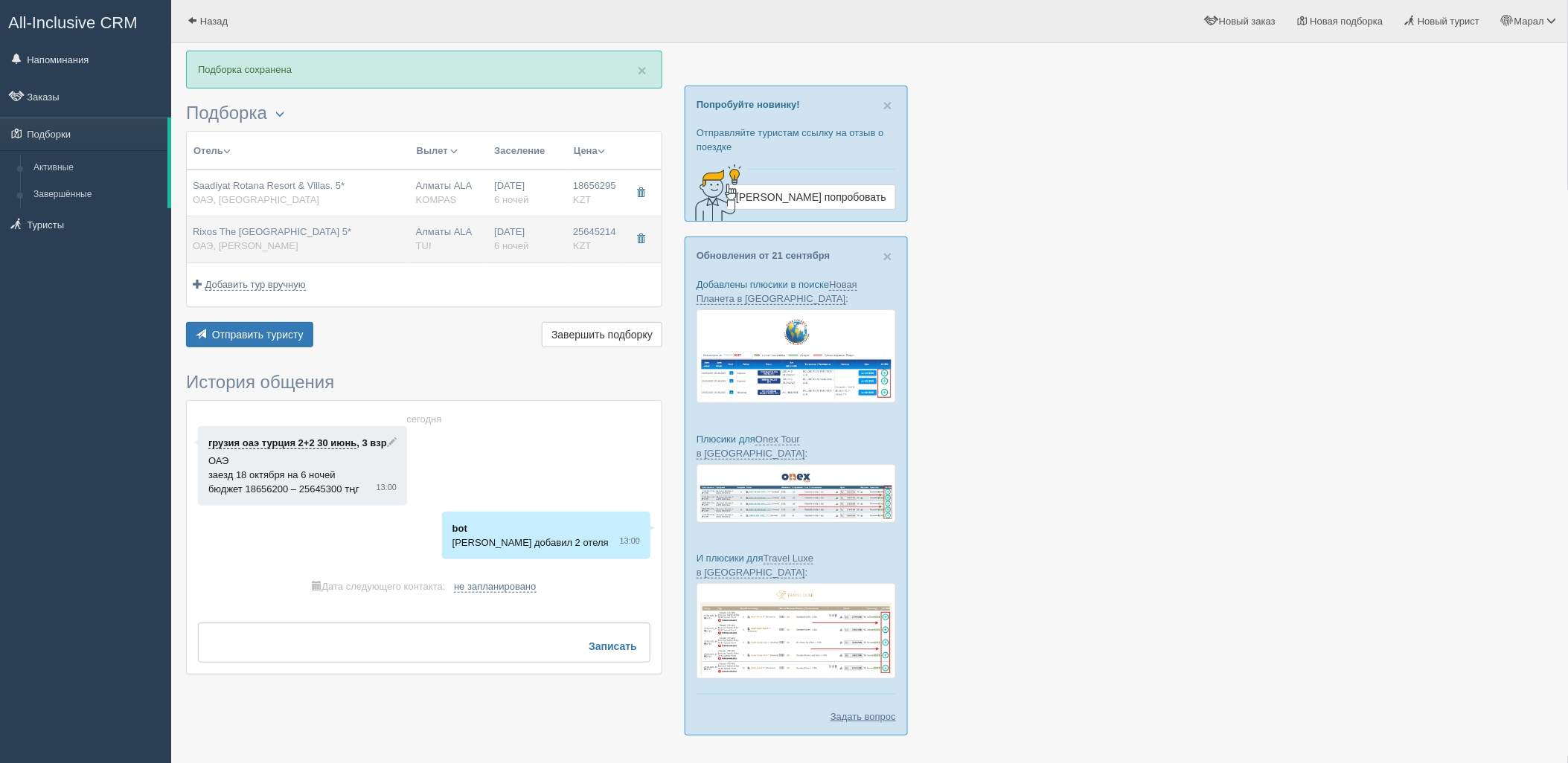
click at [450, 250] on div "Алматы ALA TUI" at bounding box center [450, 239] width 67 height 27
type input "Rixos The Palm Dubai Hotel & Suites 5*"
type input "https://tophotels.ru/hotel/al73035"
type input "Пальма Джумейра"
type input "25645214.00"
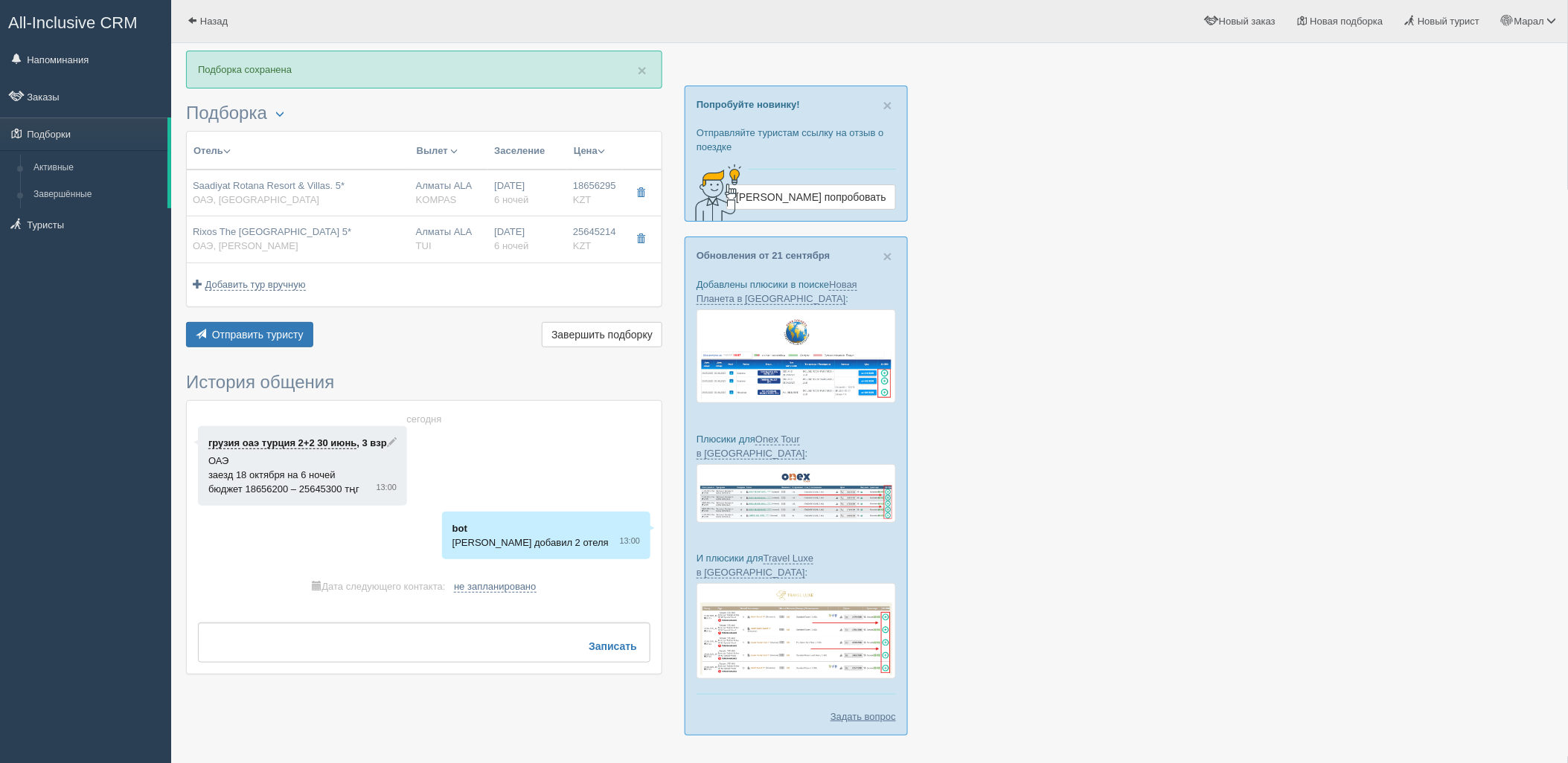
type input "16225552.00"
type input "05:05"
type input "08:45"
type input "22:55"
type input "04:05"
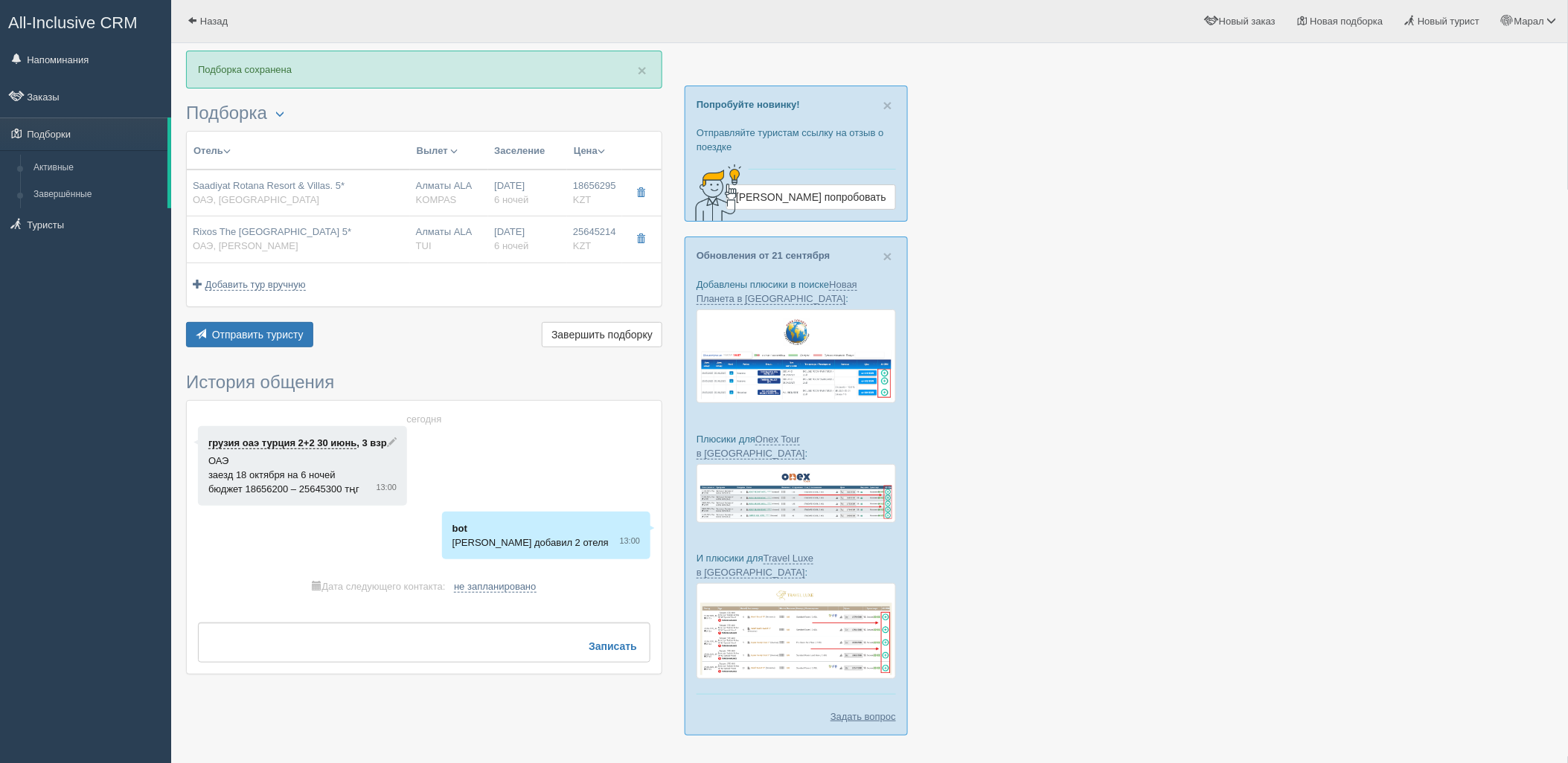
type input "Three Bedroom Grand King Suite"
type input "Ultra All Inclusive"
type input "TUI"
type input "https://newb2b.fstravel.com/hotel/62405"
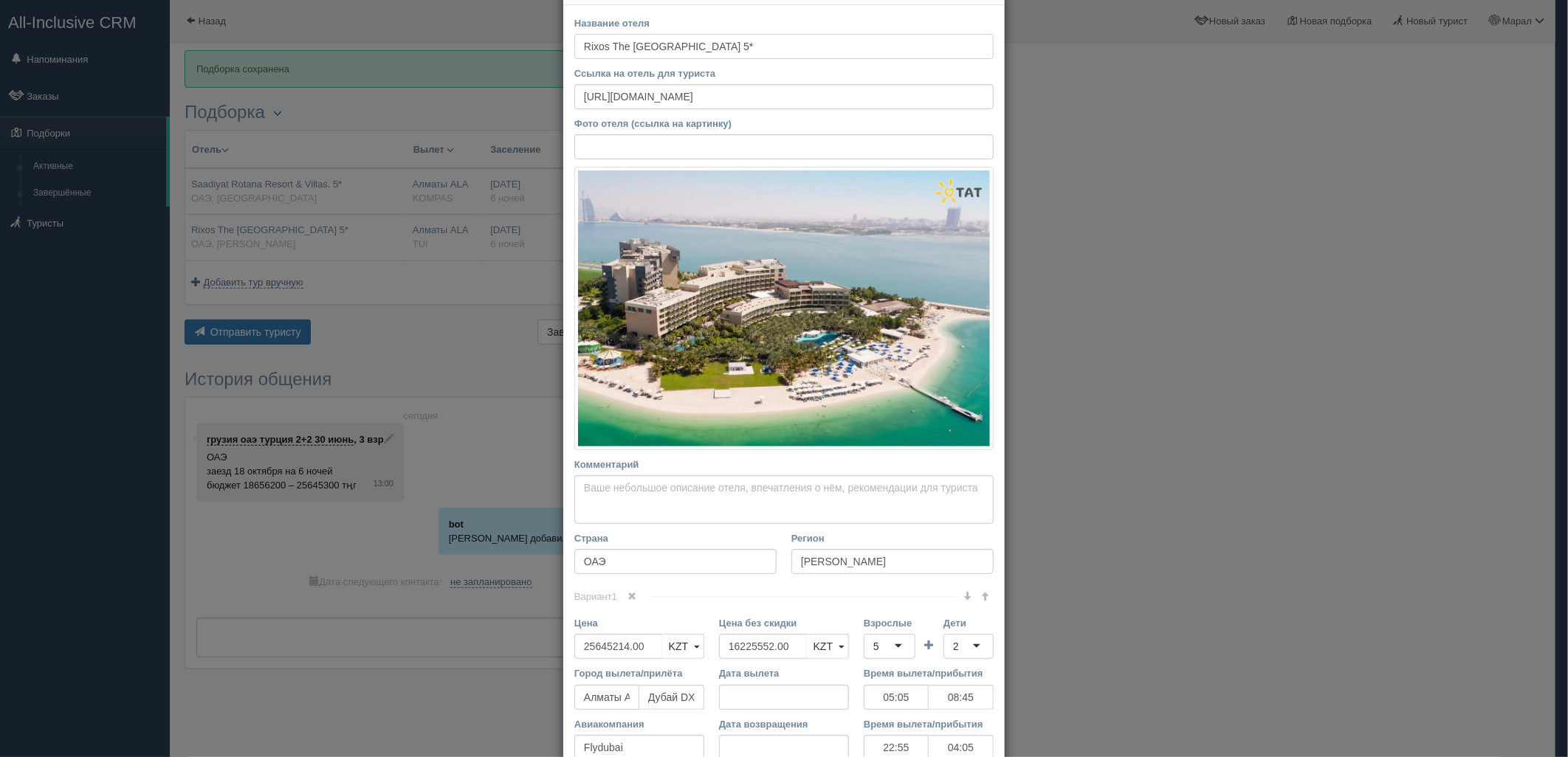
scroll to position [205, 0]
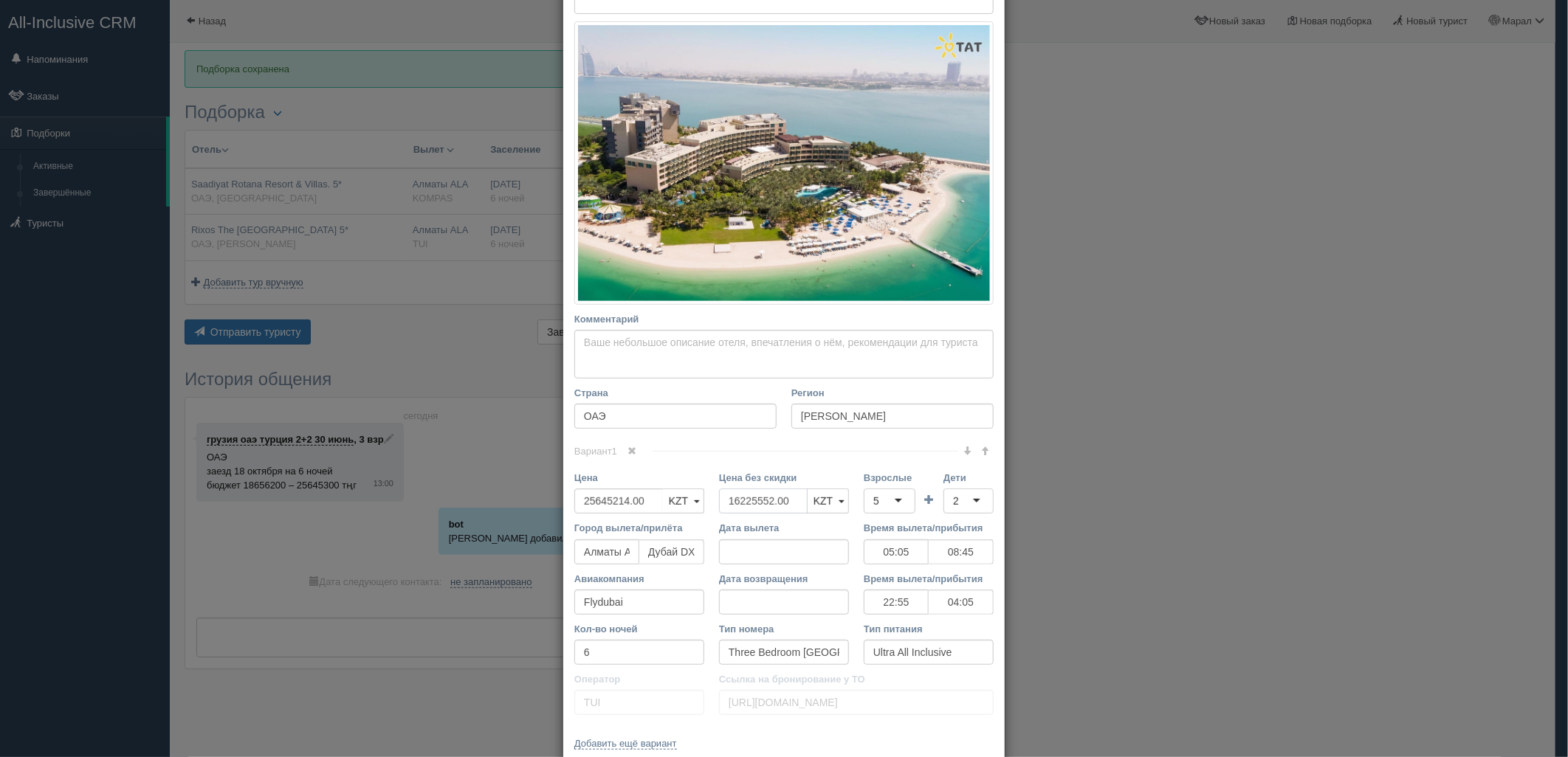
drag, startPoint x: 796, startPoint y: 416, endPoint x: 839, endPoint y: 432, distance: 45.9
click at [712, 471] on div "Цена без скидки 16225552.00 KZT USD EUR KZT KZT USD EUR" at bounding box center [784, 495] width 145 height 50
click at [881, 505] on div "5" at bounding box center [889, 500] width 52 height 25
click at [960, 498] on div "2" at bounding box center [969, 500] width 50 height 25
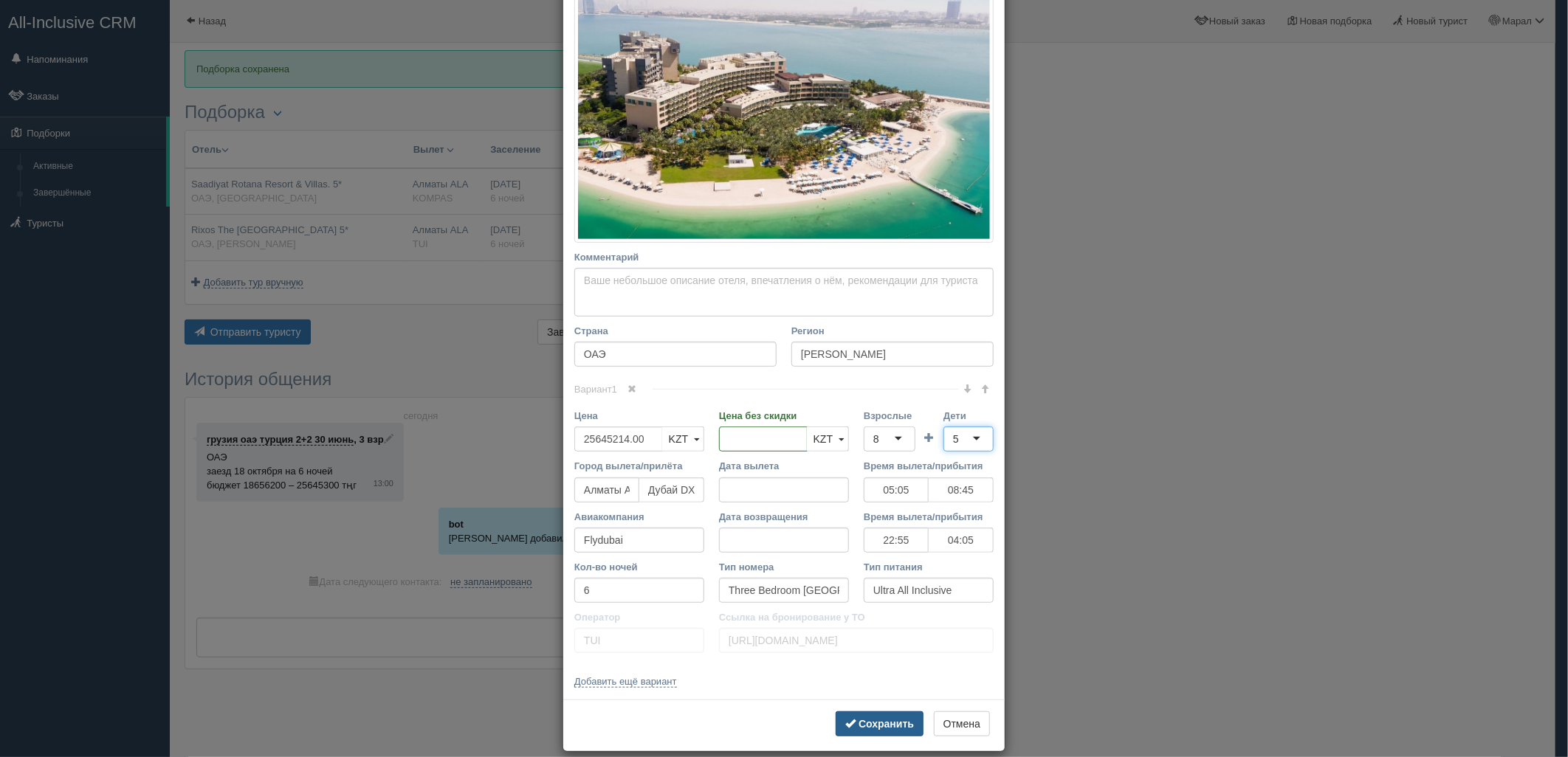
scroll to position [284, 0]
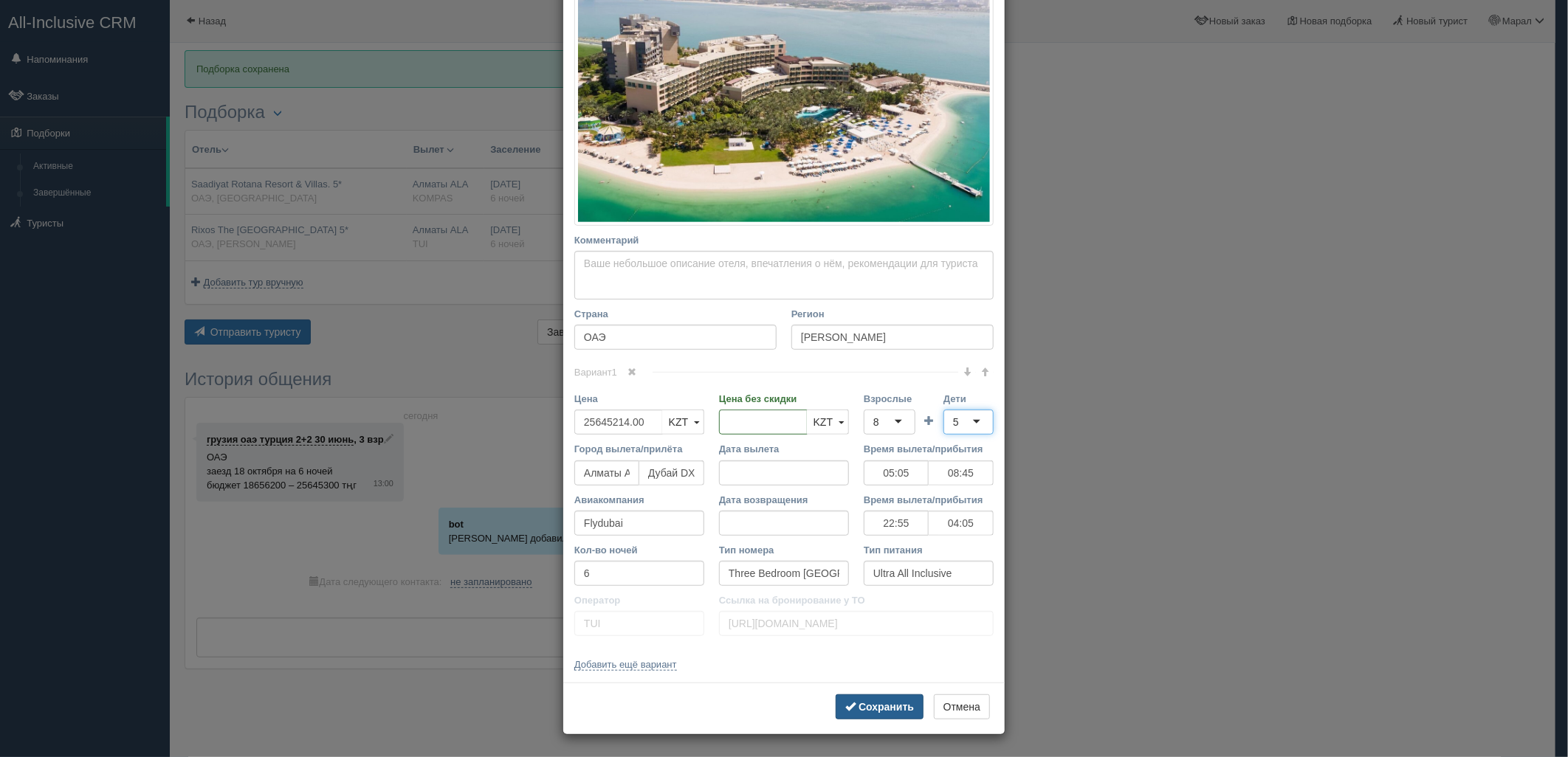
click at [868, 711] on b "Сохранить" at bounding box center [886, 708] width 55 height 12
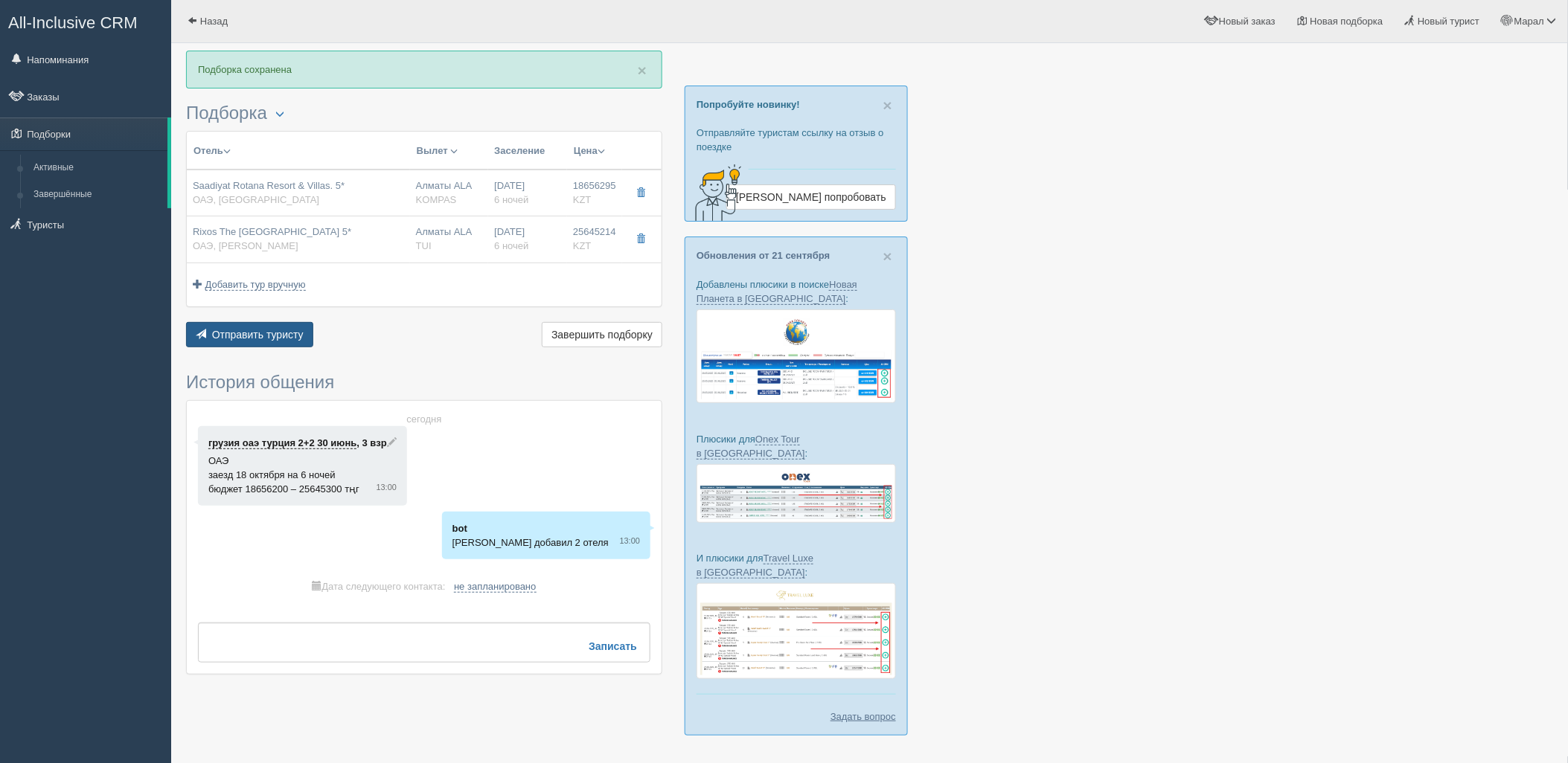
click at [294, 339] on span "Отправить туристу" at bounding box center [258, 335] width 91 height 12
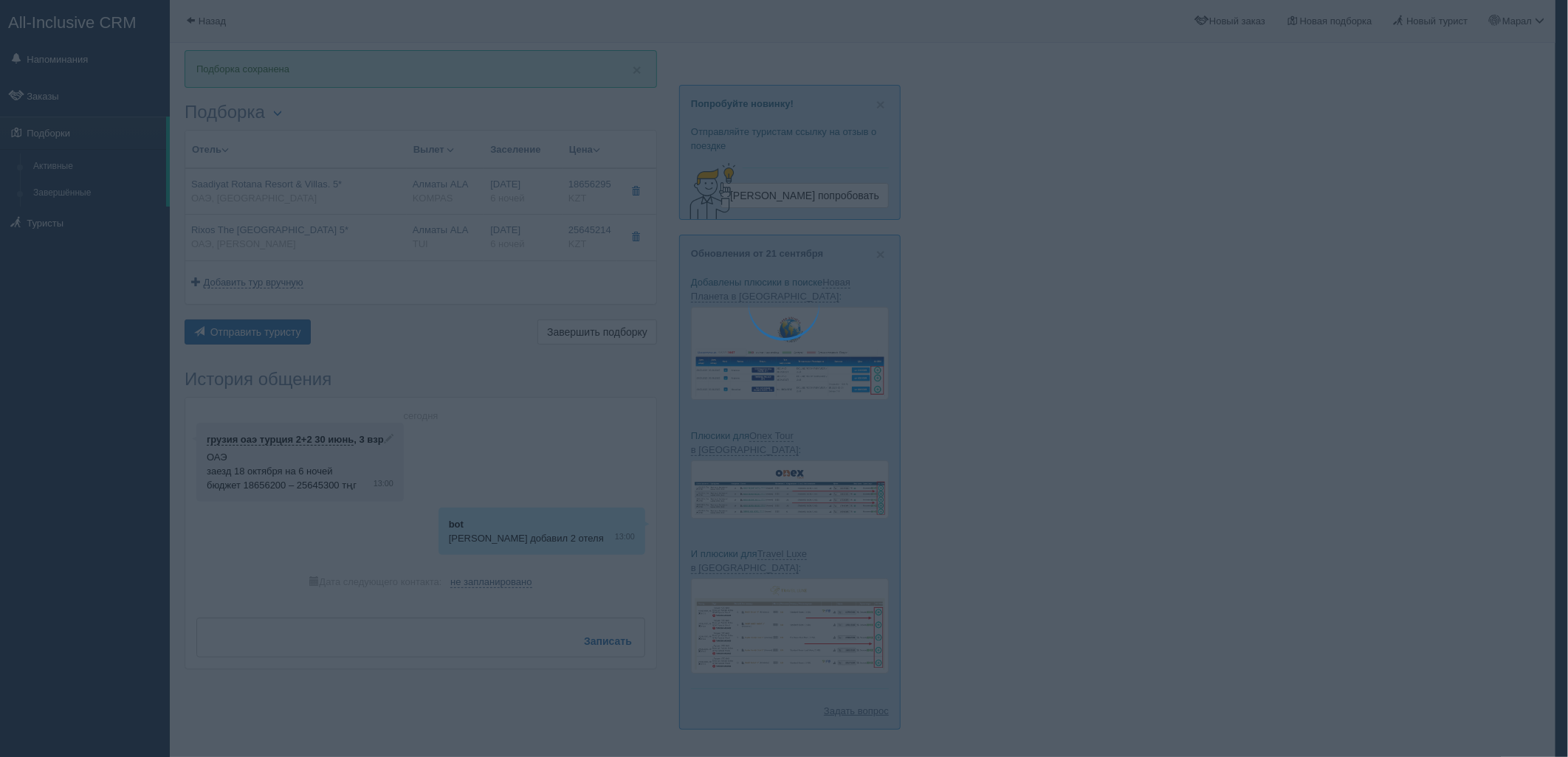
type textarea "🌞 Добрый день! Предлагаем Вам рассмотреть следующие варианты: 🌎 ОАЭ, Saadiyat I…"
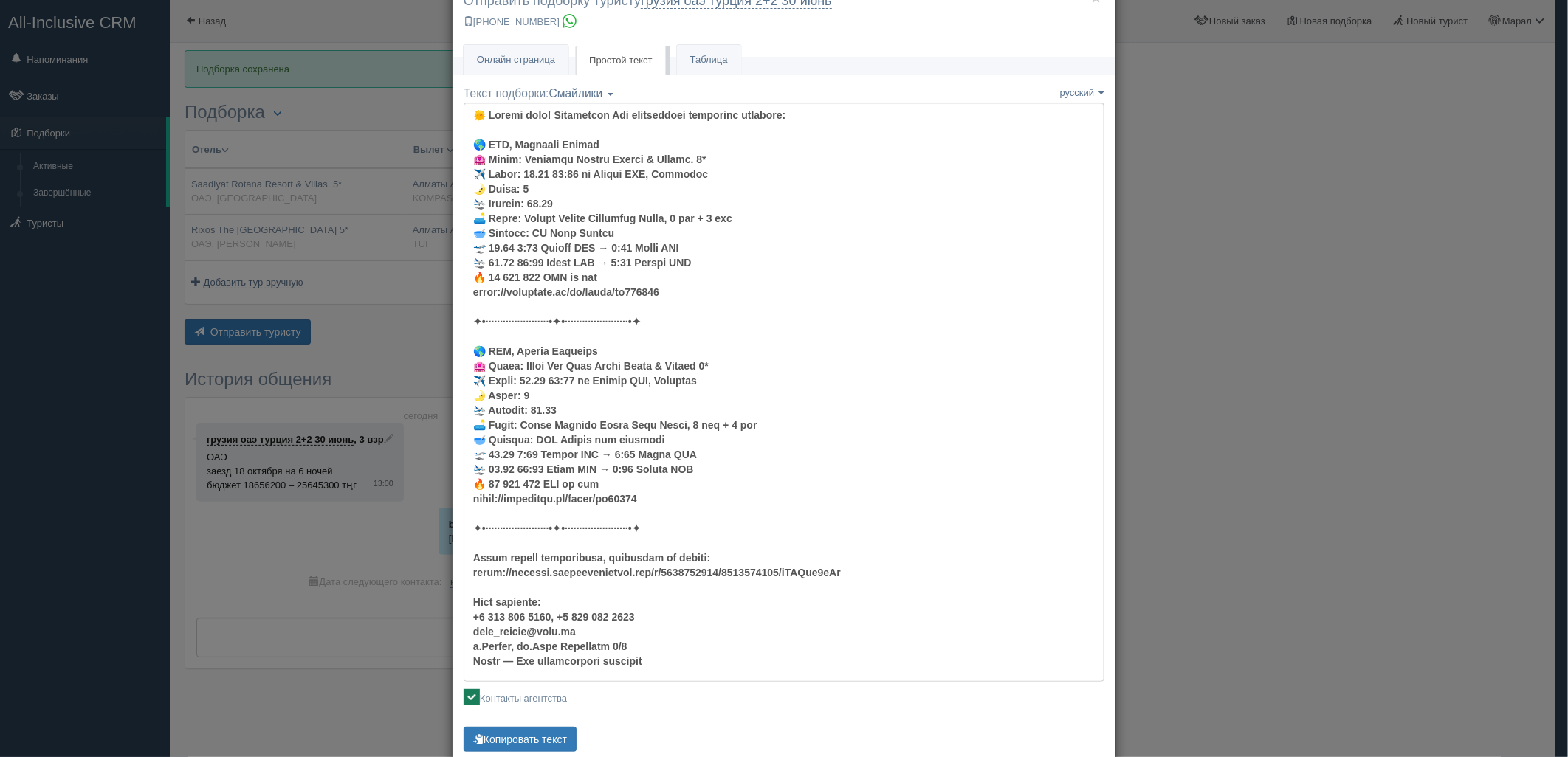
scroll to position [82, 0]
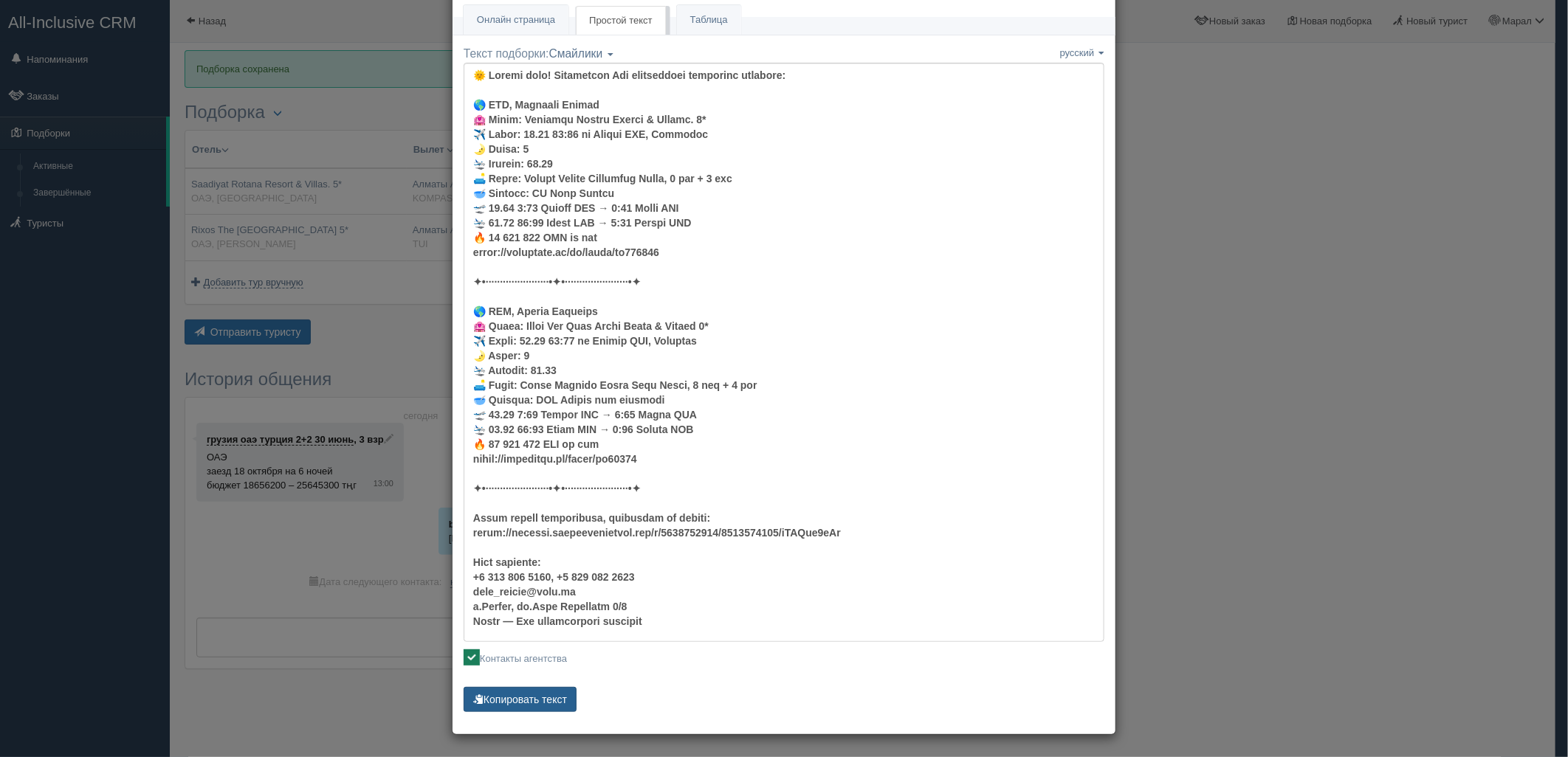
click at [506, 710] on button "Копировать текст" at bounding box center [520, 699] width 113 height 25
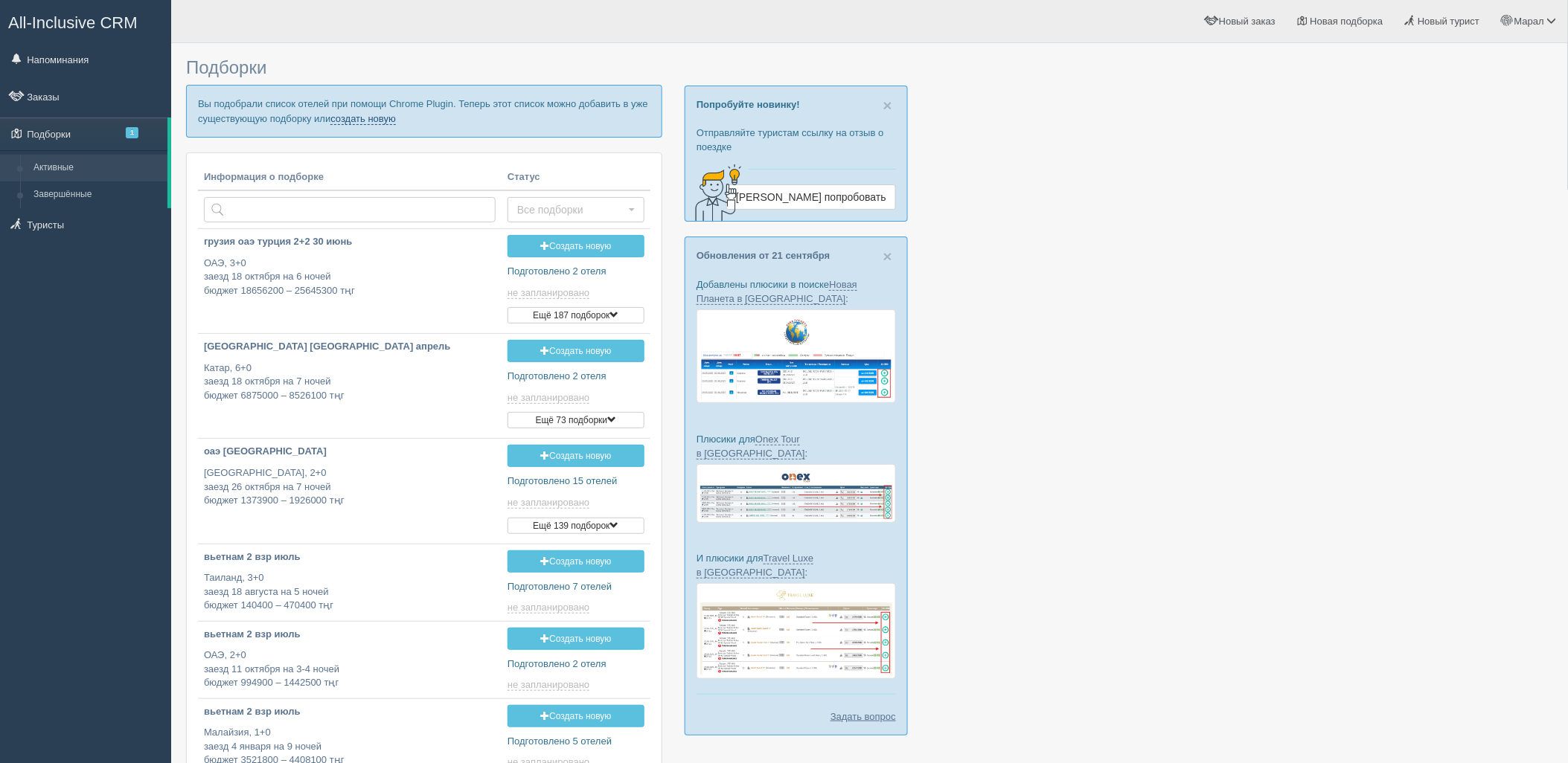
click at [358, 123] on link "создать новую" at bounding box center [363, 119] width 65 height 12
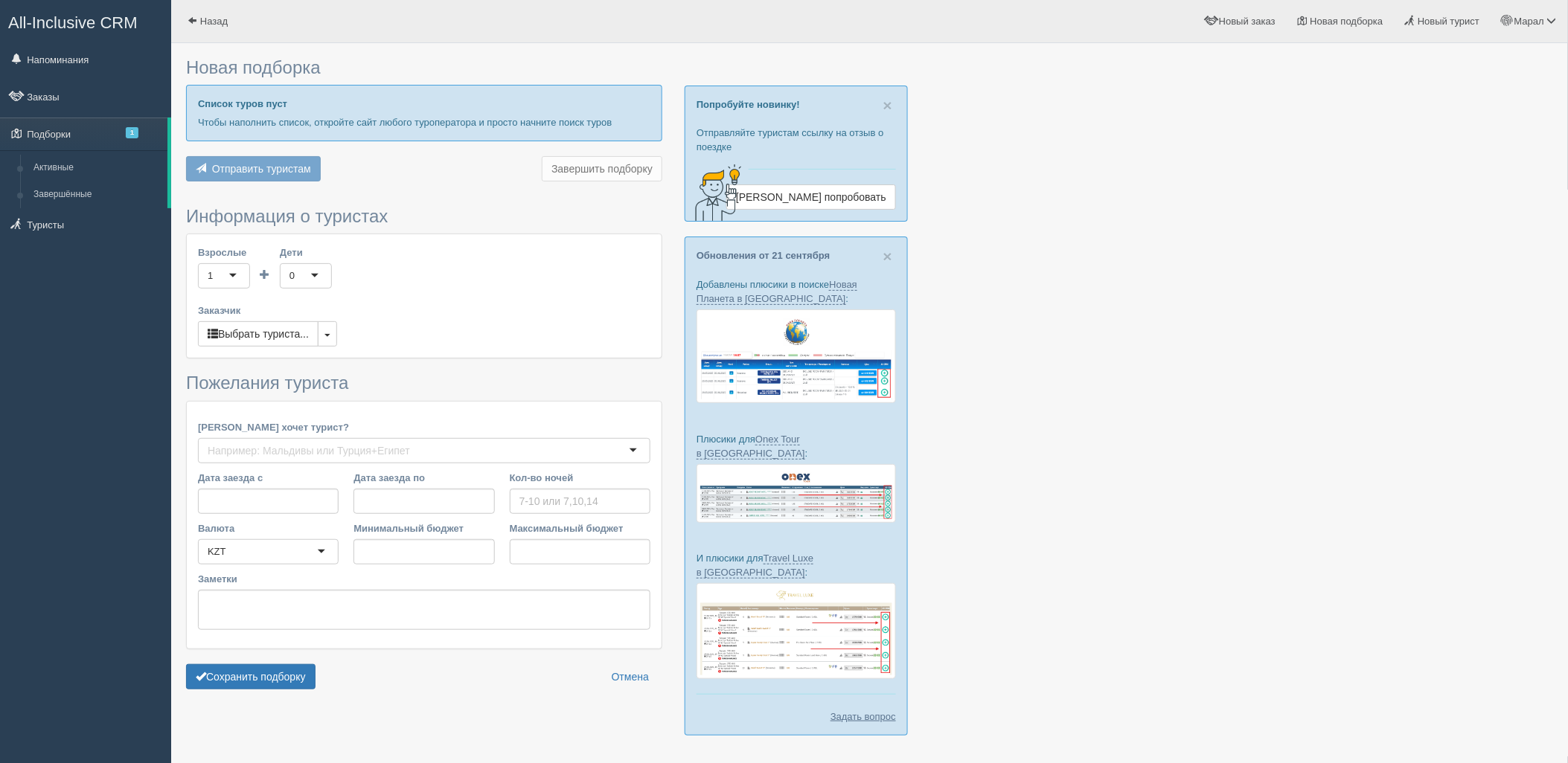
type input "4"
type input "788700"
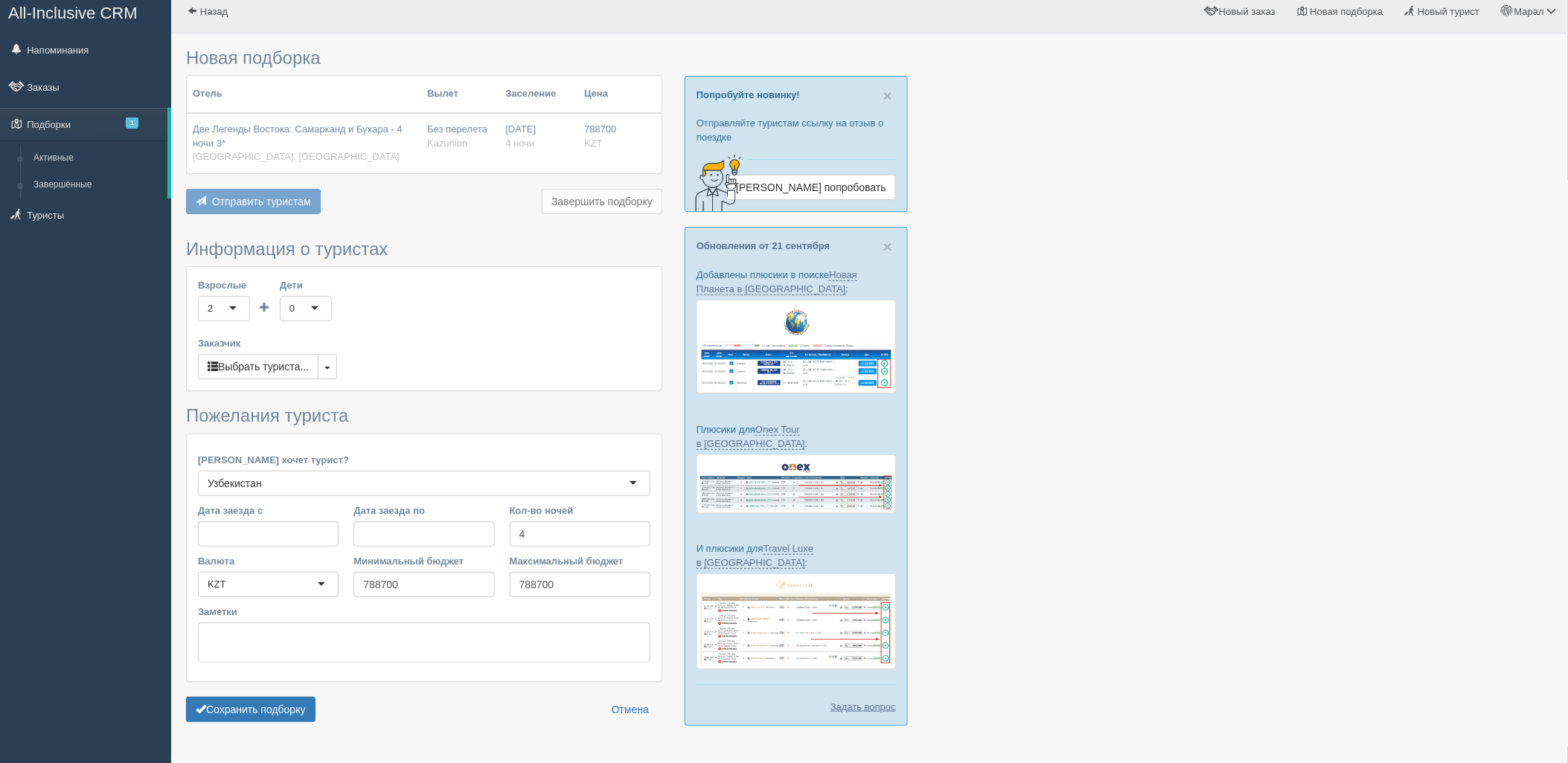
scroll to position [43, 0]
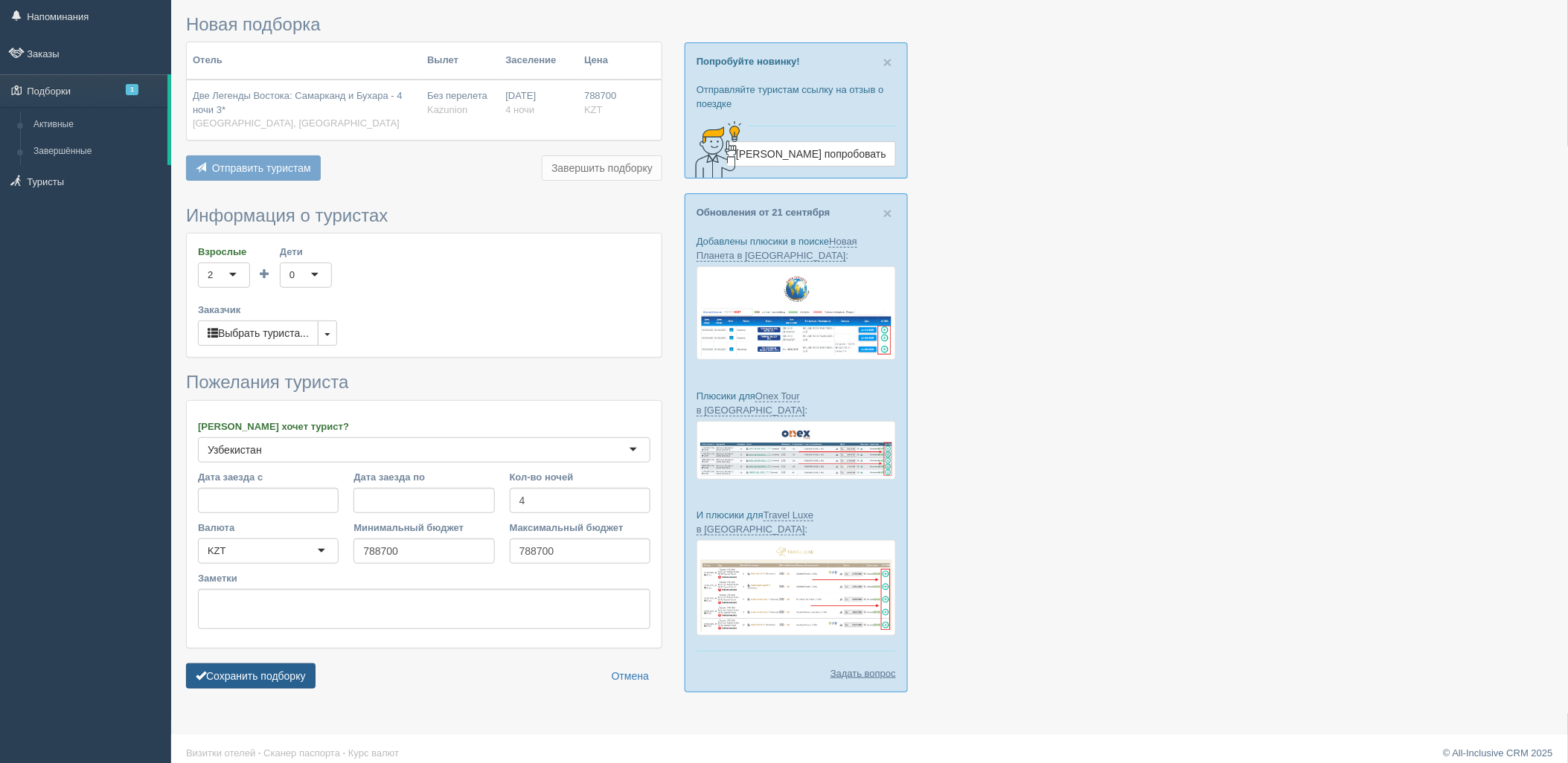
click at [285, 669] on button "Сохранить подборку" at bounding box center [250, 675] width 130 height 25
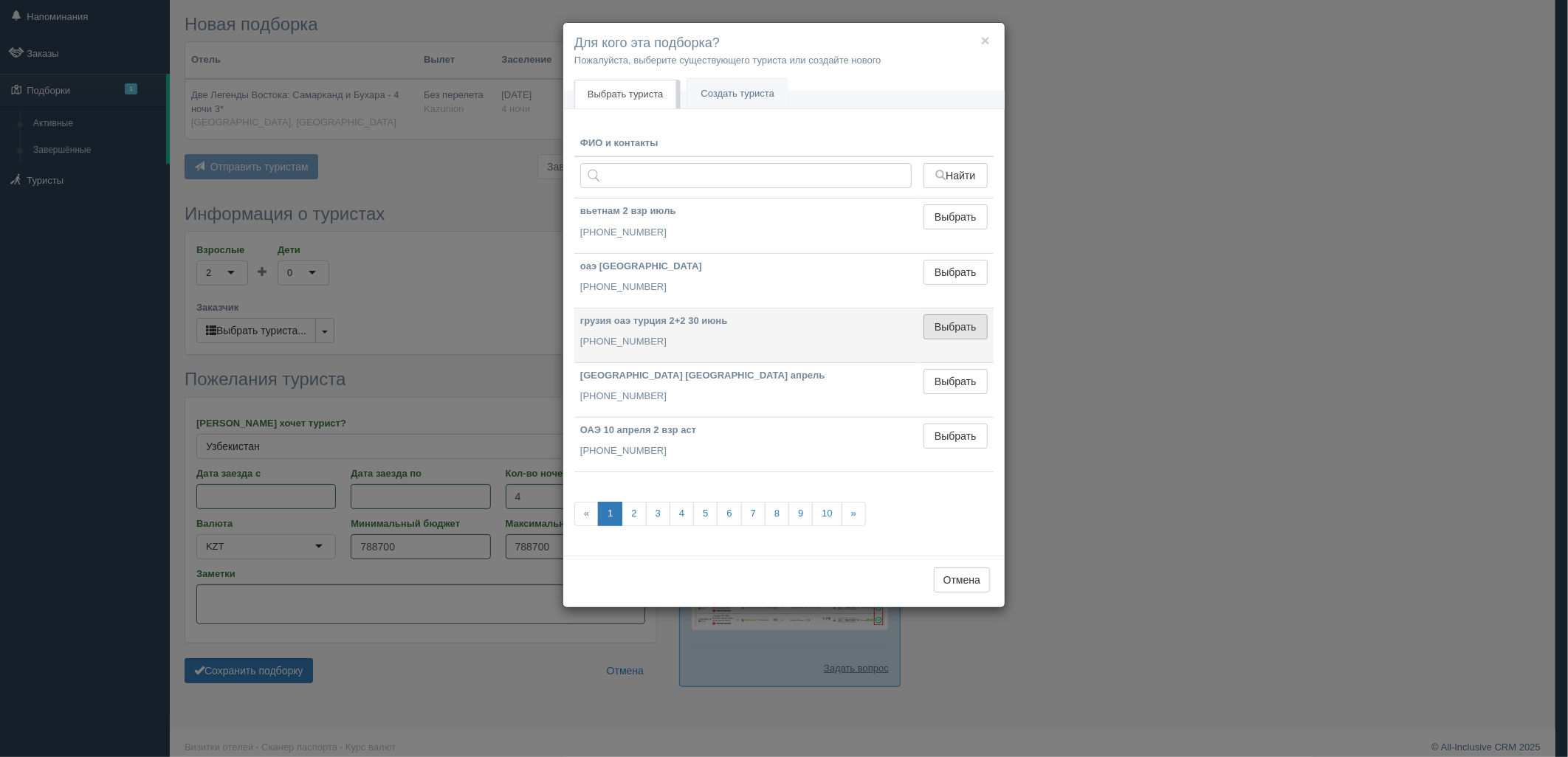
click at [969, 327] on button "Выбрать" at bounding box center [955, 326] width 64 height 25
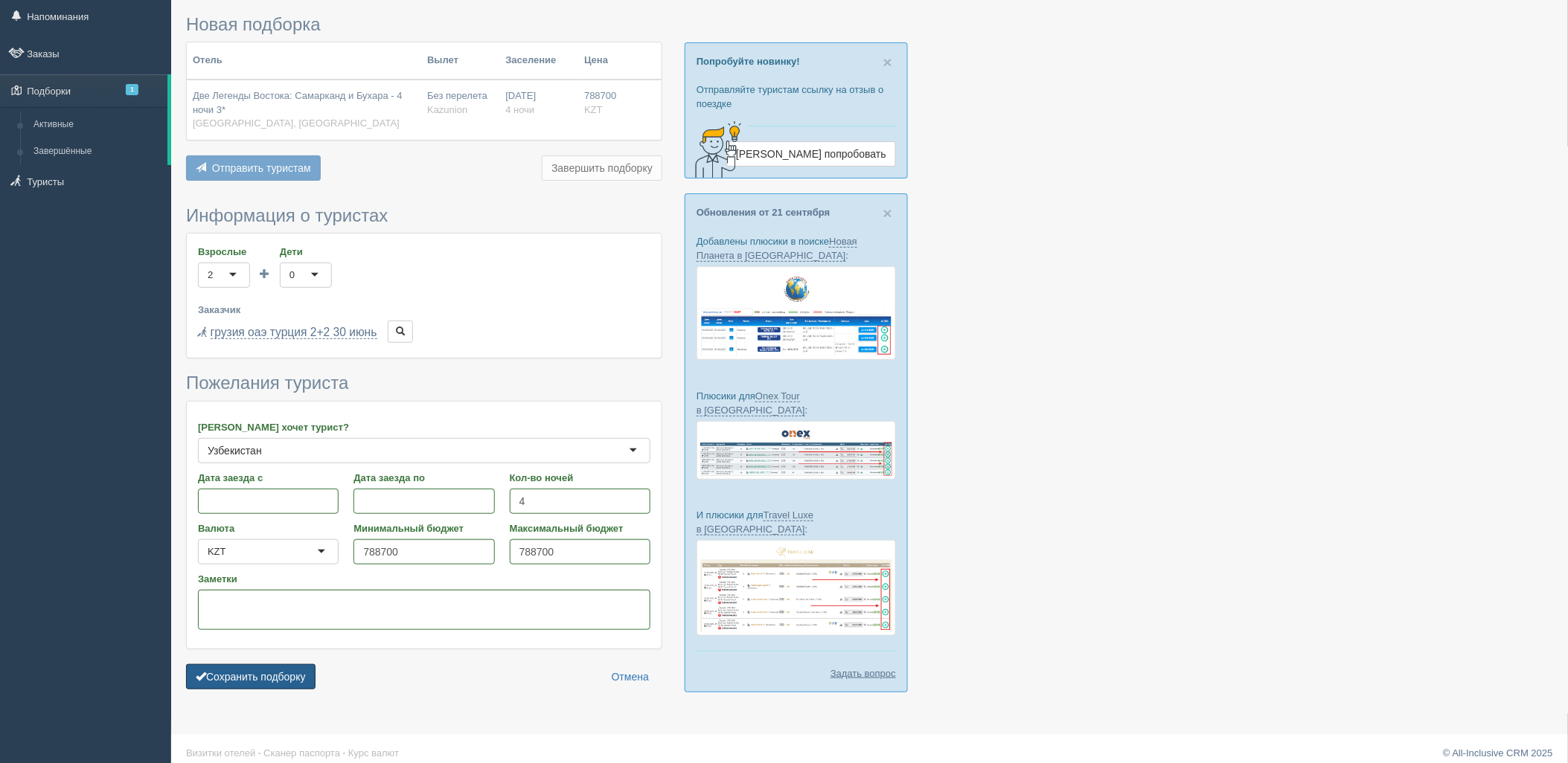
drag, startPoint x: 294, startPoint y: 668, endPoint x: 380, endPoint y: 603, distance: 107.8
click at [294, 668] on button "Сохранить подборку" at bounding box center [250, 676] width 130 height 25
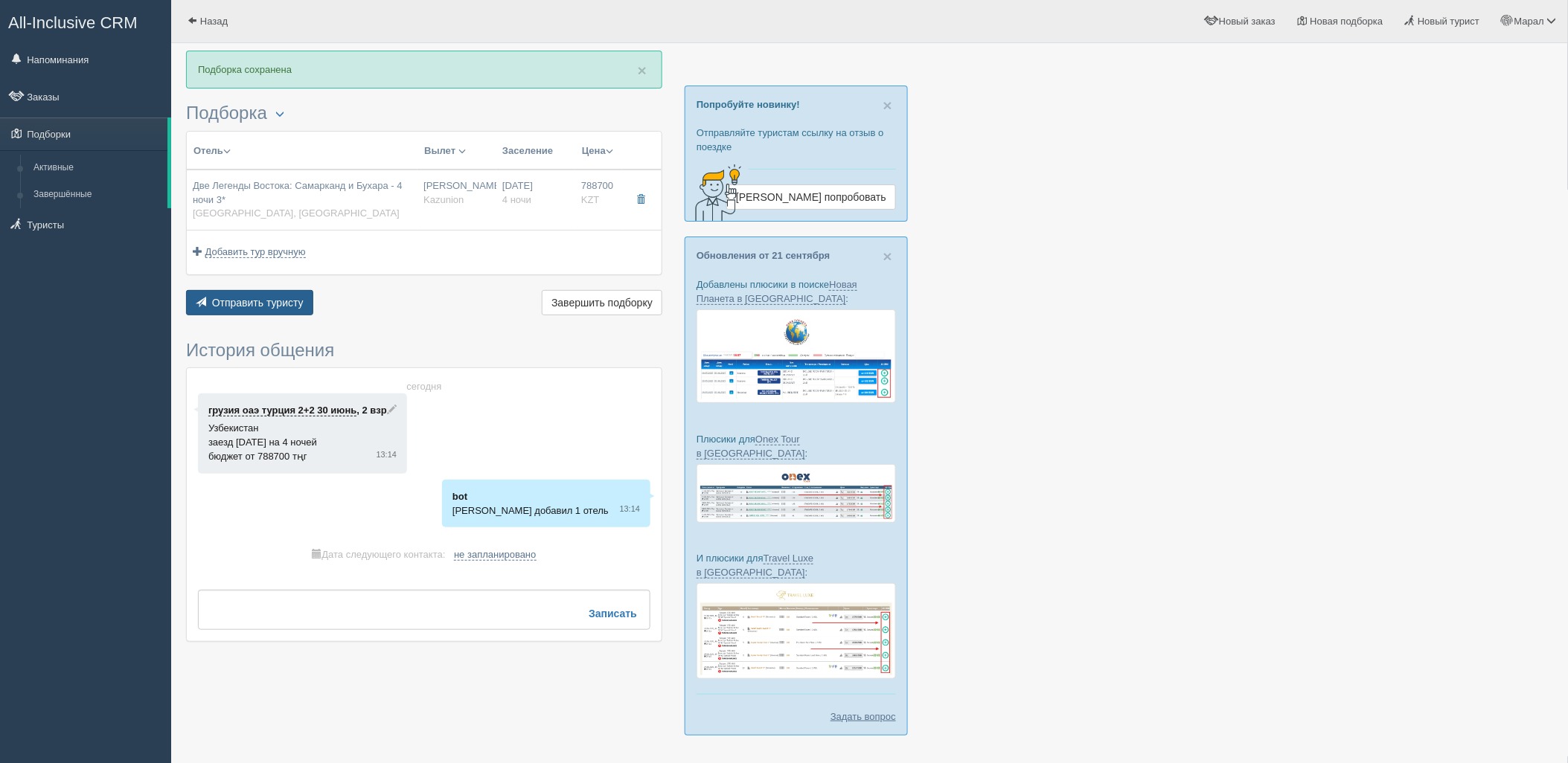
click at [277, 307] on span "Отправить туристу" at bounding box center [258, 302] width 91 height 12
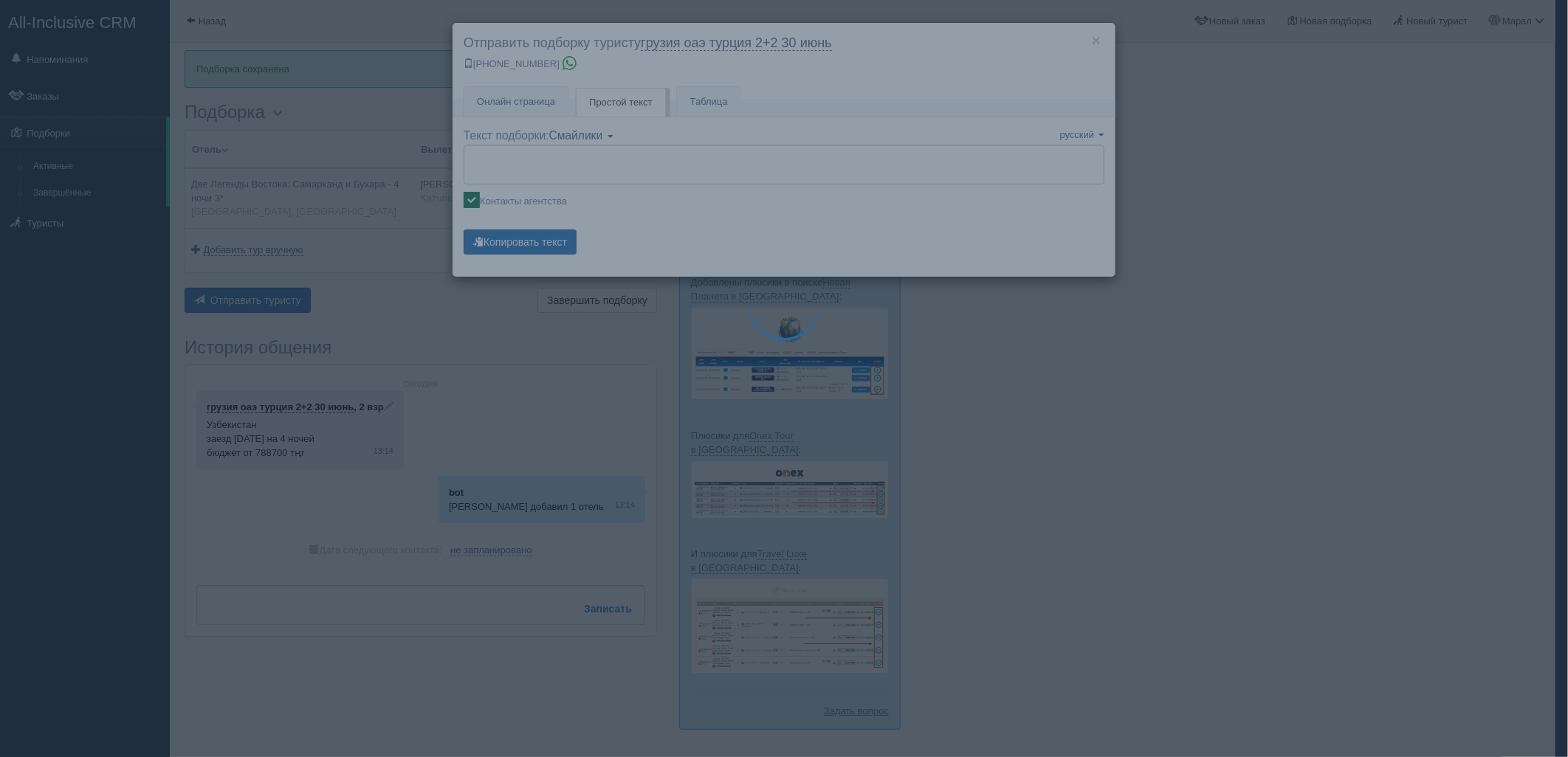
type textarea "🌞 Добрый день! Предлагаем Вам рассмотреть следующие варианты: 🌎 Узбекистан, Таш…"
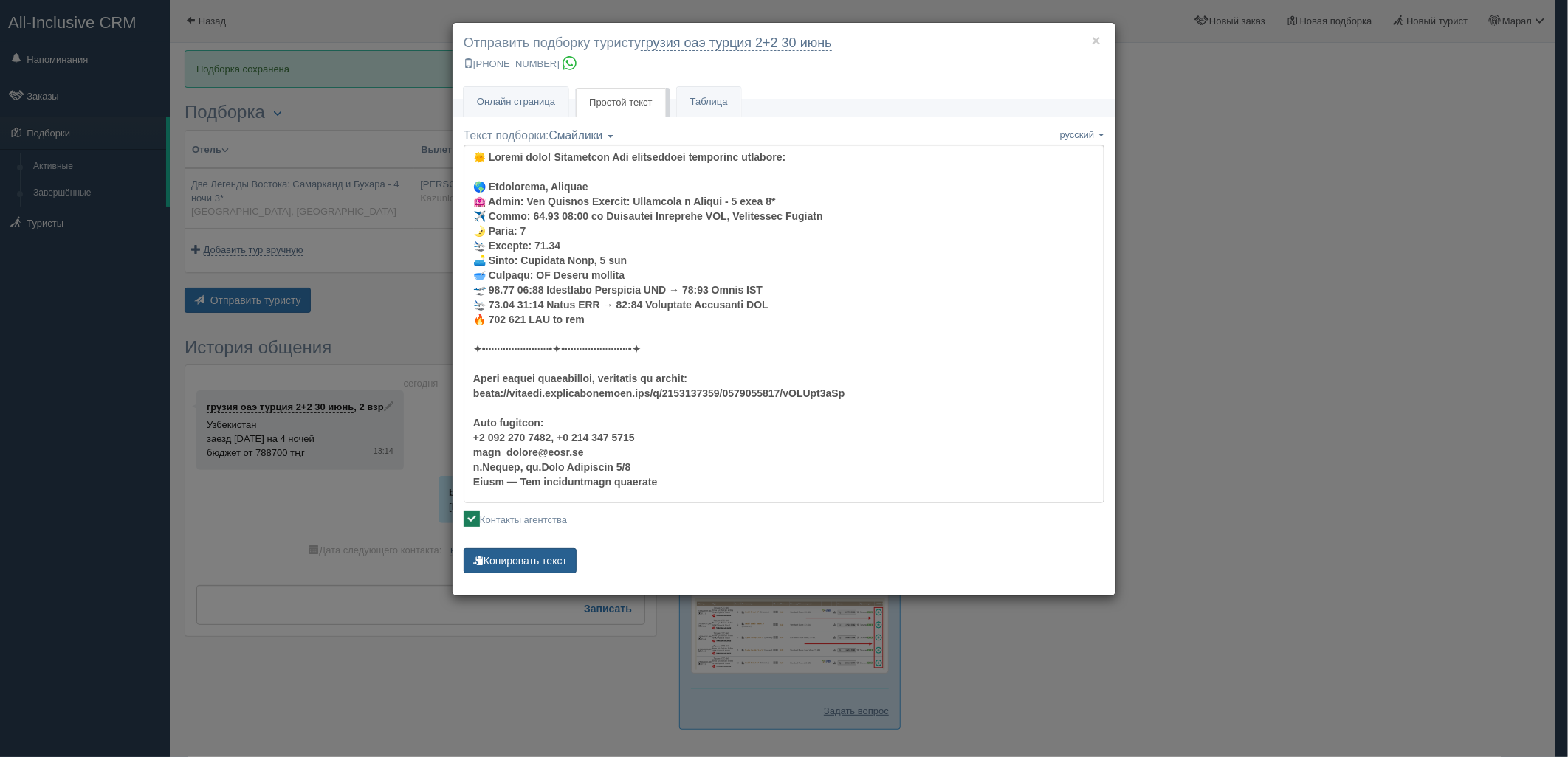
click at [514, 566] on button "Копировать текст" at bounding box center [520, 560] width 113 height 25
click at [515, 566] on button "Копировать текст" at bounding box center [520, 560] width 113 height 25
click at [1330, 100] on div "× Отправить подборку туристу грузия оаэ турция 2+2 30 июнь +7 701 880 5580 Онла…" at bounding box center [784, 378] width 1568 height 757
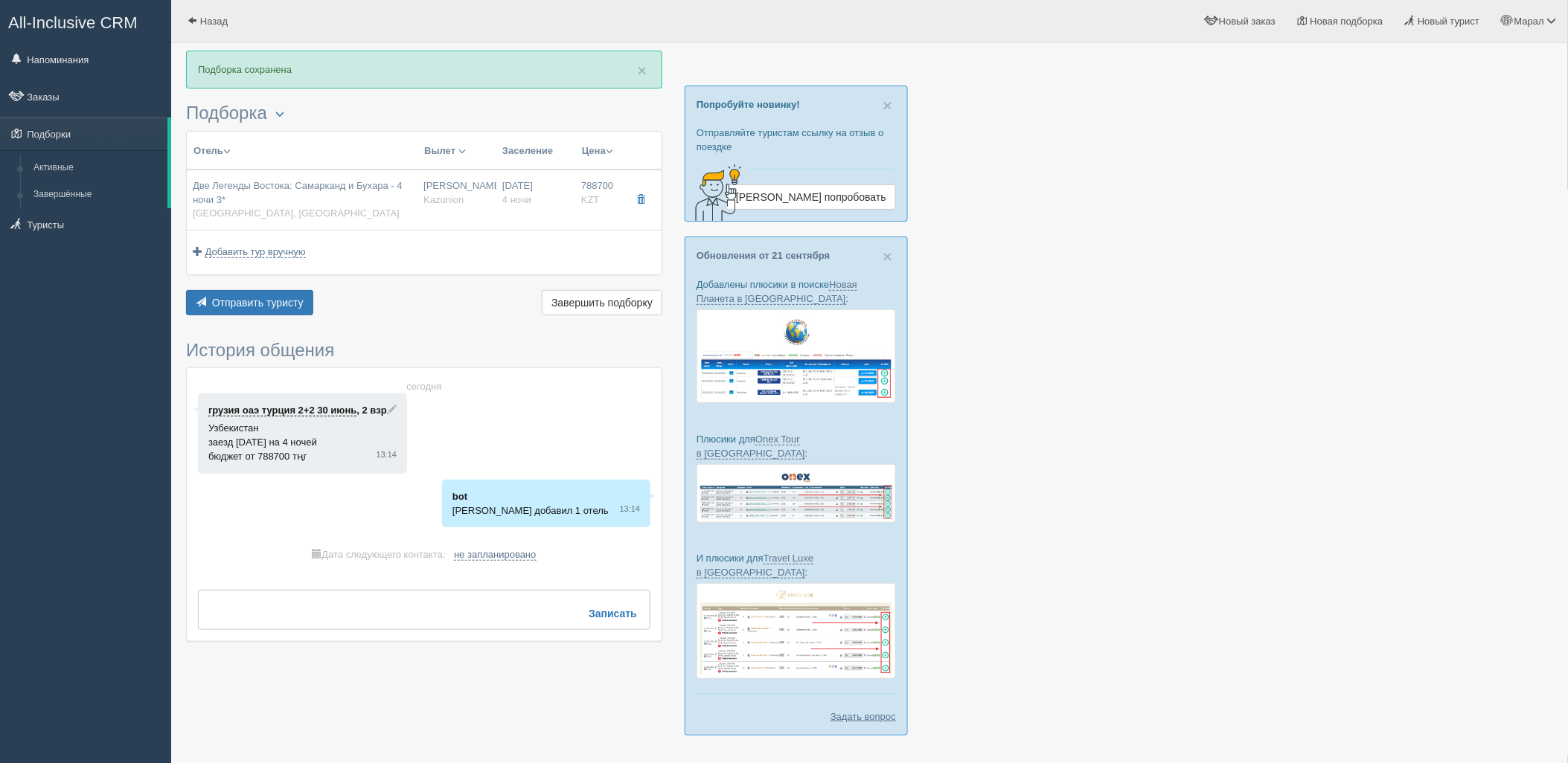
click at [218, 280] on div "Отель Разделить отели... Вылет Выезд Авиа Автобус Заселение Цена Дешёвые вначале" at bounding box center [424, 224] width 476 height 188
click at [224, 290] on button "Отправить туристу Отправить" at bounding box center [249, 302] width 127 height 25
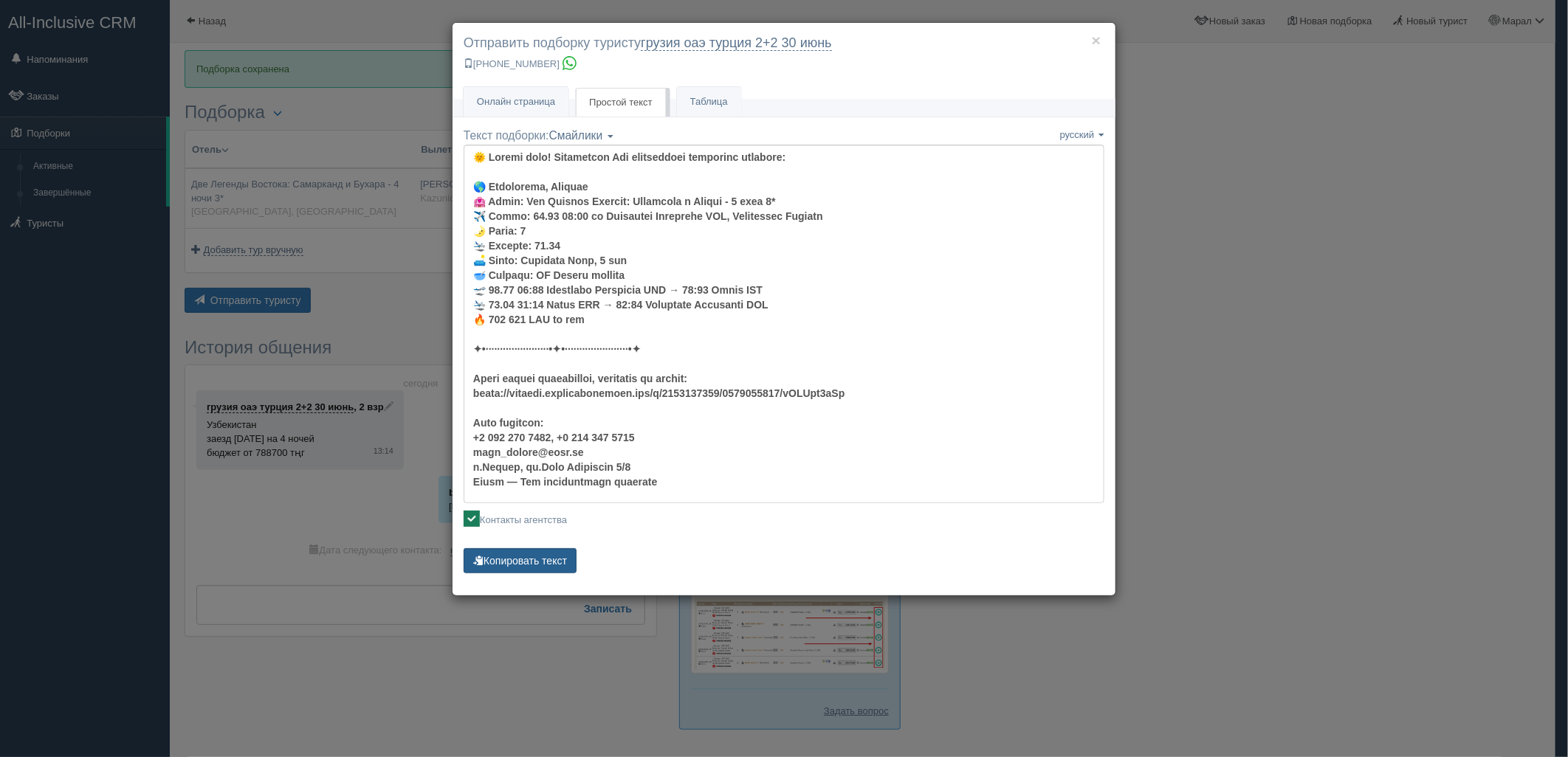
click at [478, 558] on span "button" at bounding box center [478, 560] width 10 height 10
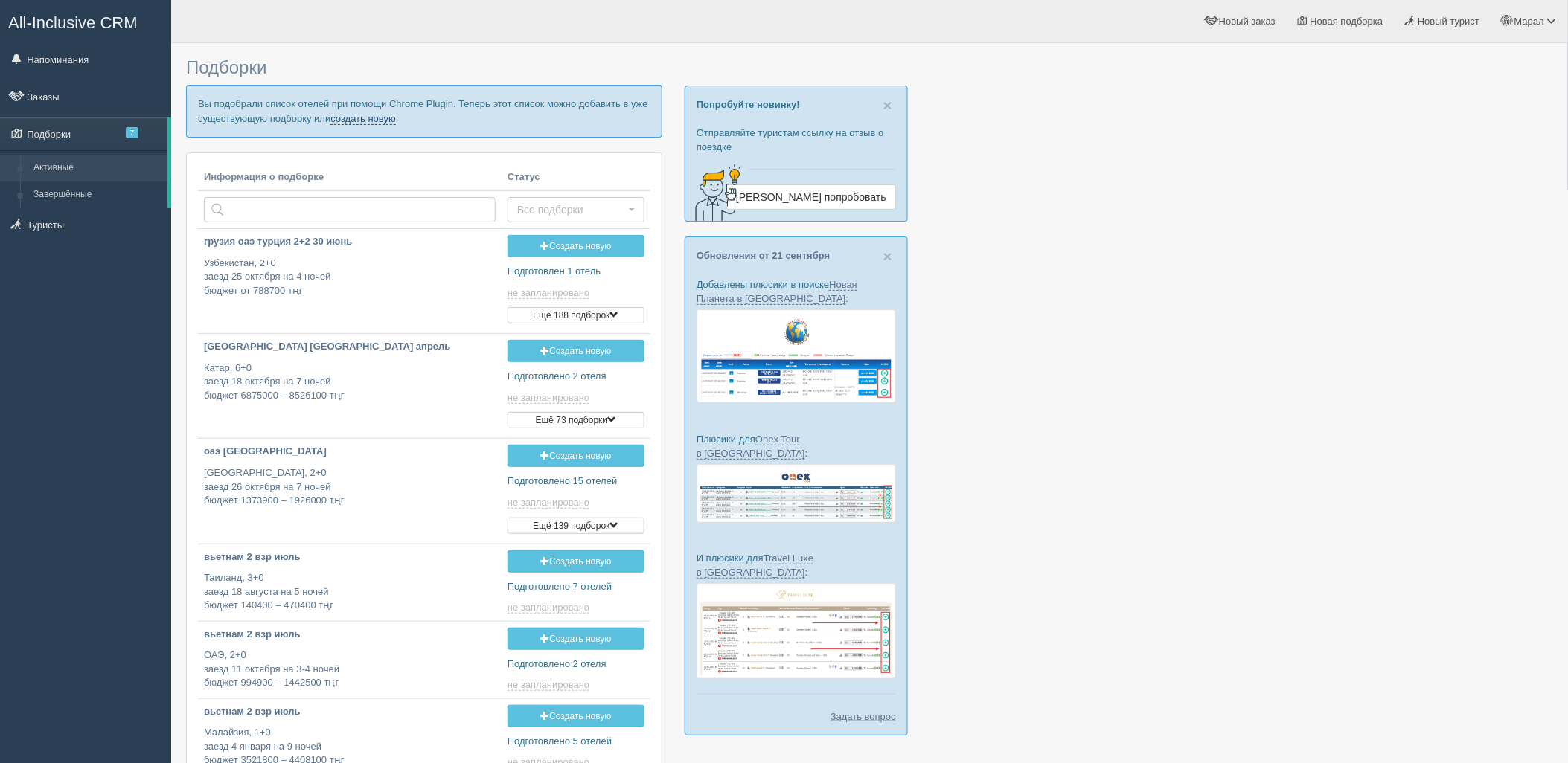
click at [396, 121] on link "создать новую" at bounding box center [363, 119] width 65 height 12
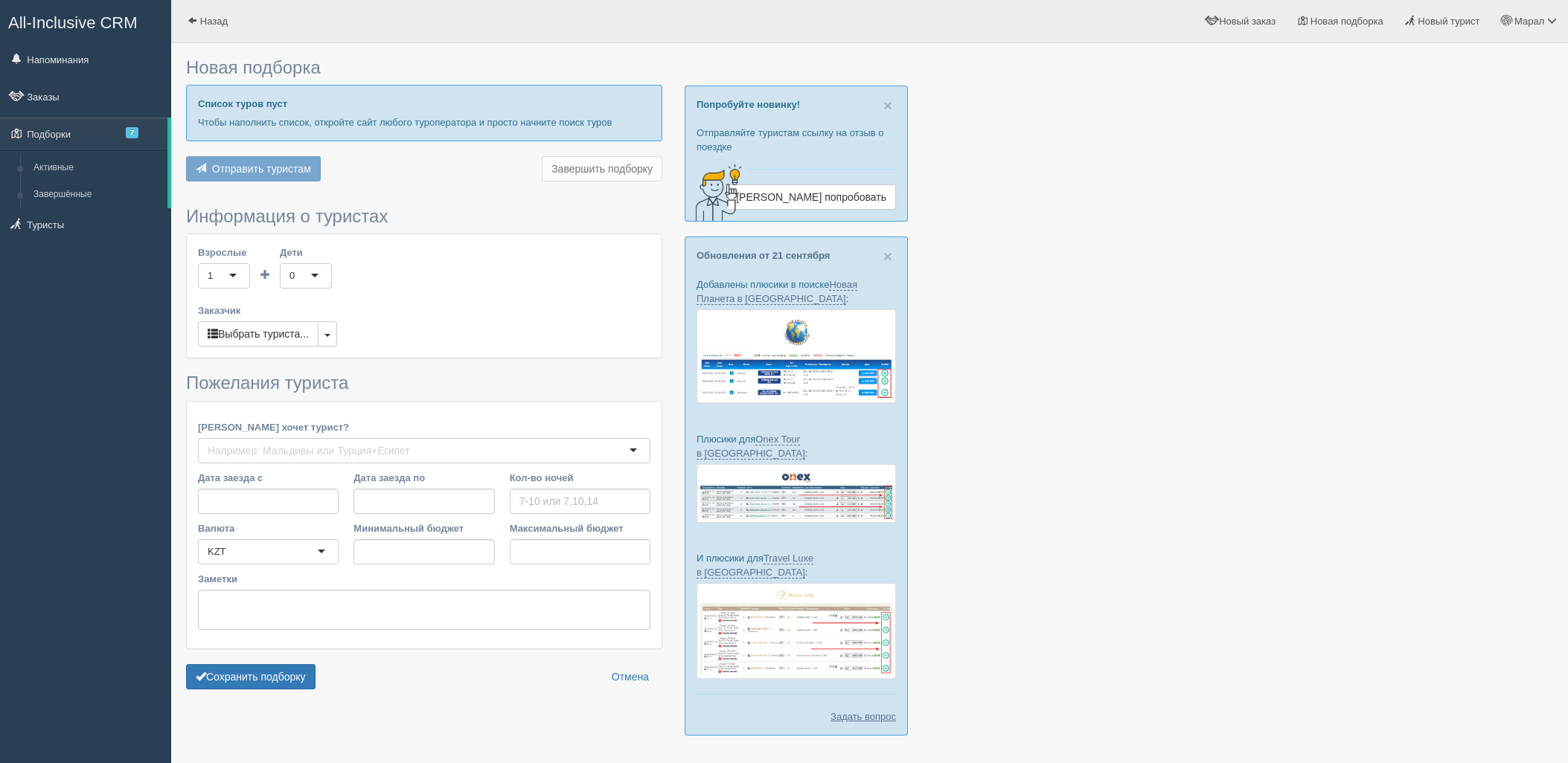
type input "3"
type input "386600"
type input "597800"
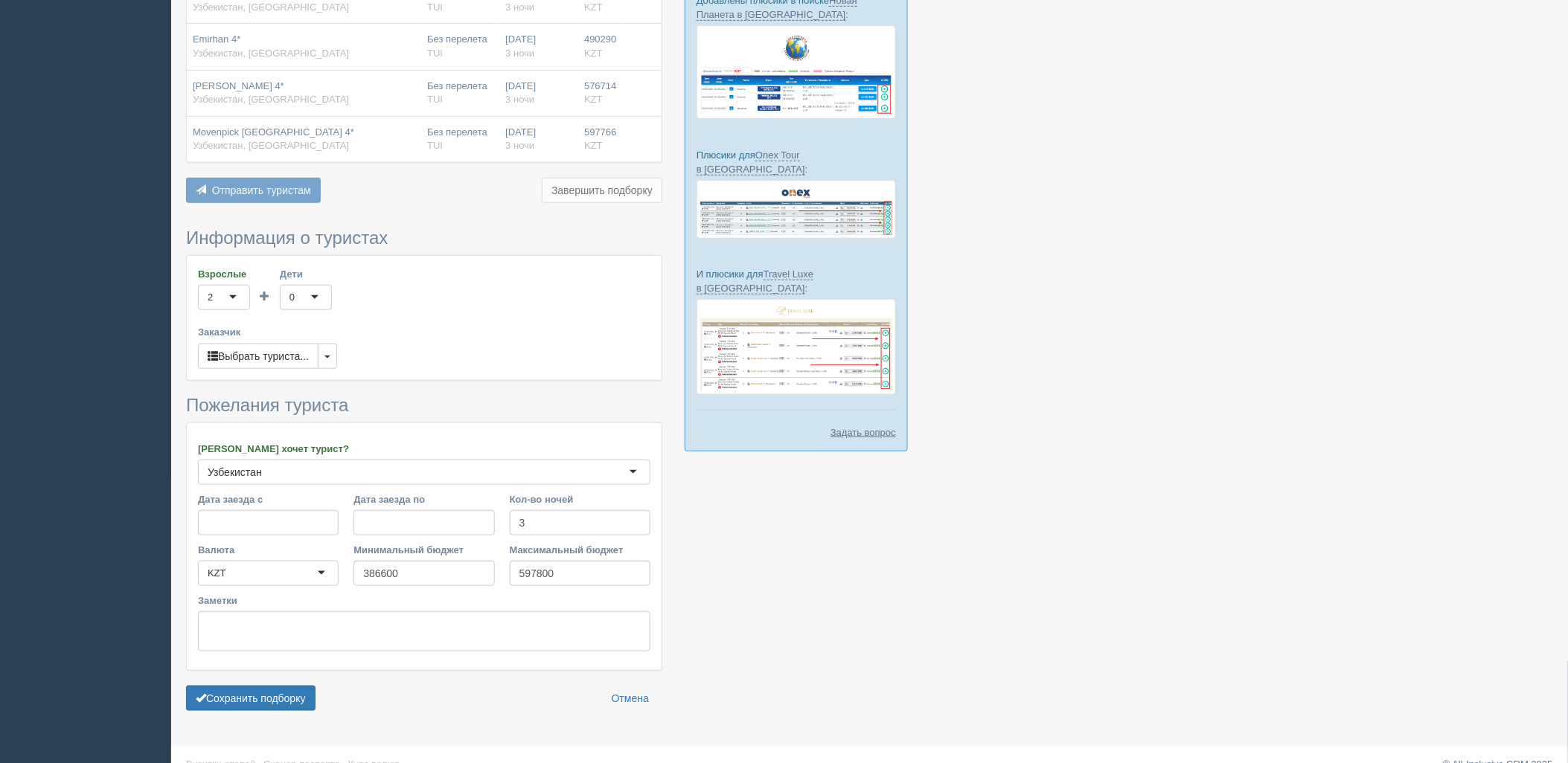
scroll to position [308, 0]
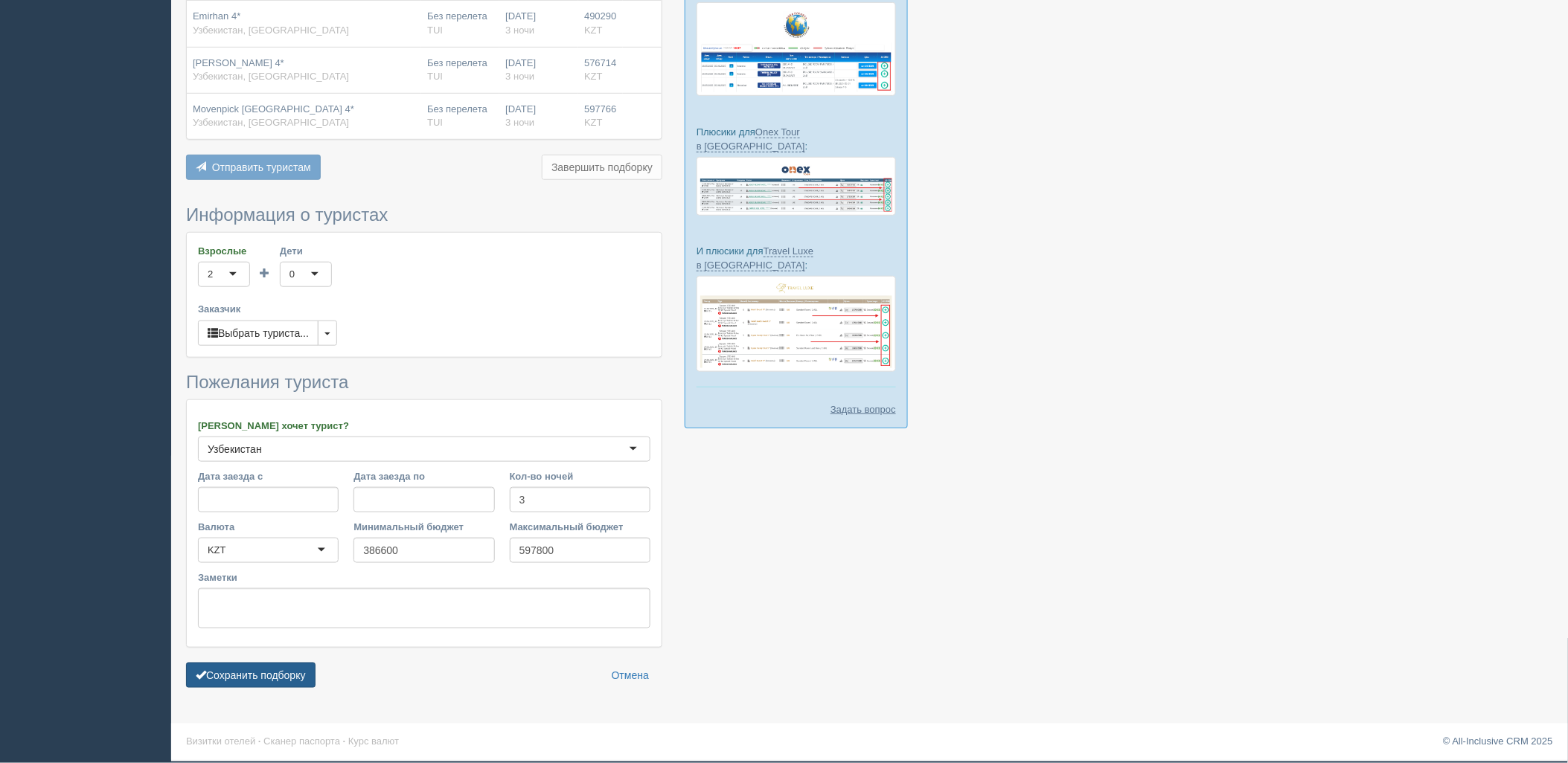
click at [292, 679] on button "Сохранить подборку" at bounding box center [250, 674] width 130 height 25
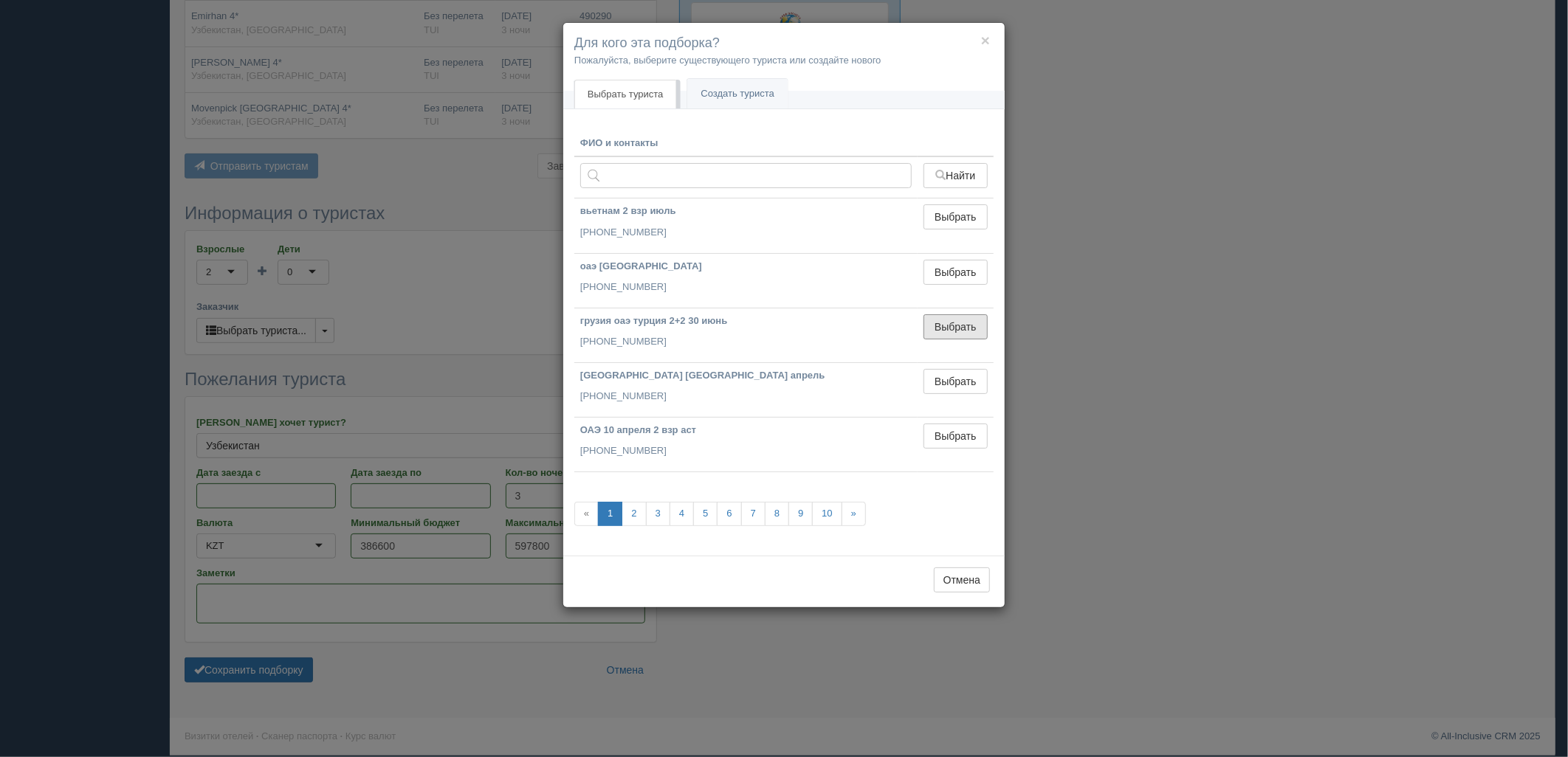
drag, startPoint x: 935, startPoint y: 333, endPoint x: 778, endPoint y: 436, distance: 187.8
click at [936, 332] on button "Выбрать" at bounding box center [955, 326] width 64 height 25
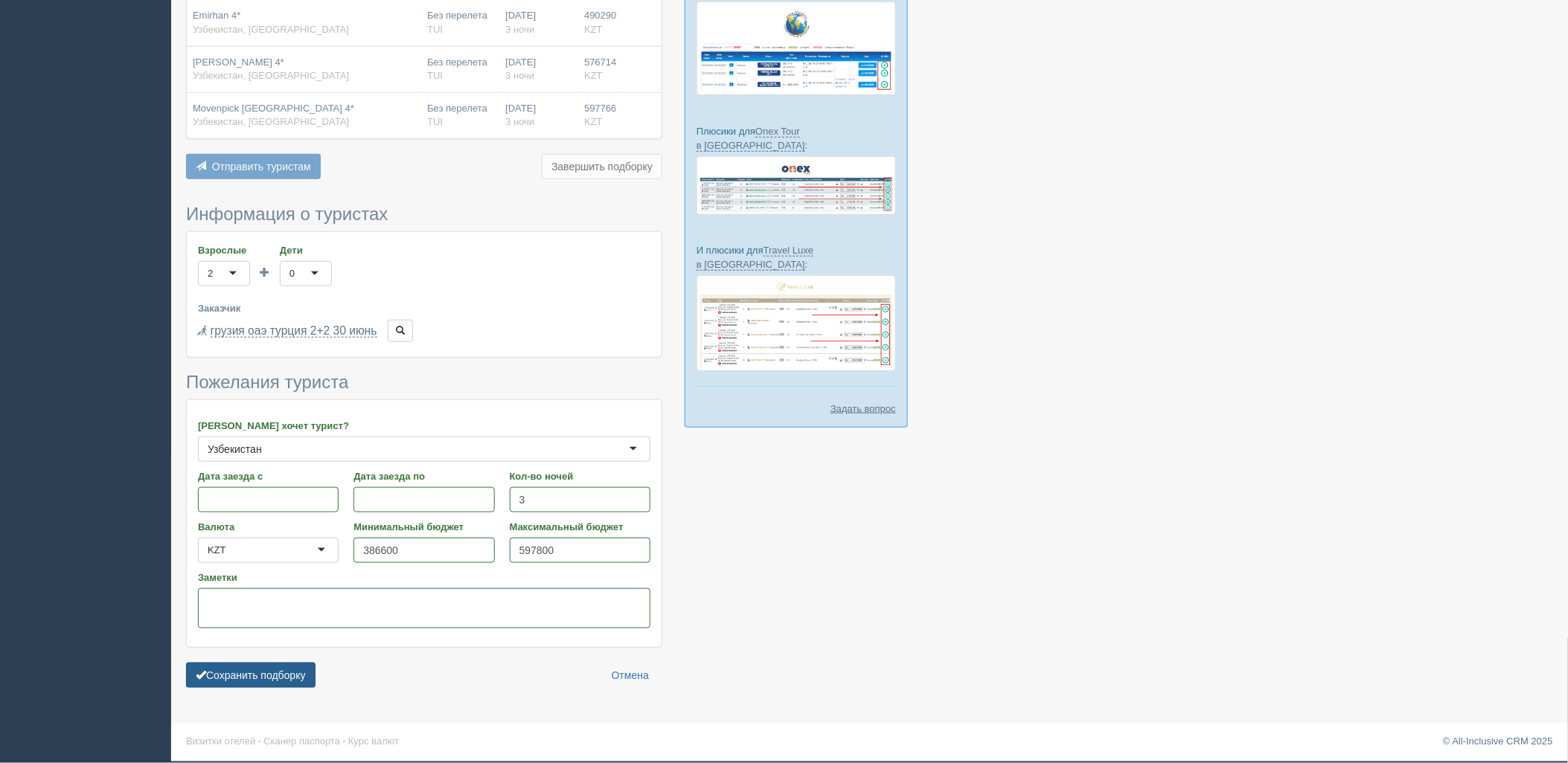
click at [315, 668] on button "Сохранить подборку" at bounding box center [250, 674] width 130 height 25
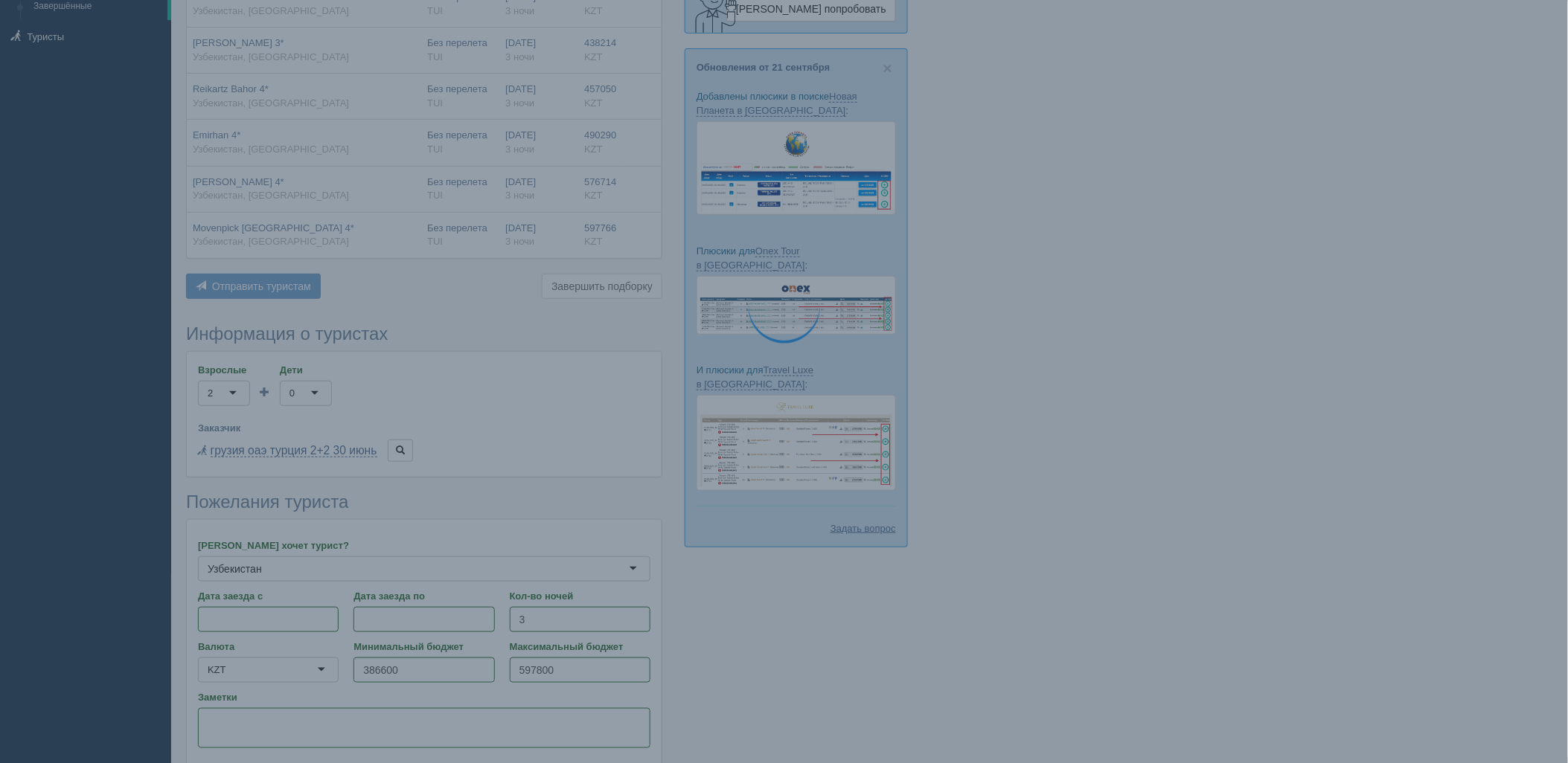
scroll to position [0, 0]
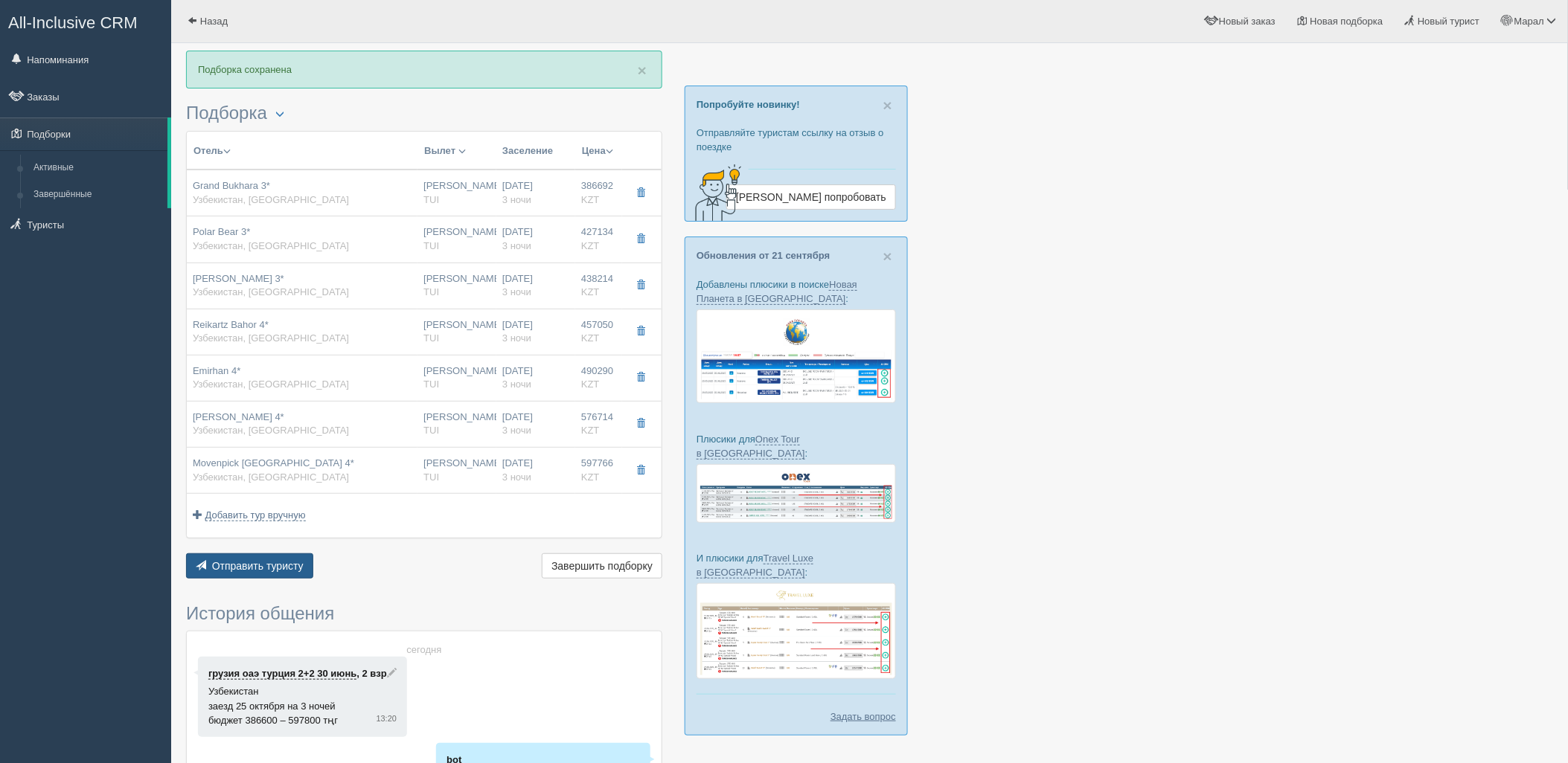
click at [269, 563] on span "Отправить туристу" at bounding box center [258, 566] width 91 height 12
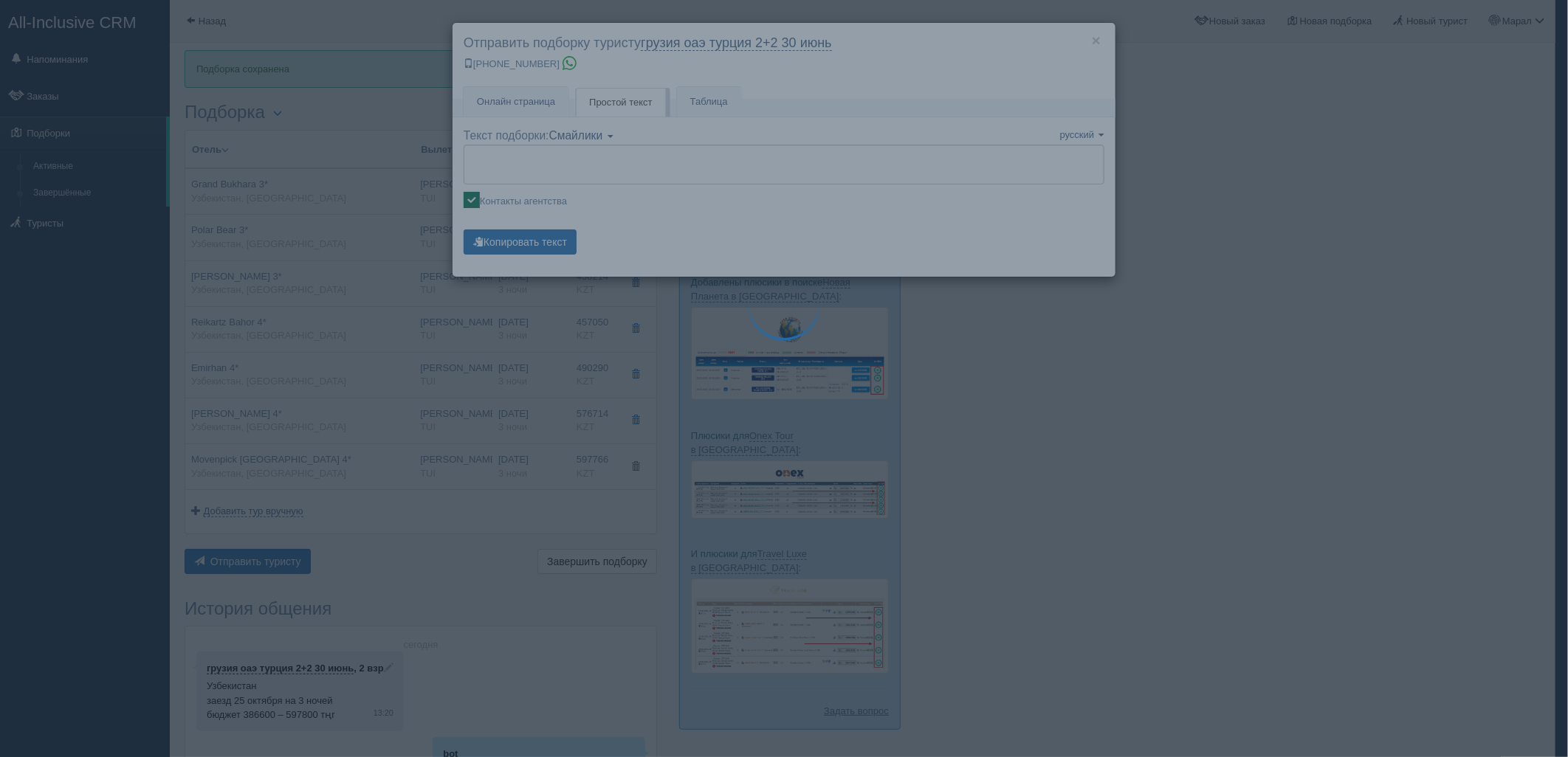
type textarea "🌞 Loremi dolo! Sitametcon Adi elitseddoei temporinc utlabore: 🌎 Etdolorema, Ali…"
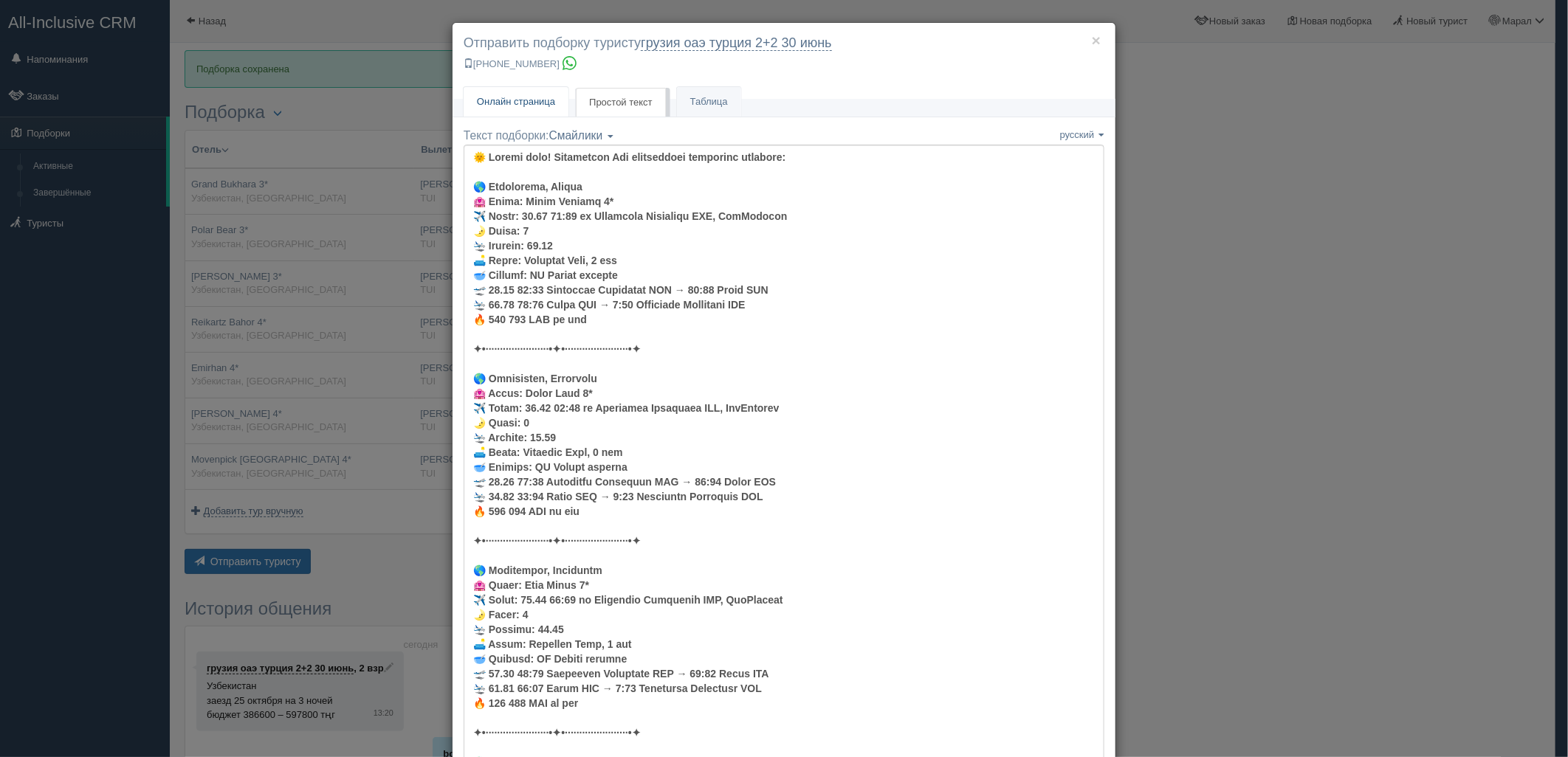
click at [541, 91] on link "Онлайн страница Онлайн" at bounding box center [516, 101] width 105 height 30
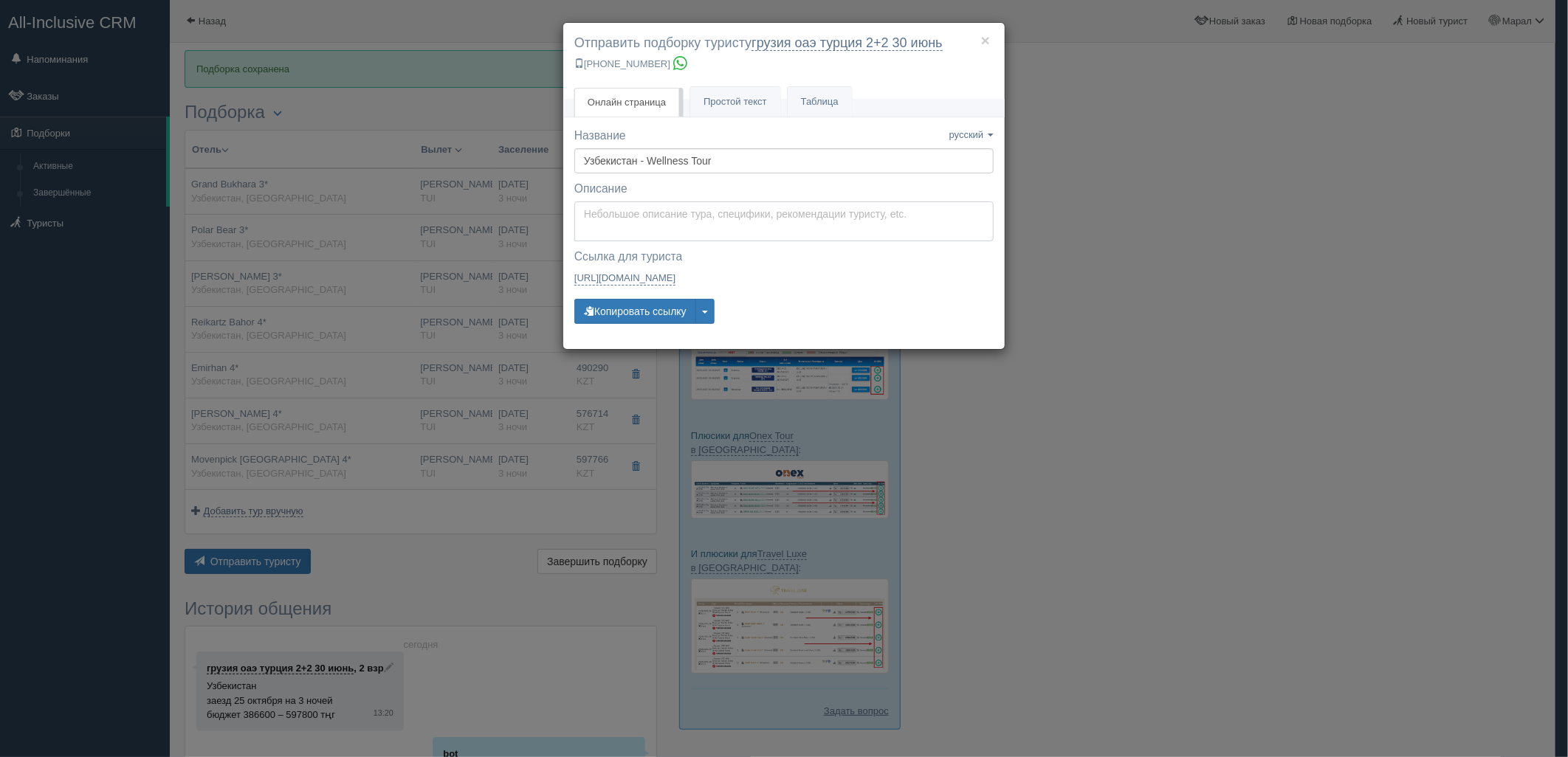
type textarea "Здравствуйте! Ниже представлены варианты туров для Вас. Для просмотра описания …"
click at [666, 225] on textarea "Здравствуйте! Ниже представлены варианты туров для Вас. Для просмотра описания …" at bounding box center [784, 221] width 419 height 40
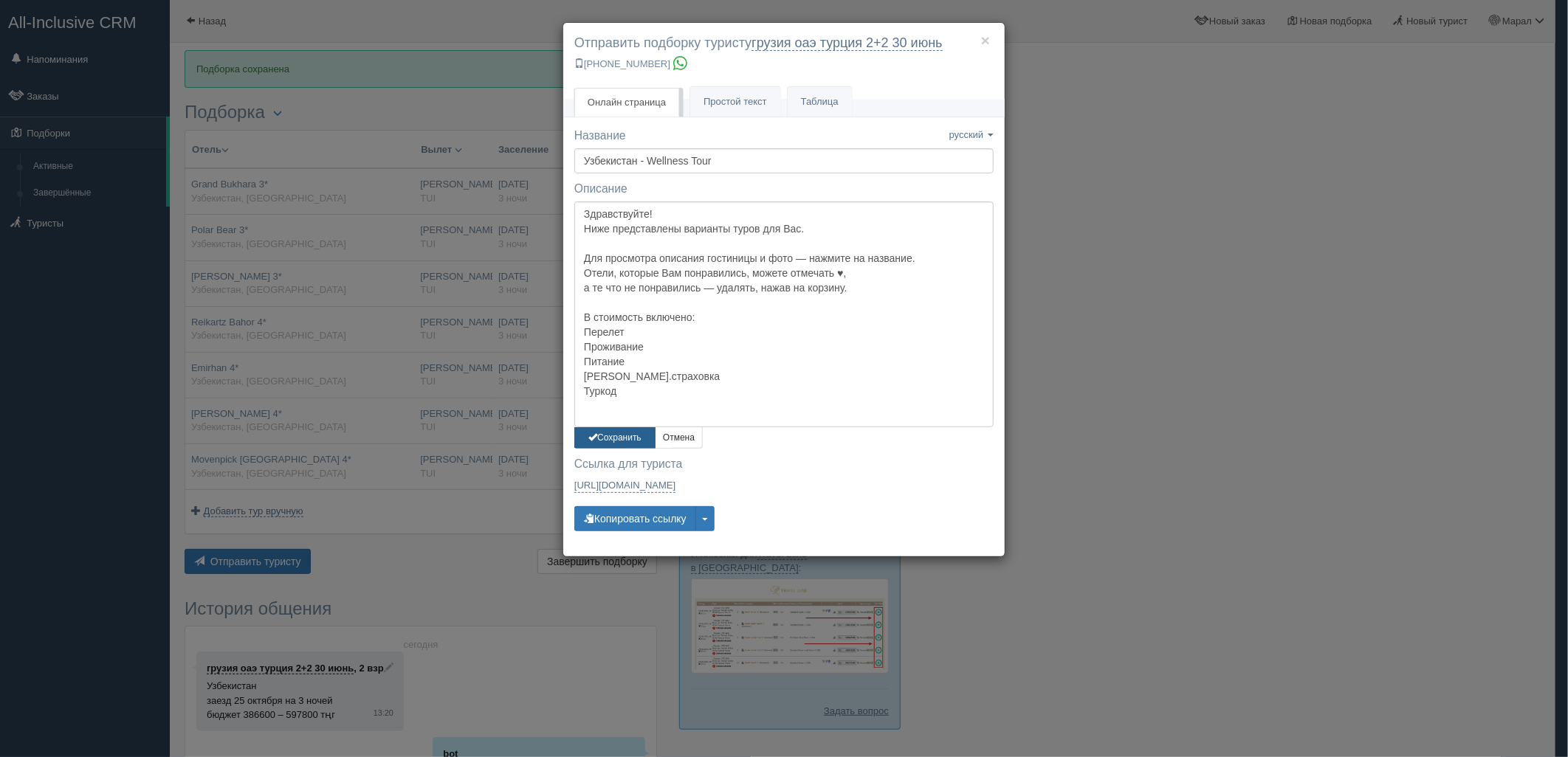
click at [605, 437] on button "Сохранить" at bounding box center [615, 437] width 81 height 21
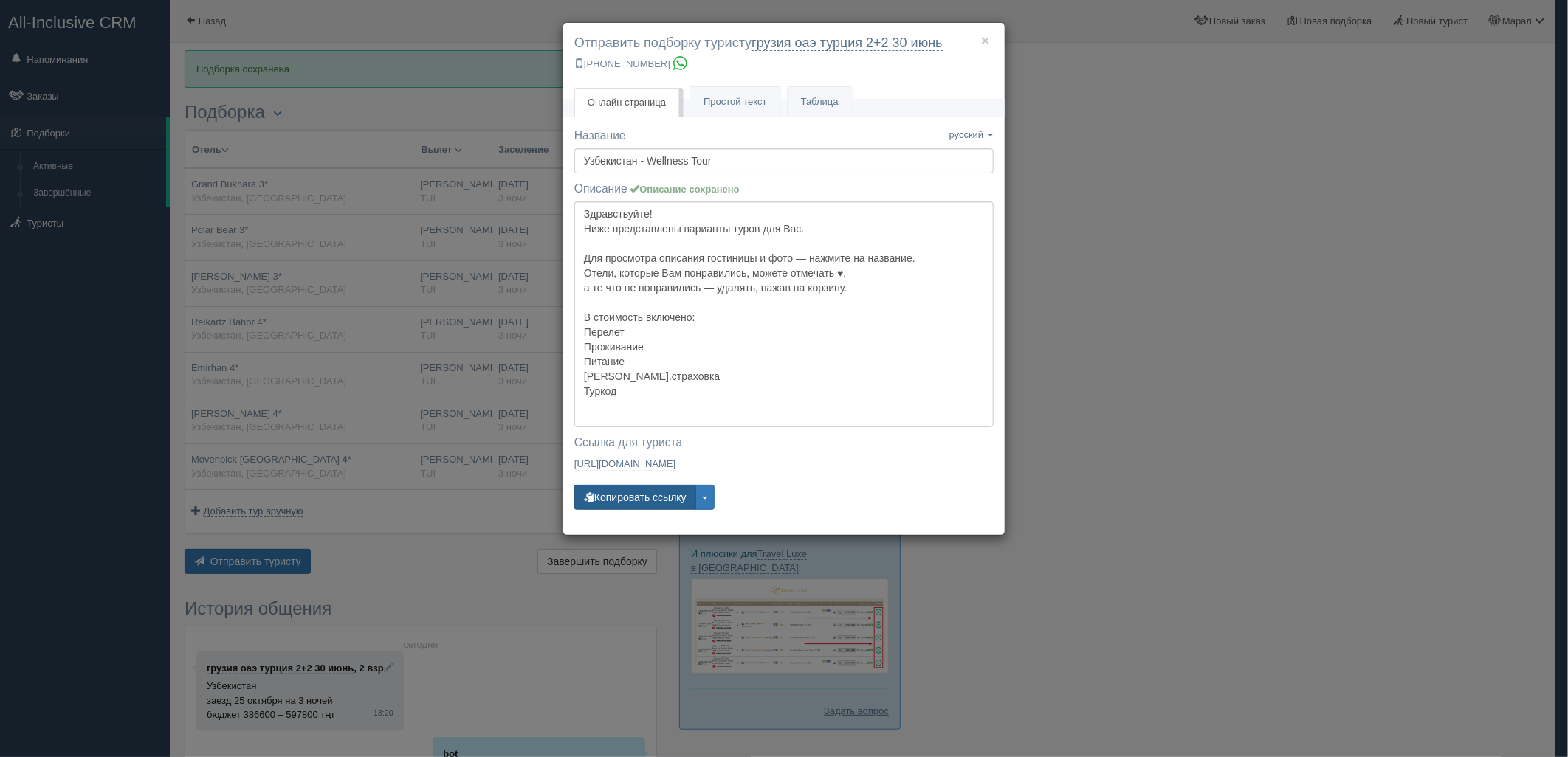
click at [632, 504] on button "Копировать ссылку" at bounding box center [635, 497] width 122 height 25
click at [1323, 313] on div "× Отправить подборку туристу грузия оаэ [GEOGRAPHIC_DATA] 2+2 [DATE] [PHONE_NUM…" at bounding box center [784, 378] width 1568 height 757
